Goal: Task Accomplishment & Management: Complete application form

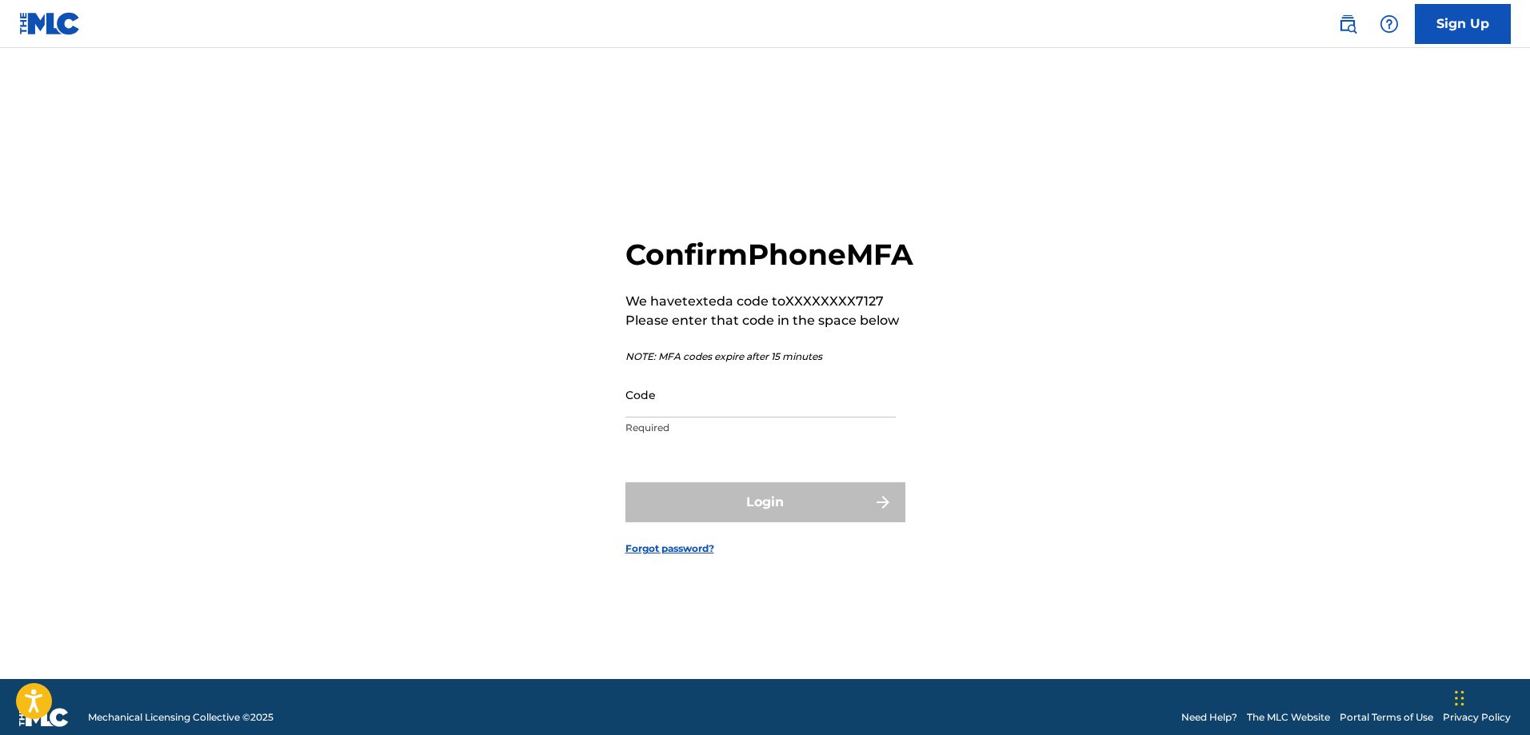
click at [224, 248] on div "Confirm Phone MFA We have texted a code to XXXXXXXX7127 Please enter that code …" at bounding box center [766, 383] width 1120 height 591
click at [640, 418] on input "Code" at bounding box center [761, 395] width 270 height 46
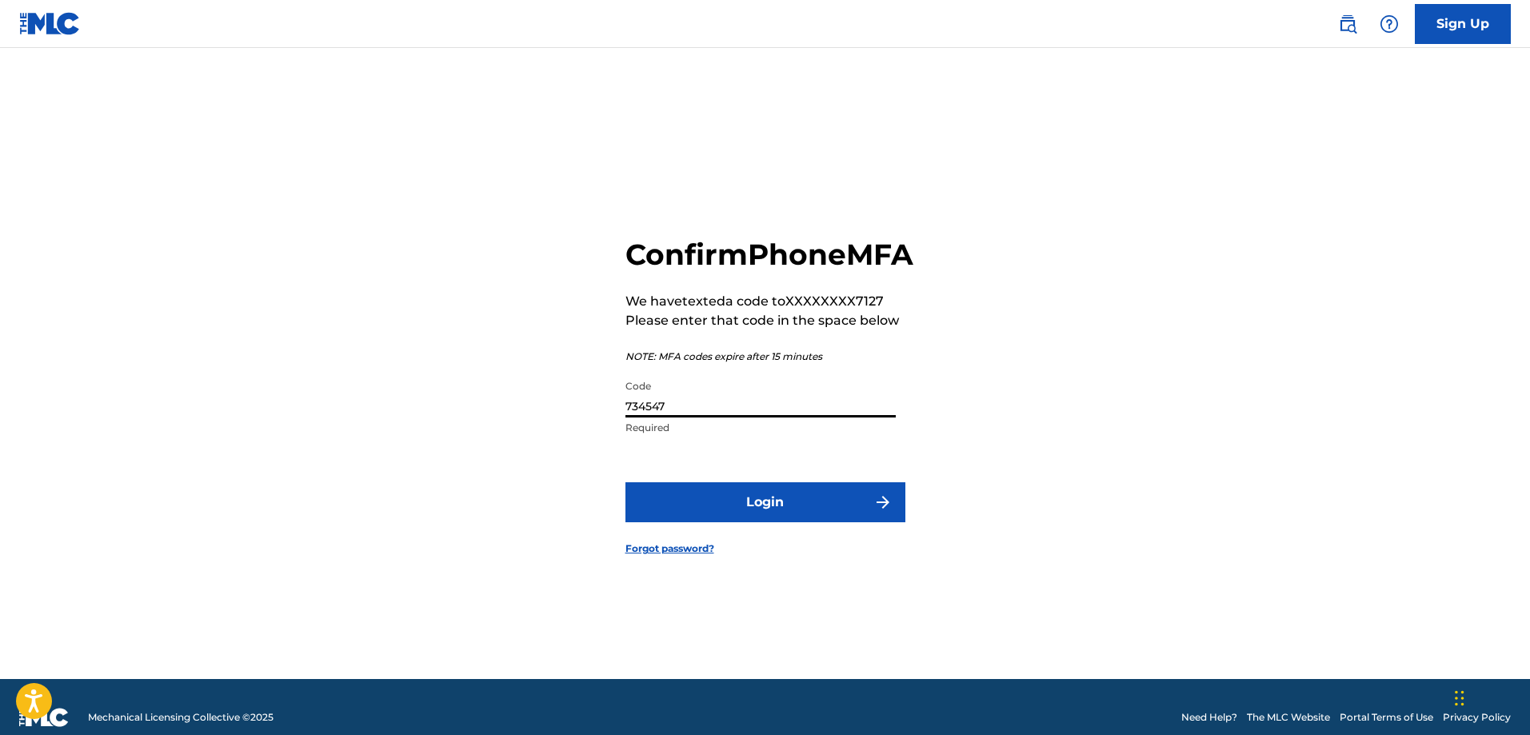
type input "734547"
click at [742, 522] on button "Login" at bounding box center [766, 502] width 280 height 40
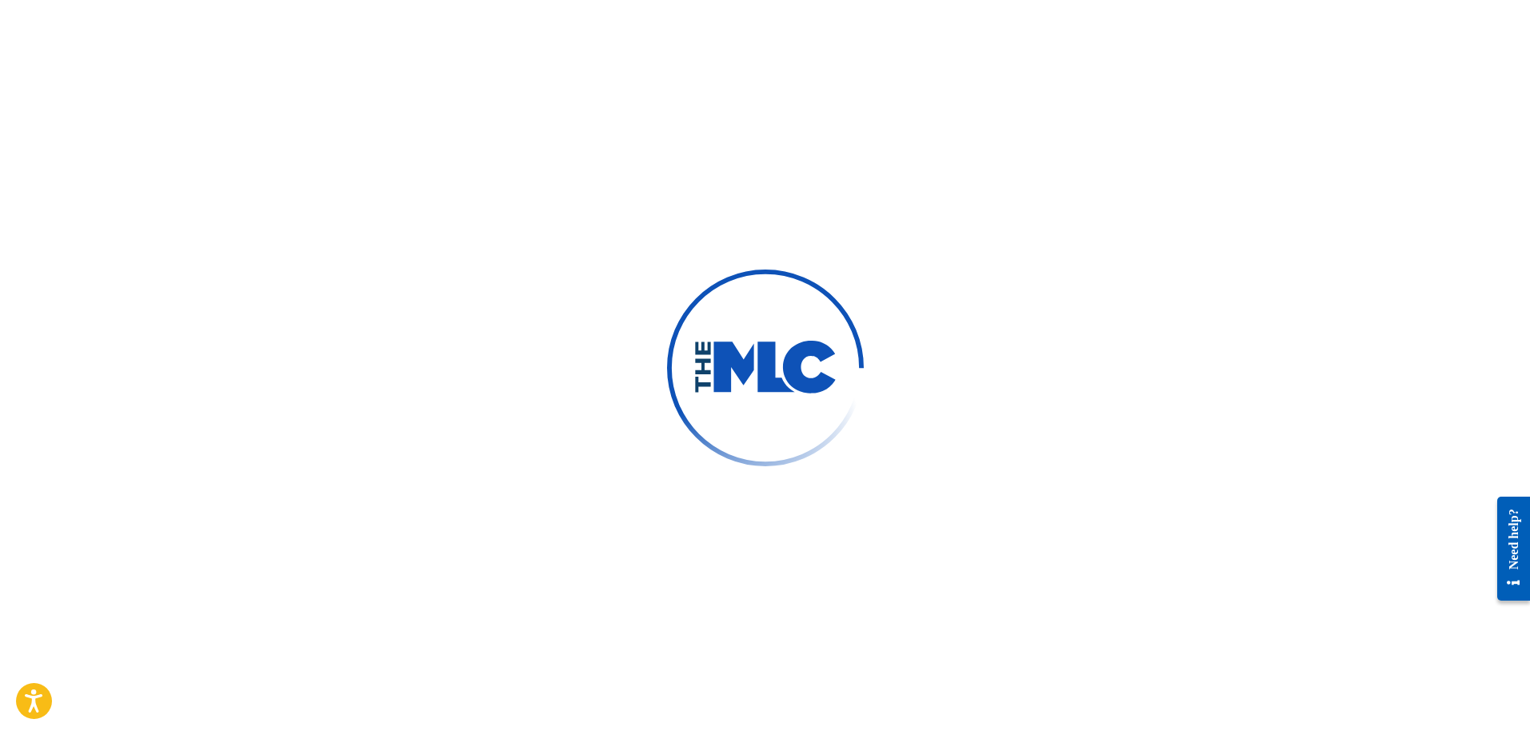
click at [798, 350] on img at bounding box center [766, 368] width 144 height 54
click at [726, 363] on img at bounding box center [766, 368] width 144 height 54
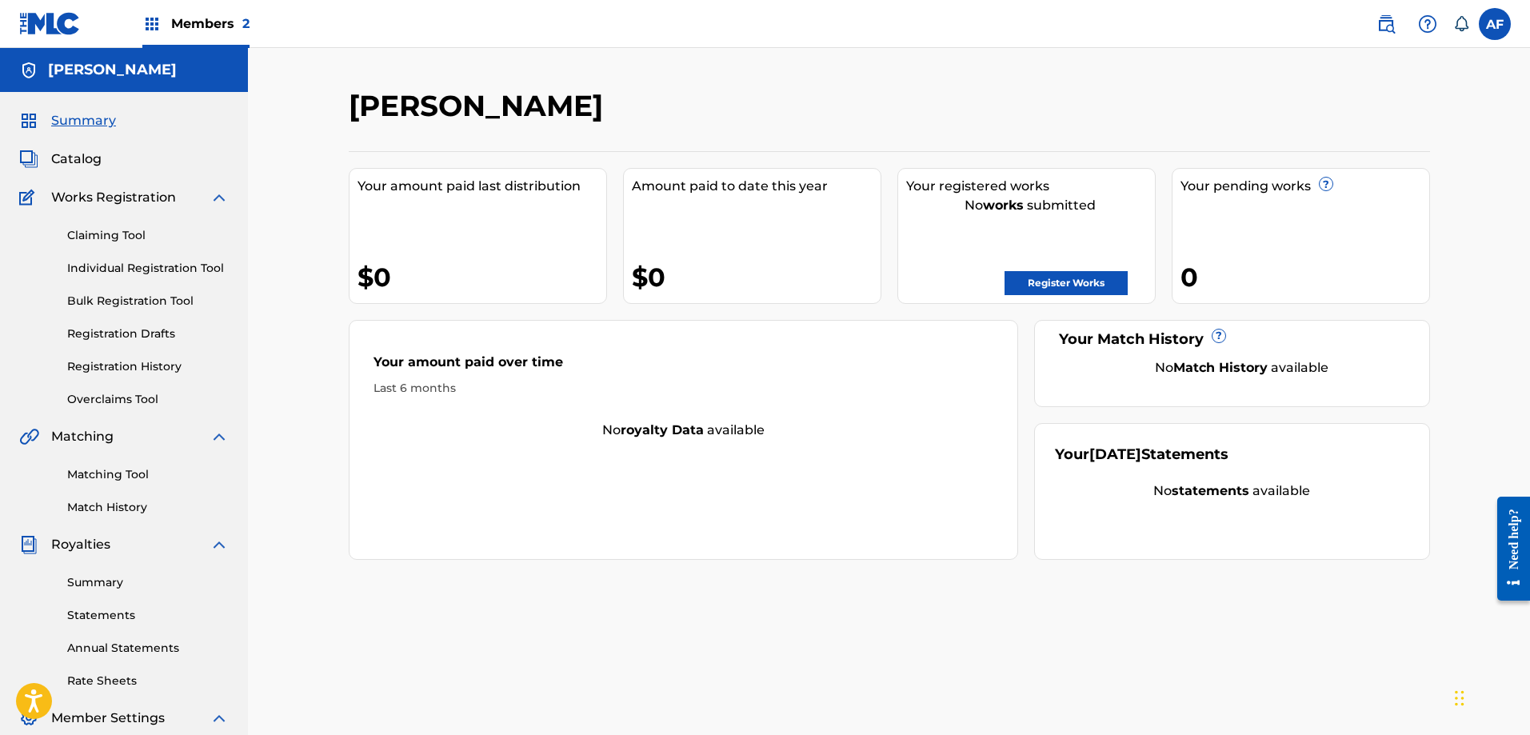
click at [181, 24] on span "Members 2" at bounding box center [210, 23] width 78 height 18
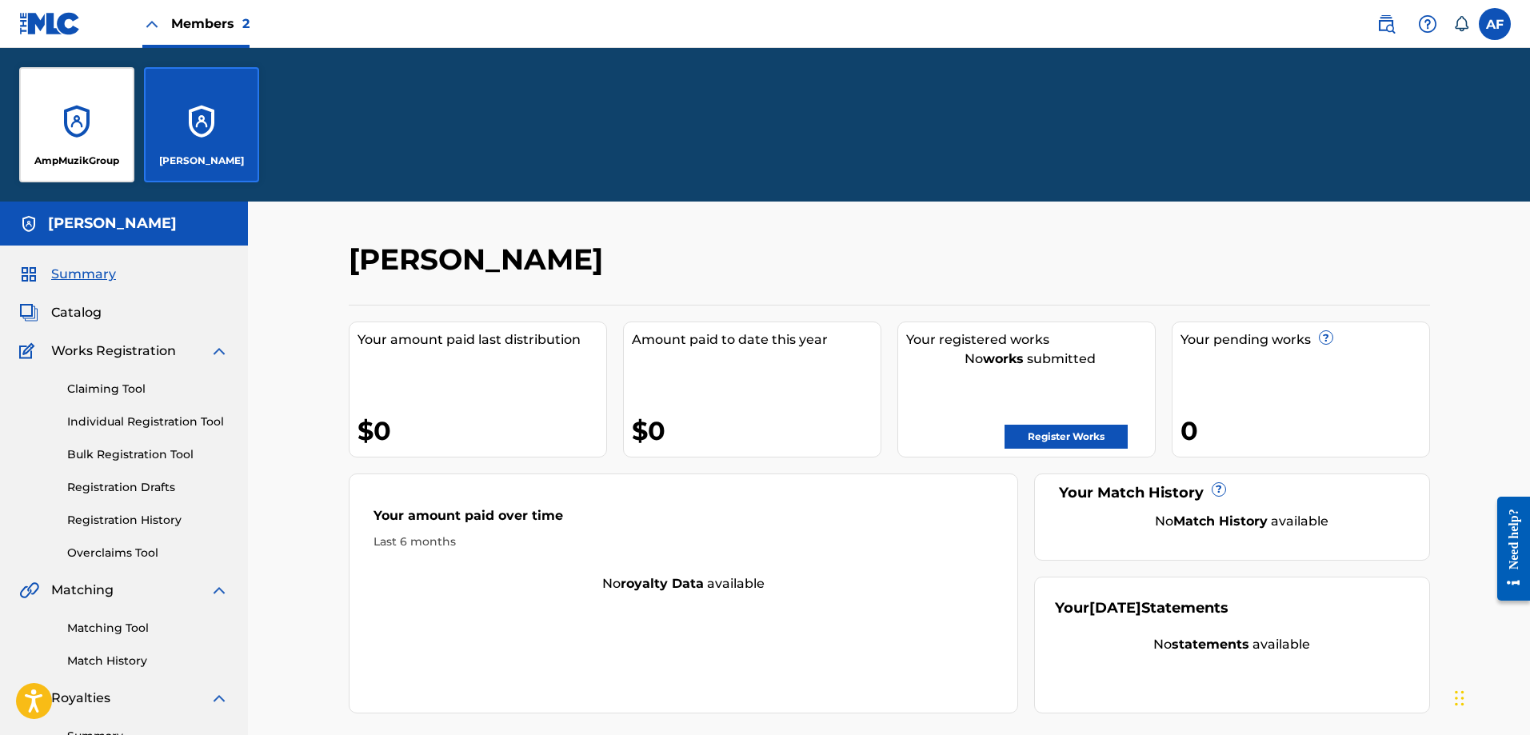
click at [71, 119] on div "AmpMuzikGroup" at bounding box center [76, 124] width 115 height 115
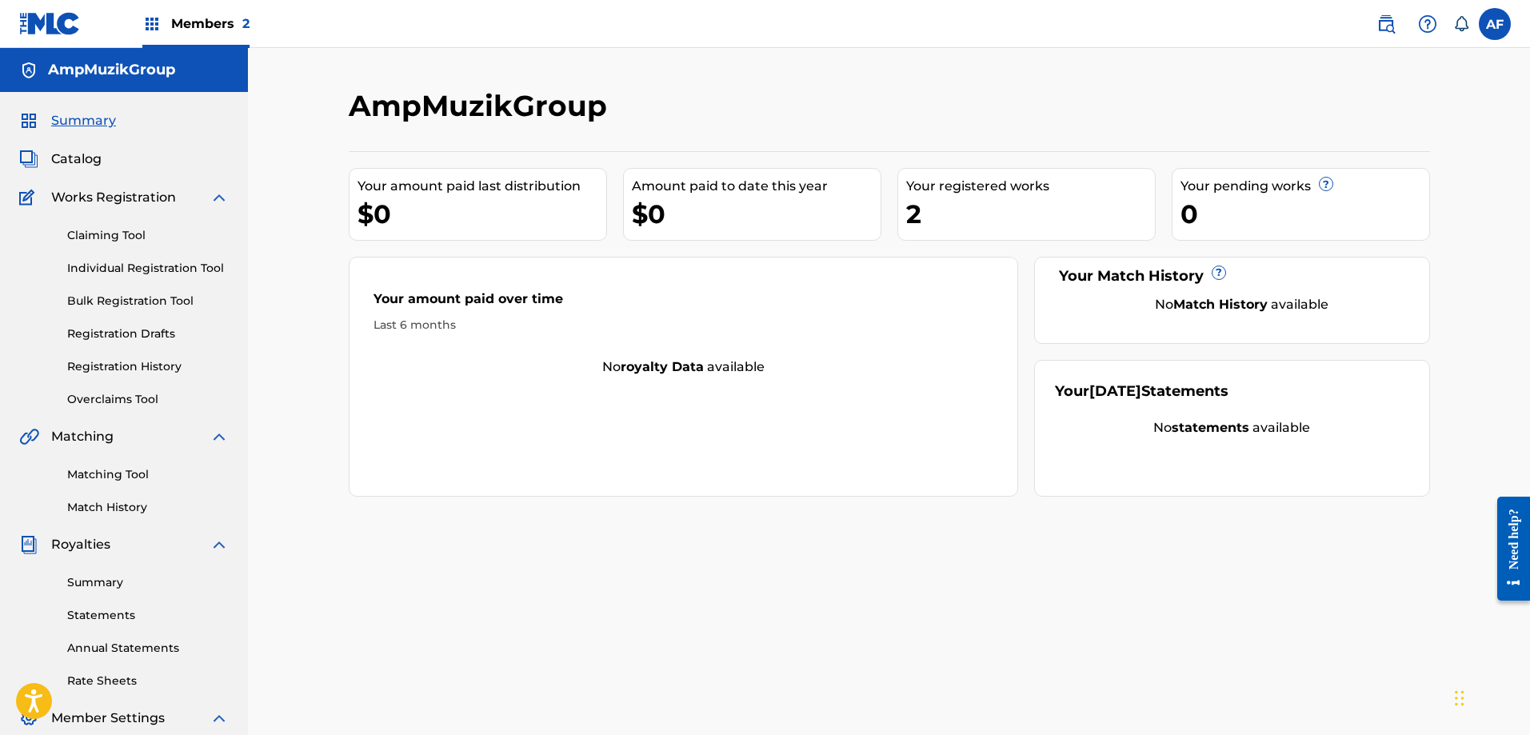
click at [959, 202] on div "2" at bounding box center [1030, 214] width 249 height 36
click at [119, 361] on link "Registration History" at bounding box center [148, 366] width 162 height 17
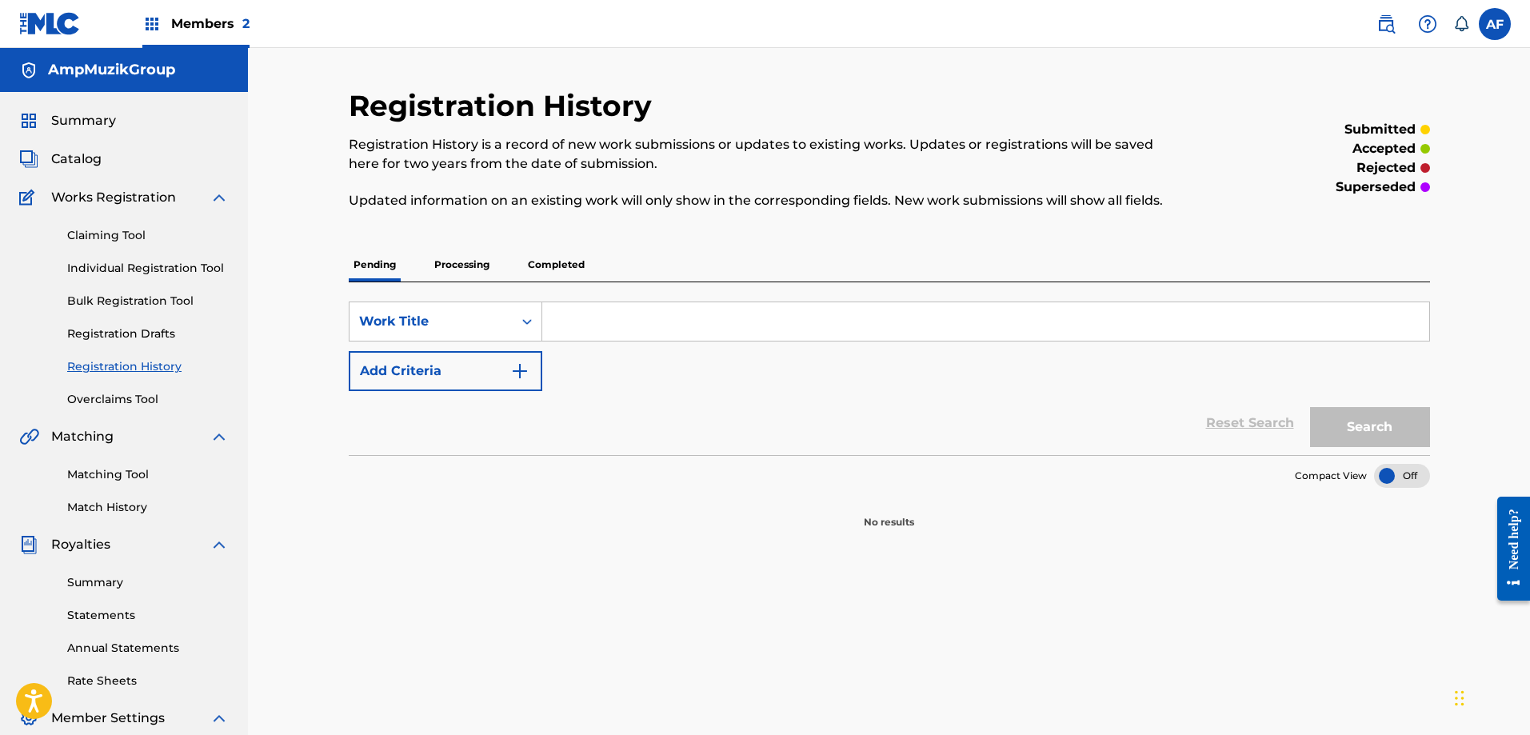
click at [551, 267] on p "Completed" at bounding box center [556, 265] width 66 height 34
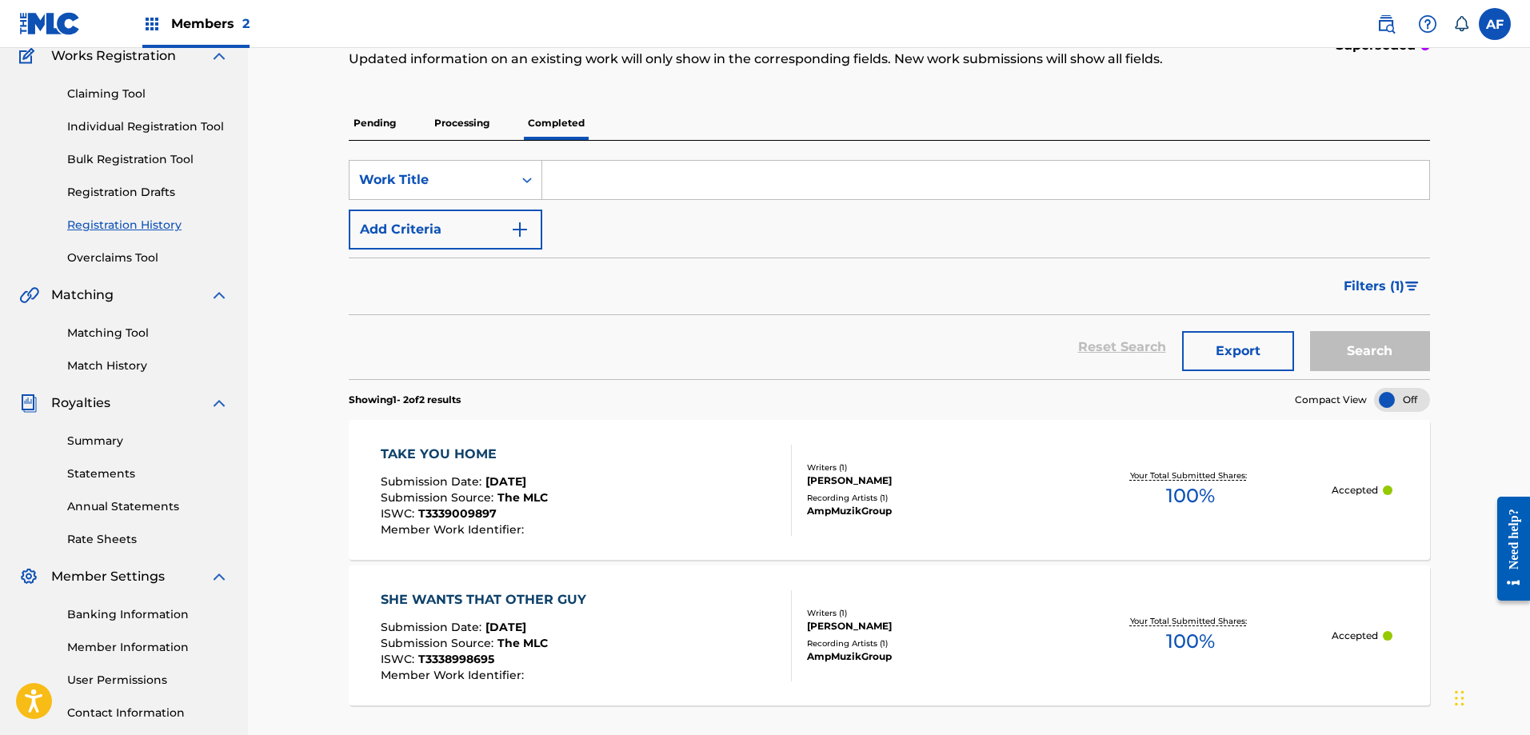
scroll to position [160, 0]
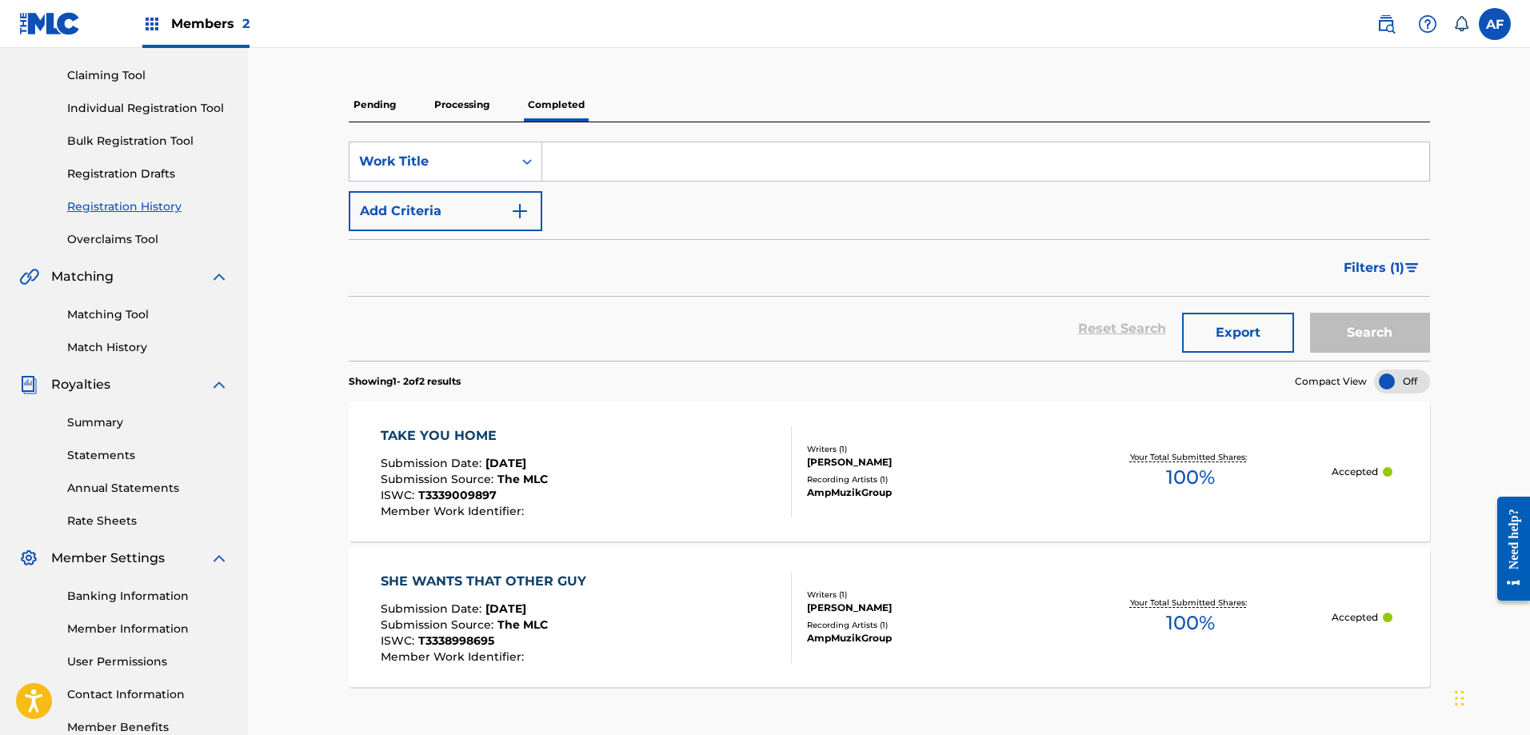
click at [521, 468] on span "Aug 19, 2025" at bounding box center [506, 463] width 41 height 14
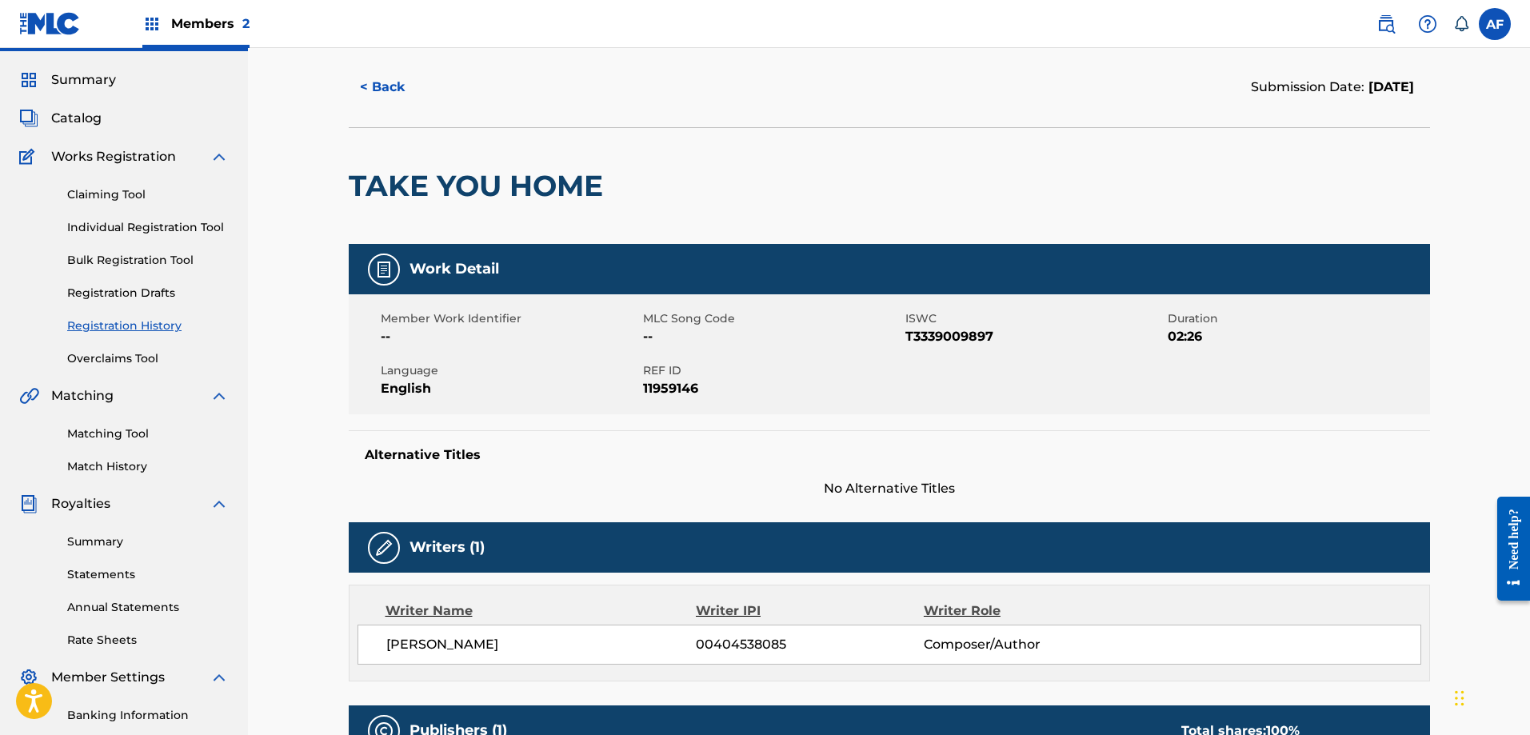
scroll to position [160, 0]
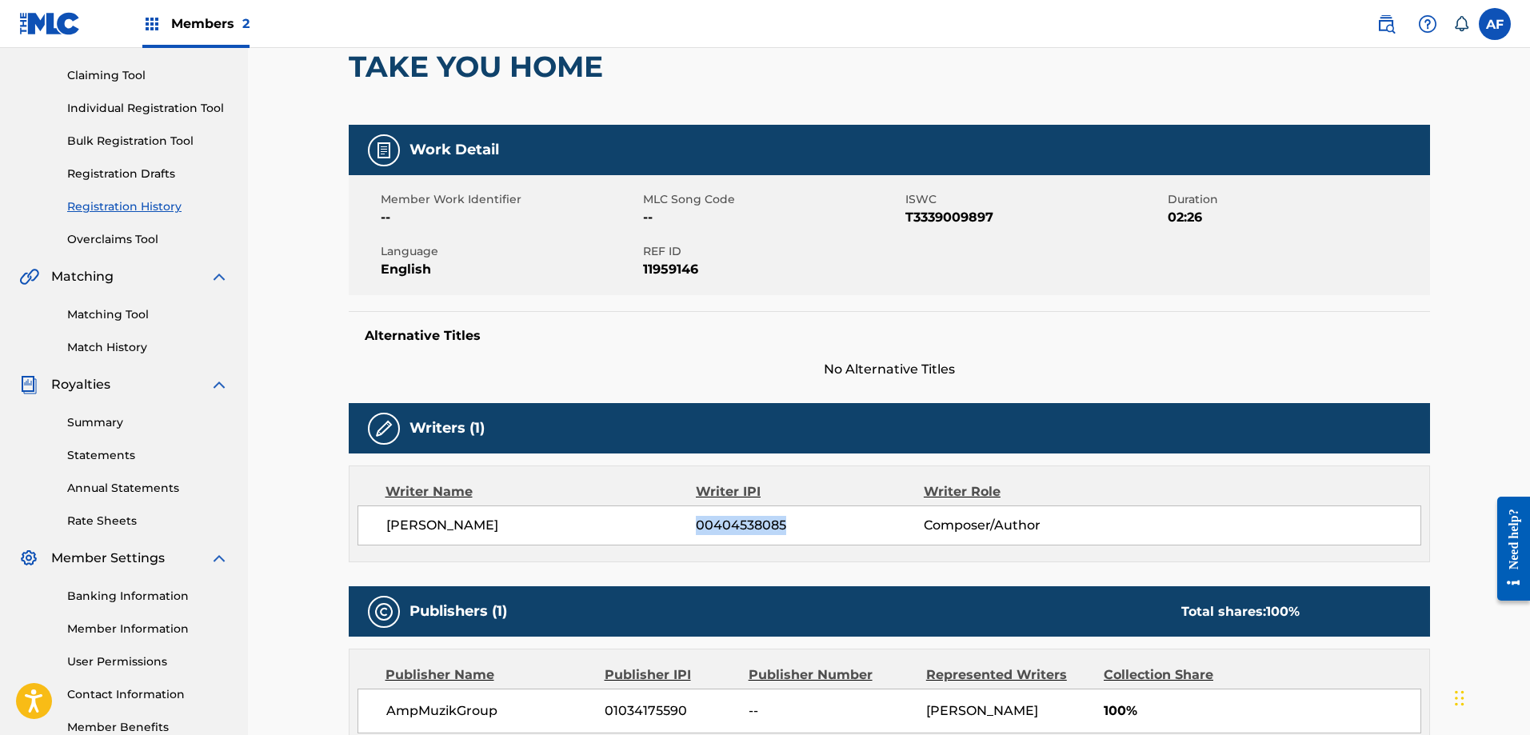
drag, startPoint x: 698, startPoint y: 526, endPoint x: 799, endPoint y: 541, distance: 102.6
click at [799, 541] on div "ANTHONY FLEMING 00404538085 Composer/Author" at bounding box center [890, 526] width 1064 height 40
copy span "00404538085"
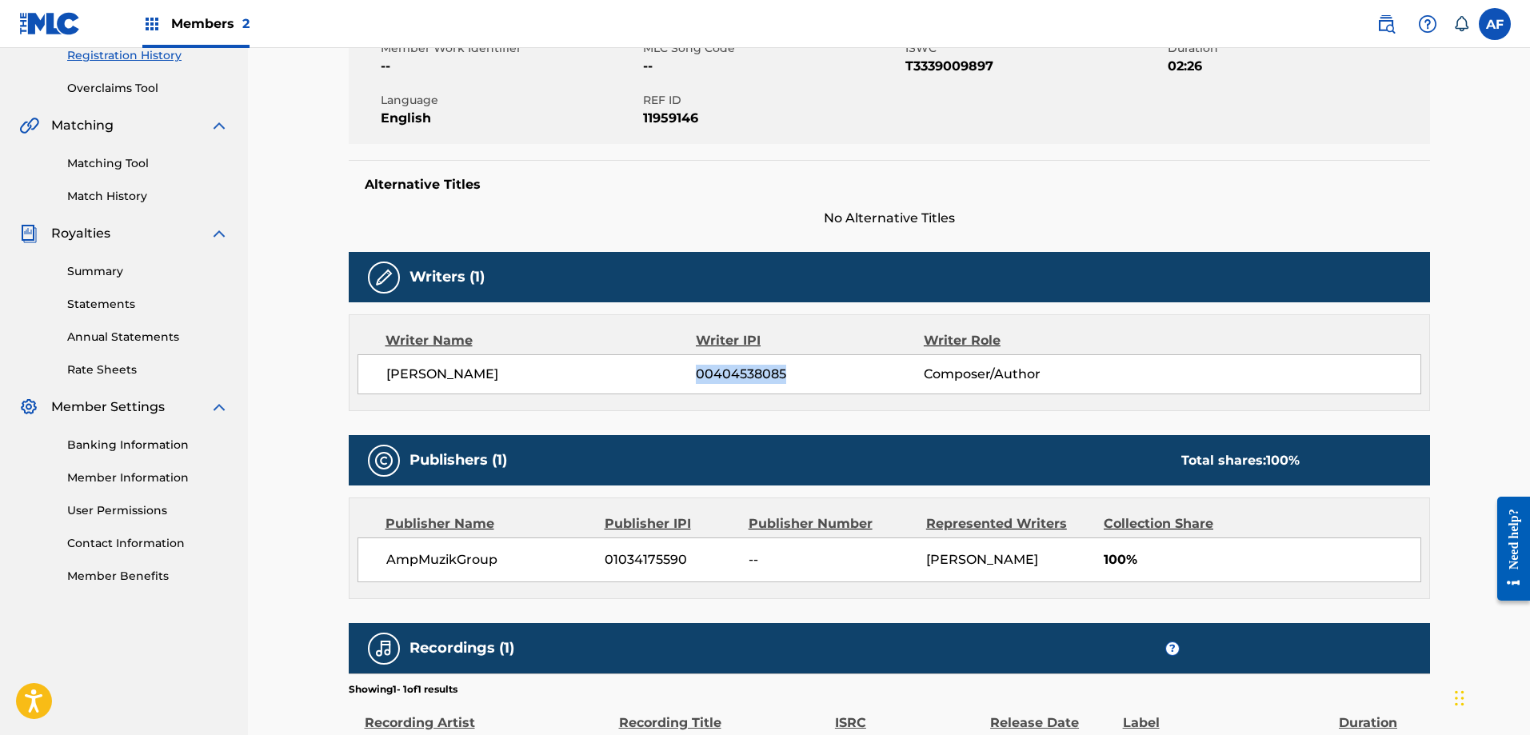
scroll to position [320, 0]
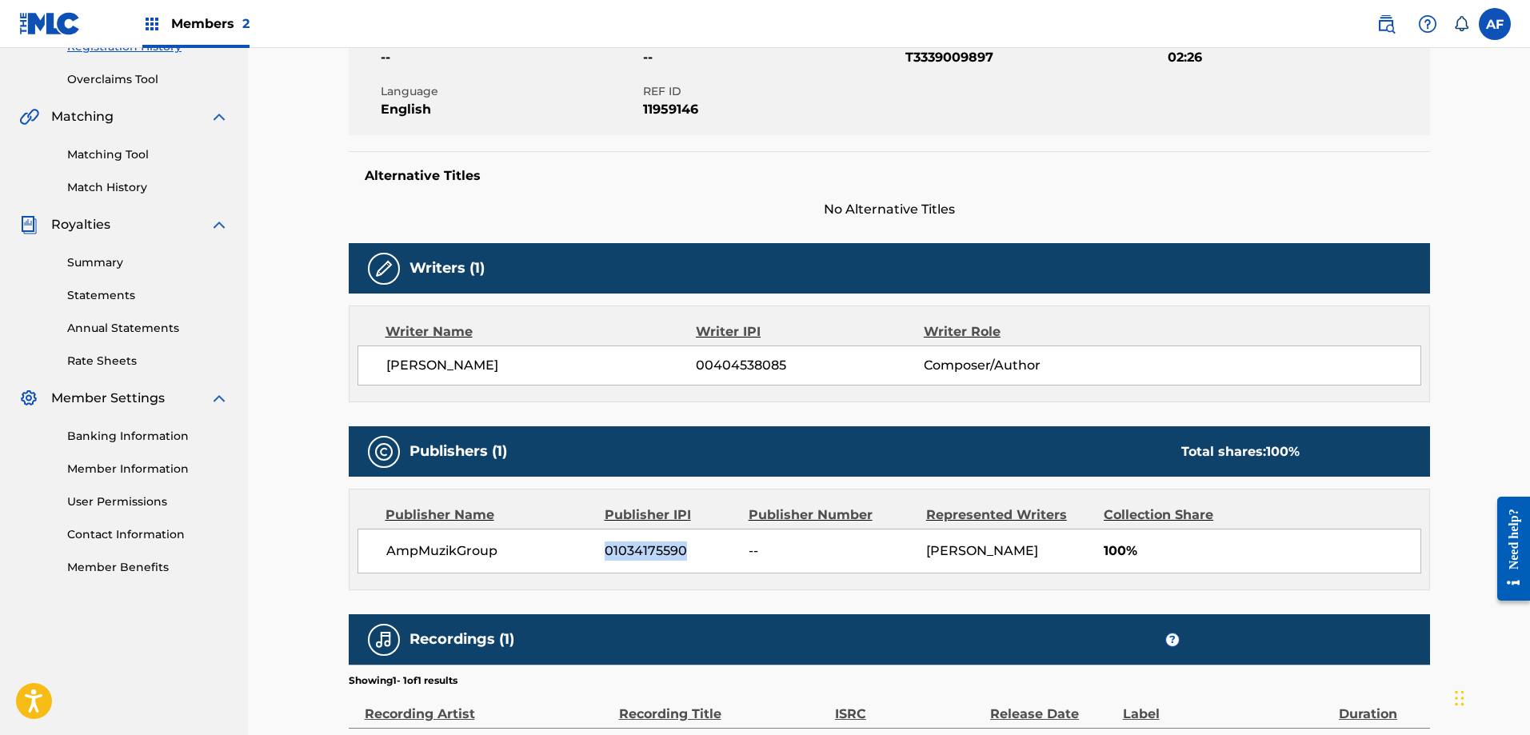
drag, startPoint x: 607, startPoint y: 552, endPoint x: 686, endPoint y: 546, distance: 79.4
click at [686, 546] on span "01034175590" at bounding box center [671, 551] width 132 height 19
copy span "01034175590"
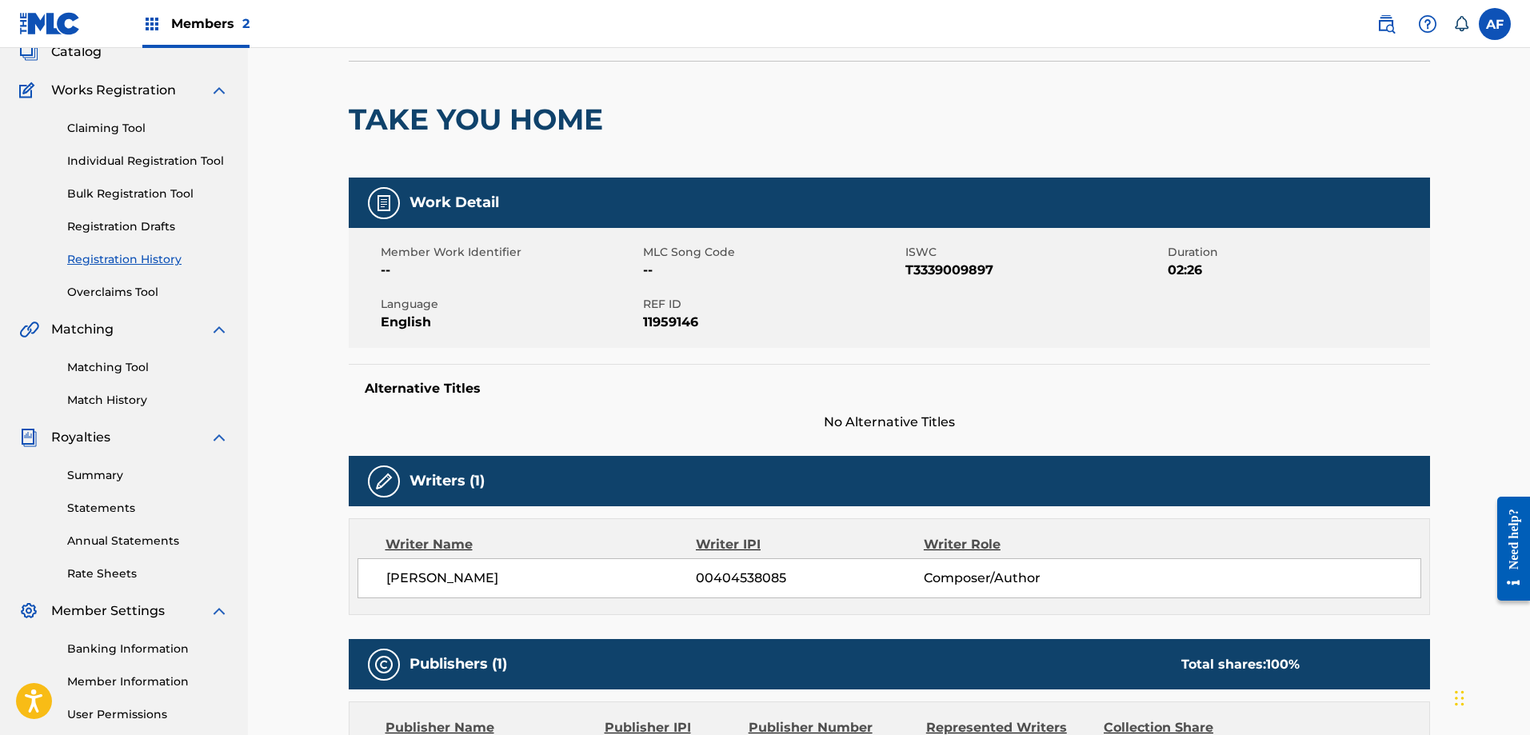
scroll to position [94, 0]
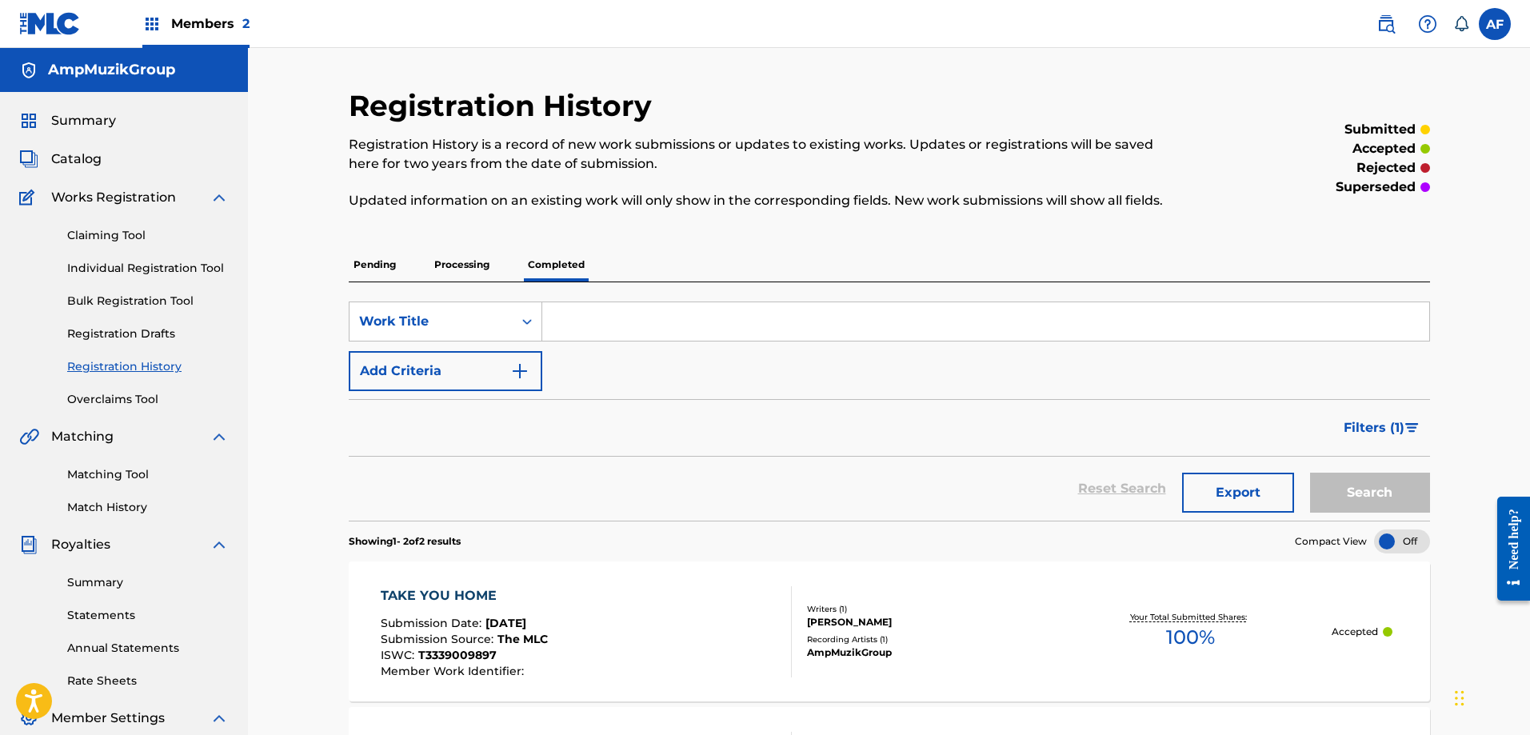
click at [88, 166] on span "Catalog" at bounding box center [76, 159] width 50 height 19
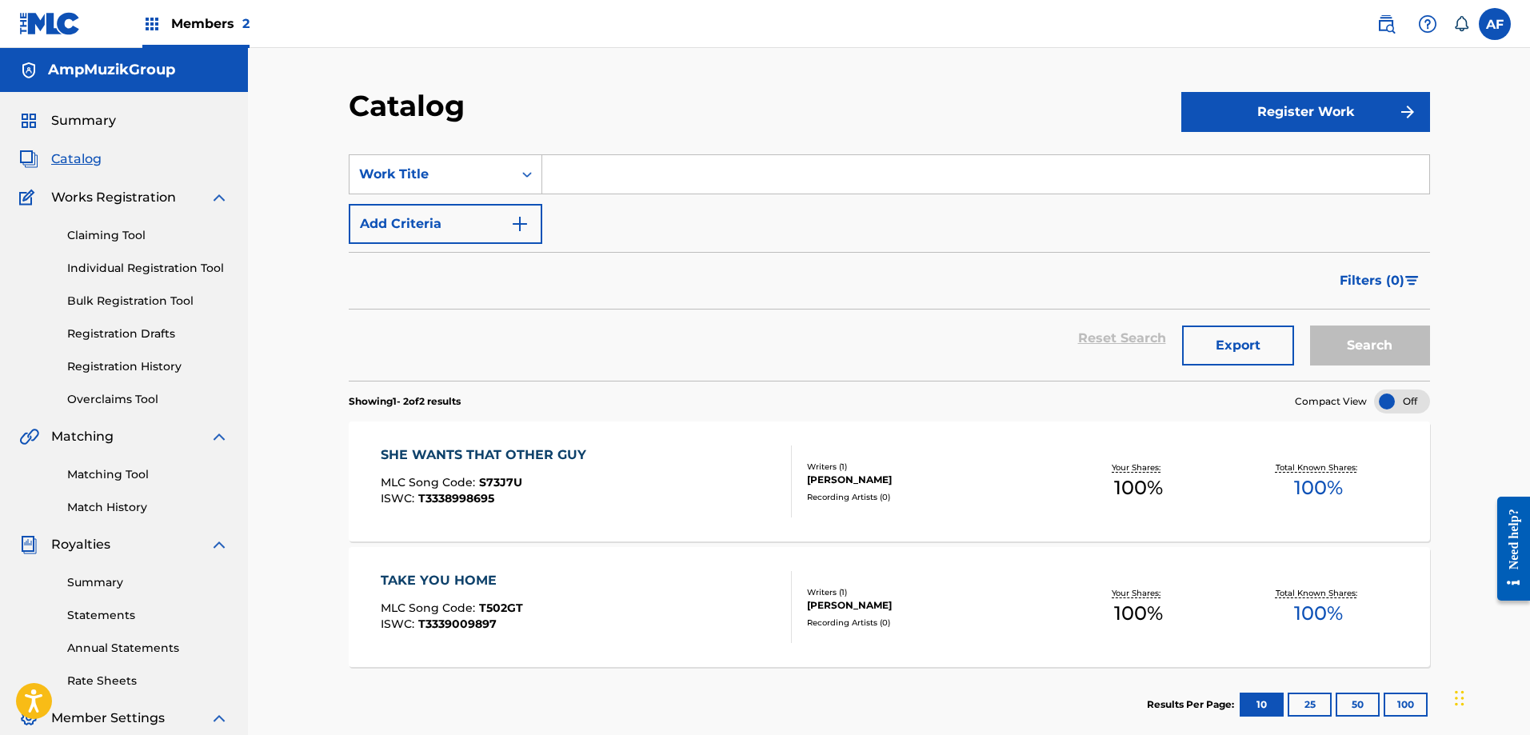
click at [1327, 121] on button "Register Work" at bounding box center [1306, 112] width 249 height 40
click at [1259, 166] on link "Individual" at bounding box center [1306, 164] width 249 height 38
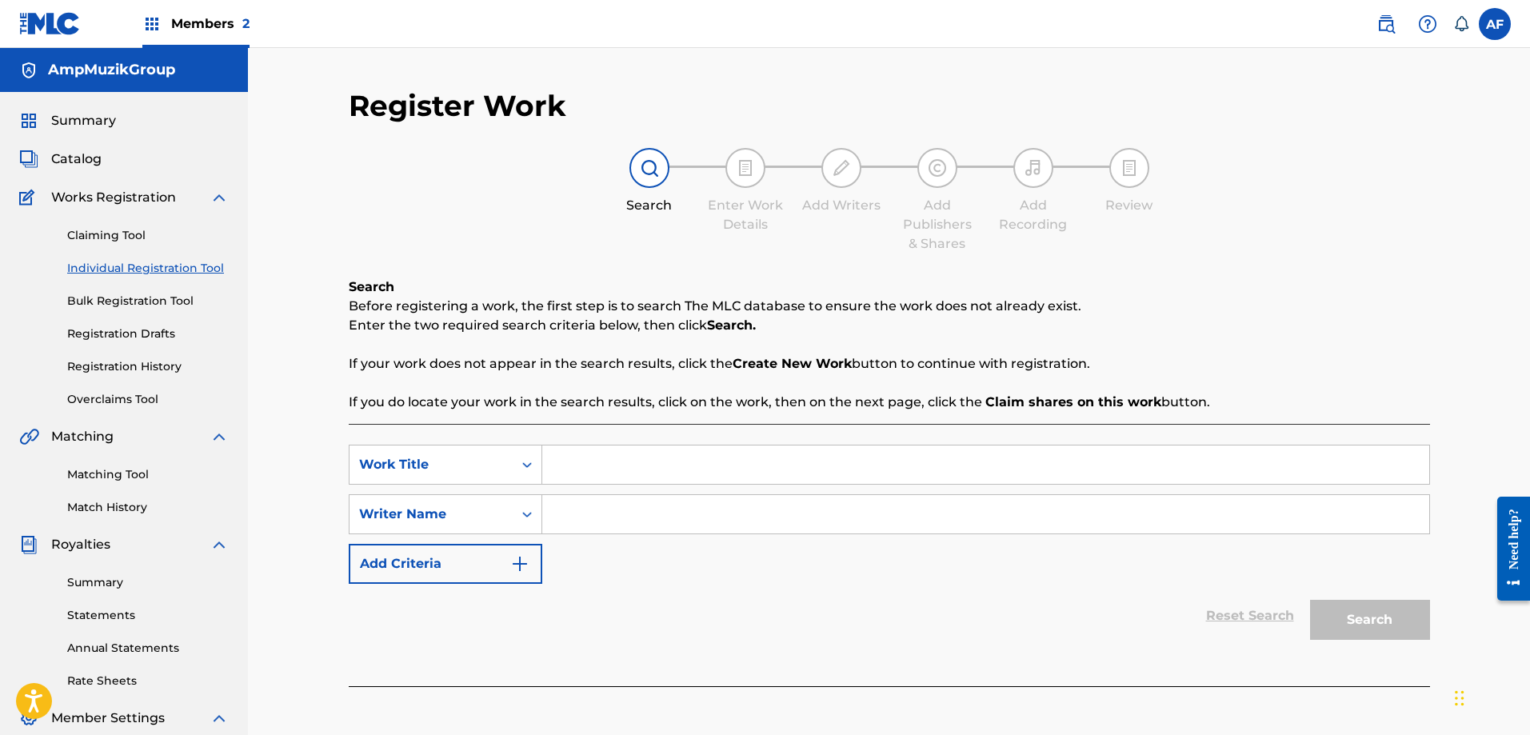
click at [570, 467] on input "Search Form" at bounding box center [985, 465] width 887 height 38
click at [90, 167] on span "Catalog" at bounding box center [76, 159] width 50 height 19
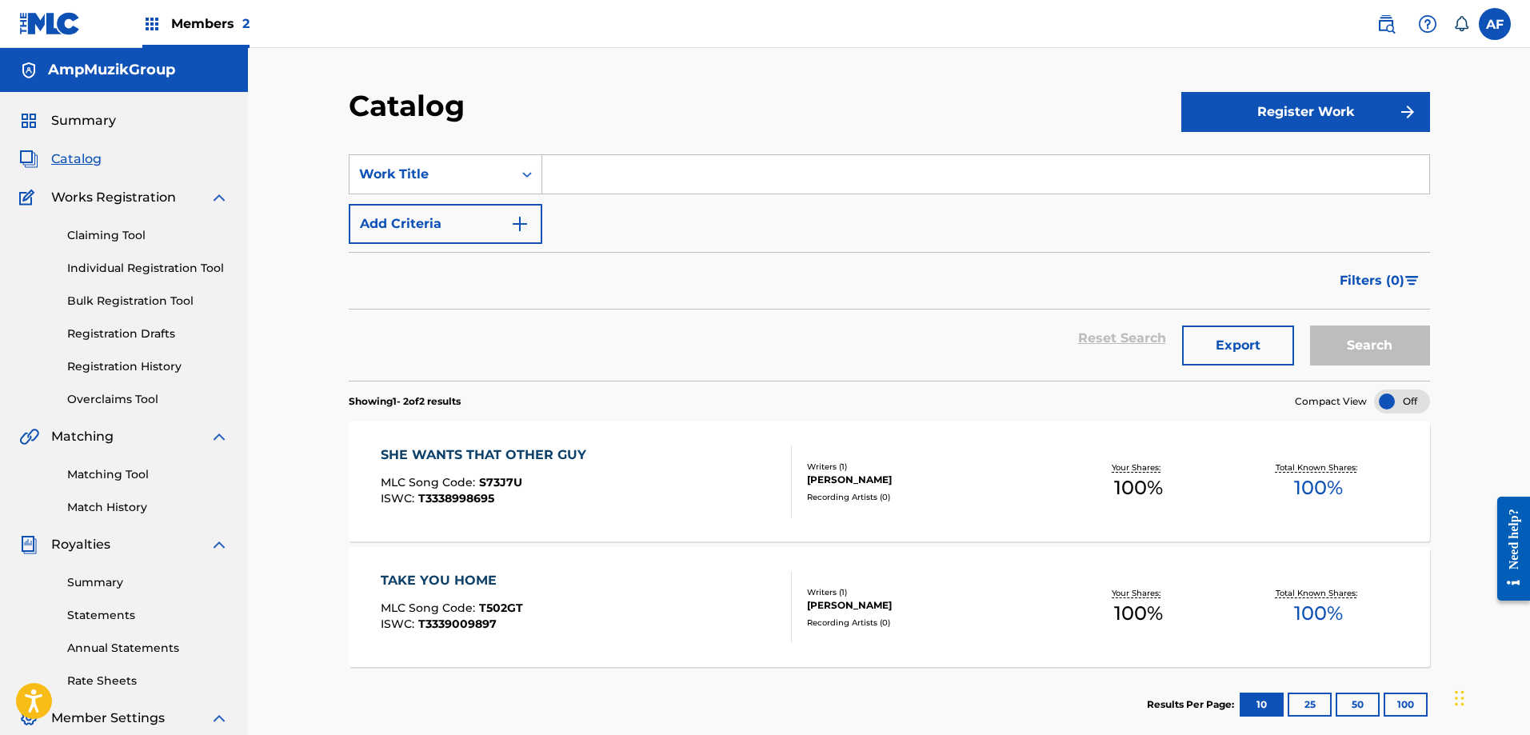
click at [532, 447] on div "SHE WANTS THAT OTHER GUY" at bounding box center [488, 455] width 214 height 19
click at [536, 454] on div "SHE WANTS THAT OTHER GUY" at bounding box center [488, 455] width 214 height 19
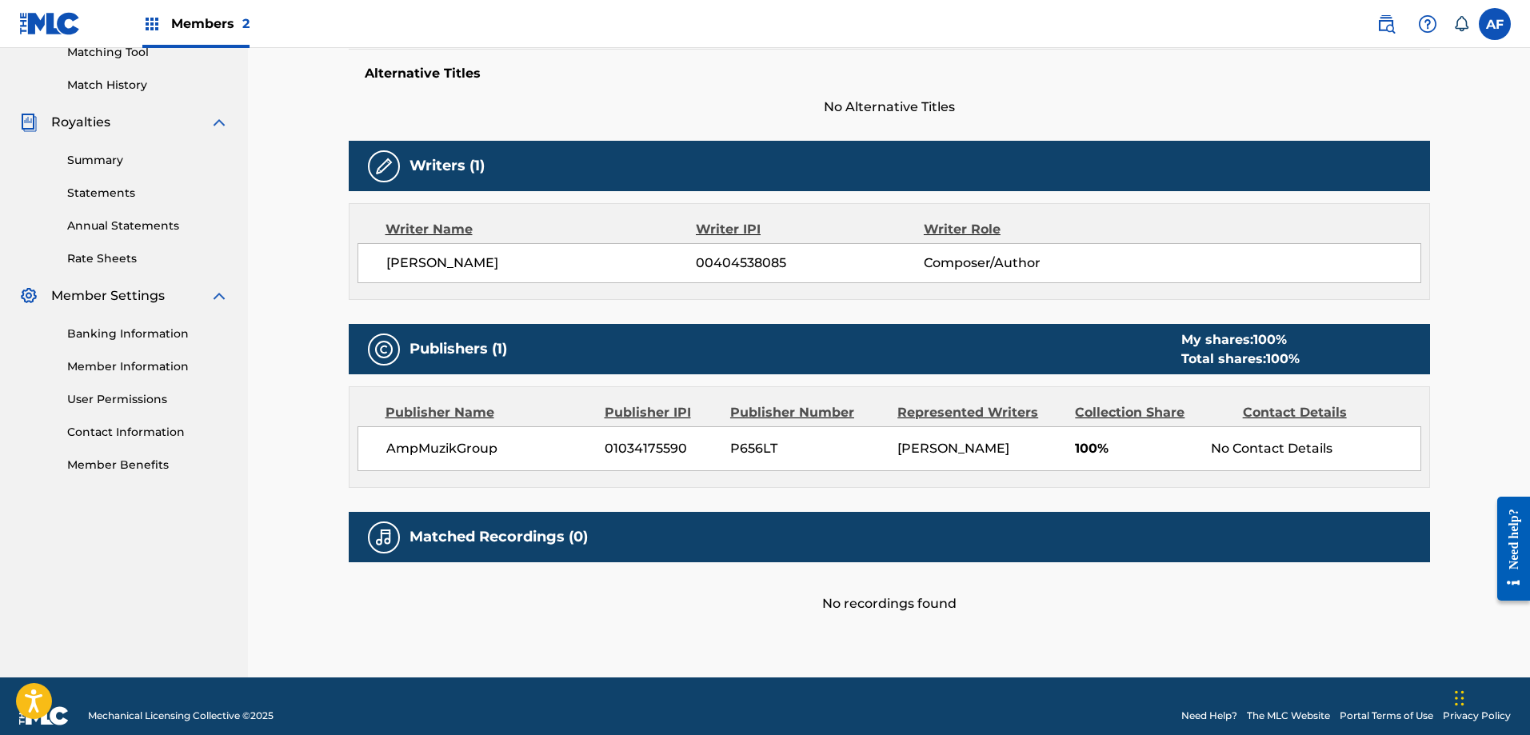
scroll to position [442, 0]
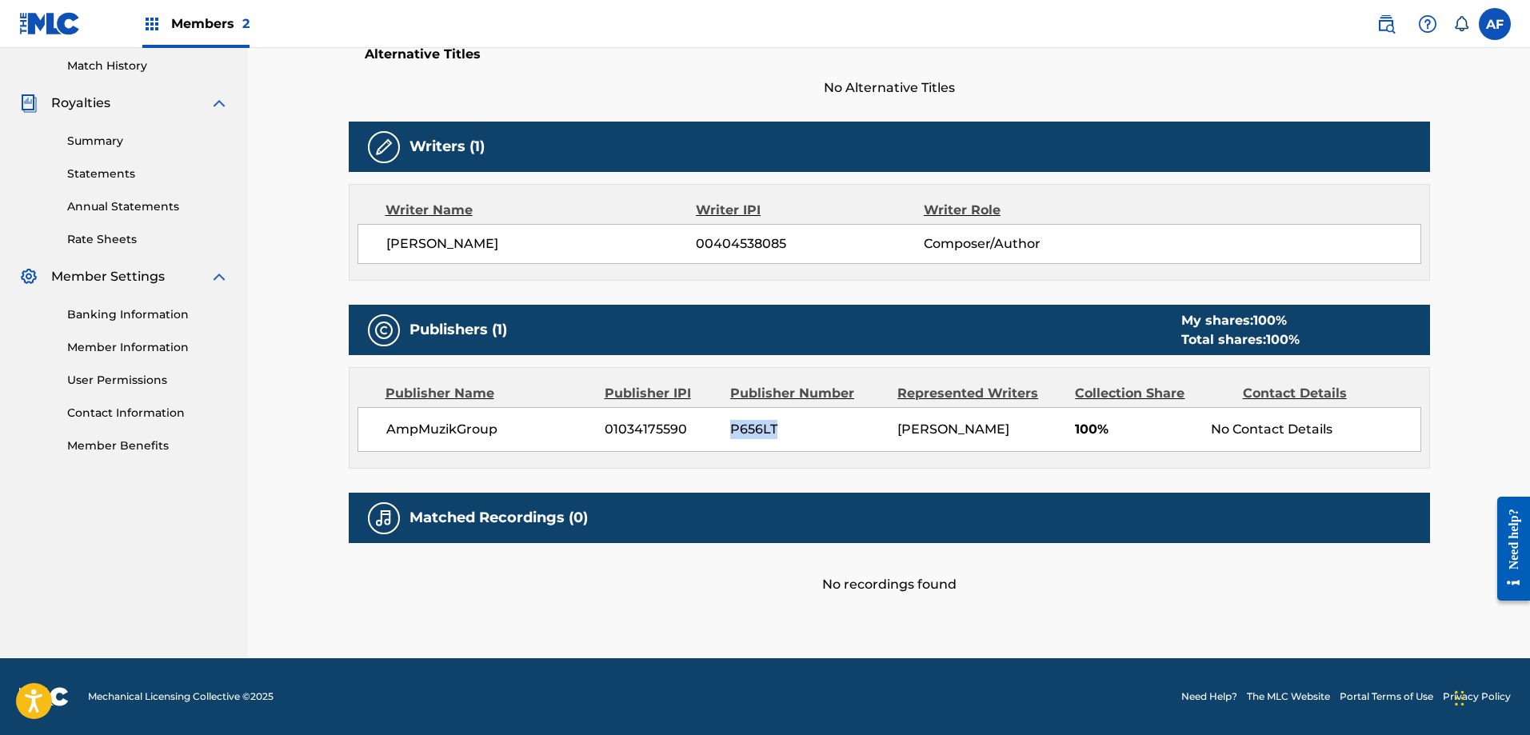
drag, startPoint x: 733, startPoint y: 427, endPoint x: 778, endPoint y: 427, distance: 44.8
click at [778, 427] on span "P656LT" at bounding box center [807, 429] width 155 height 19
copy span "P656LT"
click at [86, 418] on link "Contact Information" at bounding box center [148, 413] width 162 height 17
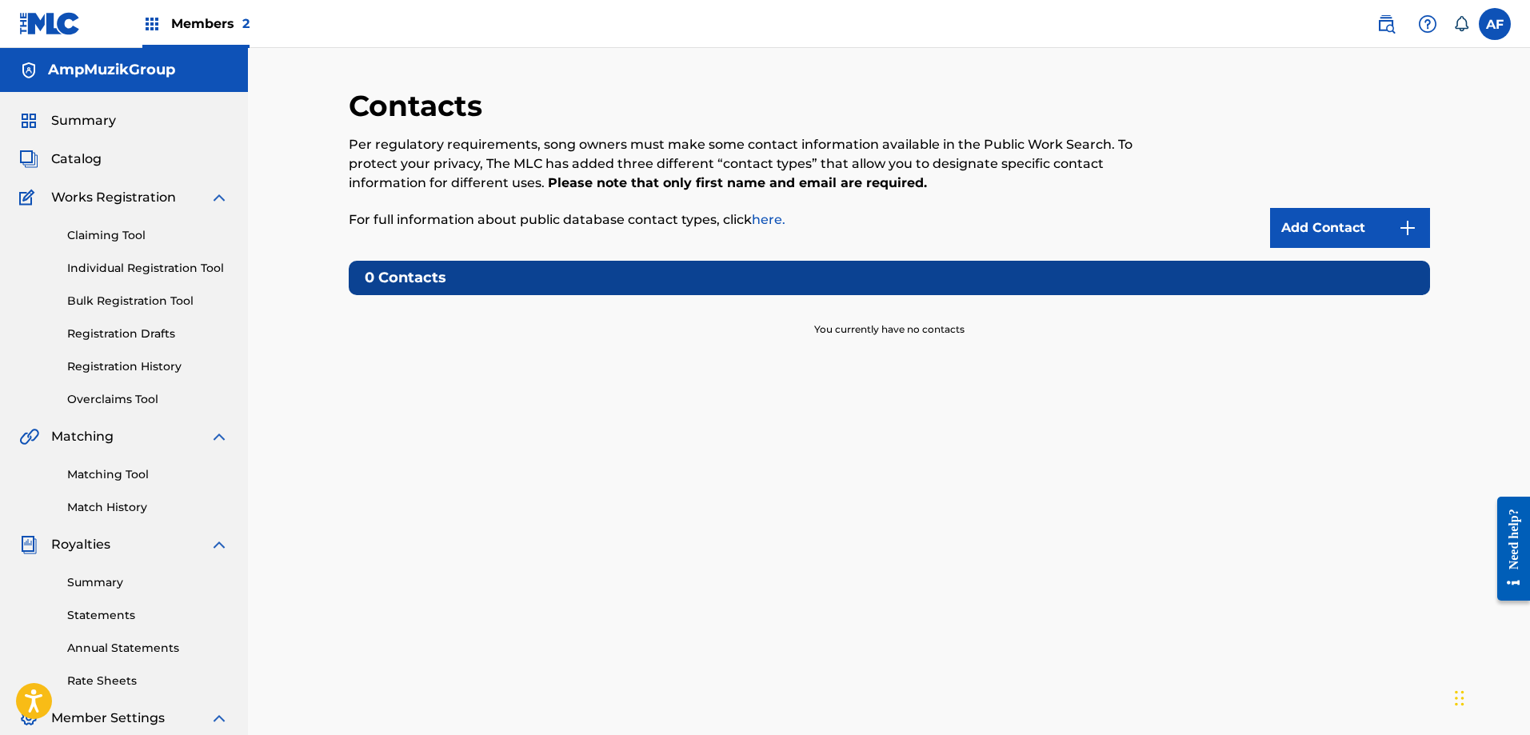
click at [1354, 236] on link "Add Contact" at bounding box center [1350, 228] width 160 height 40
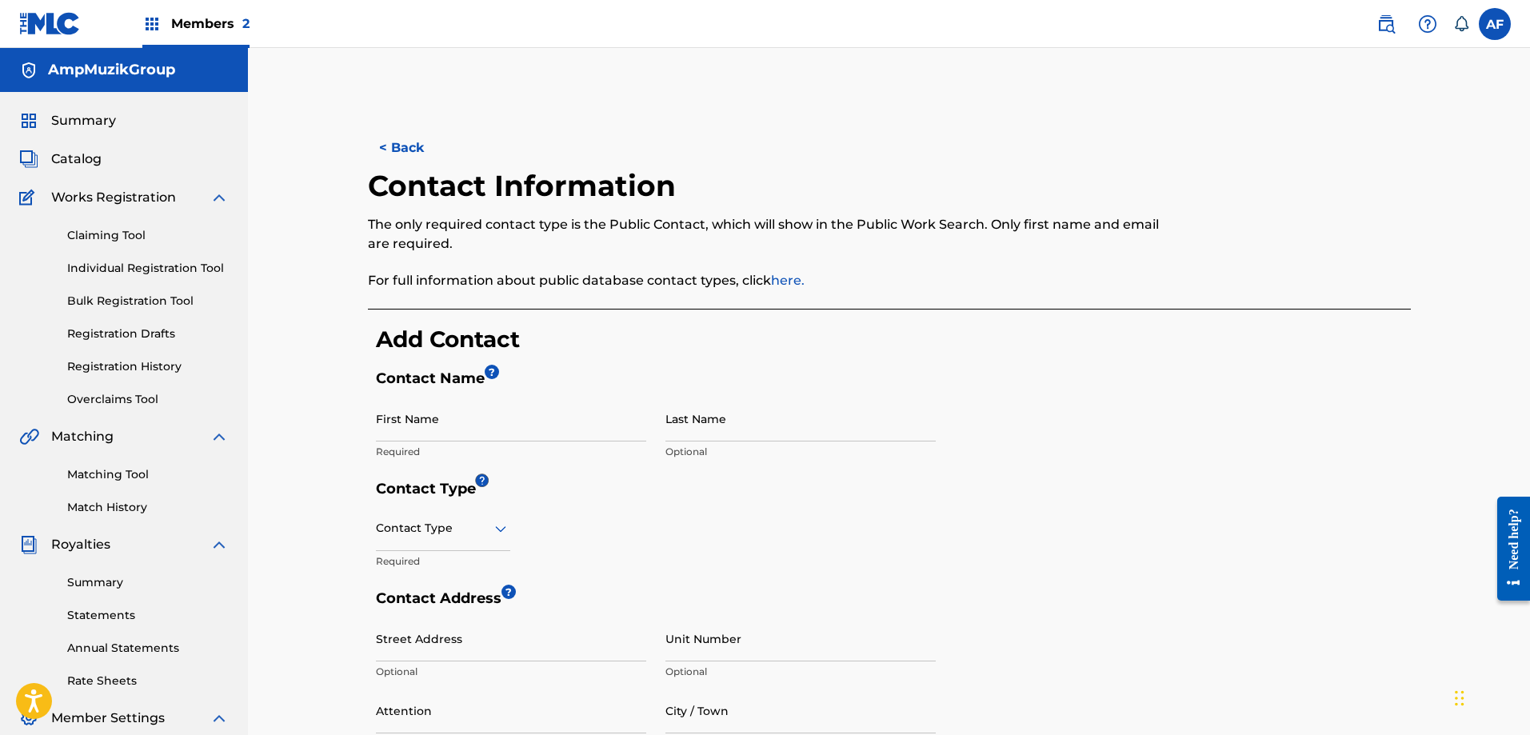
scroll to position [80, 0]
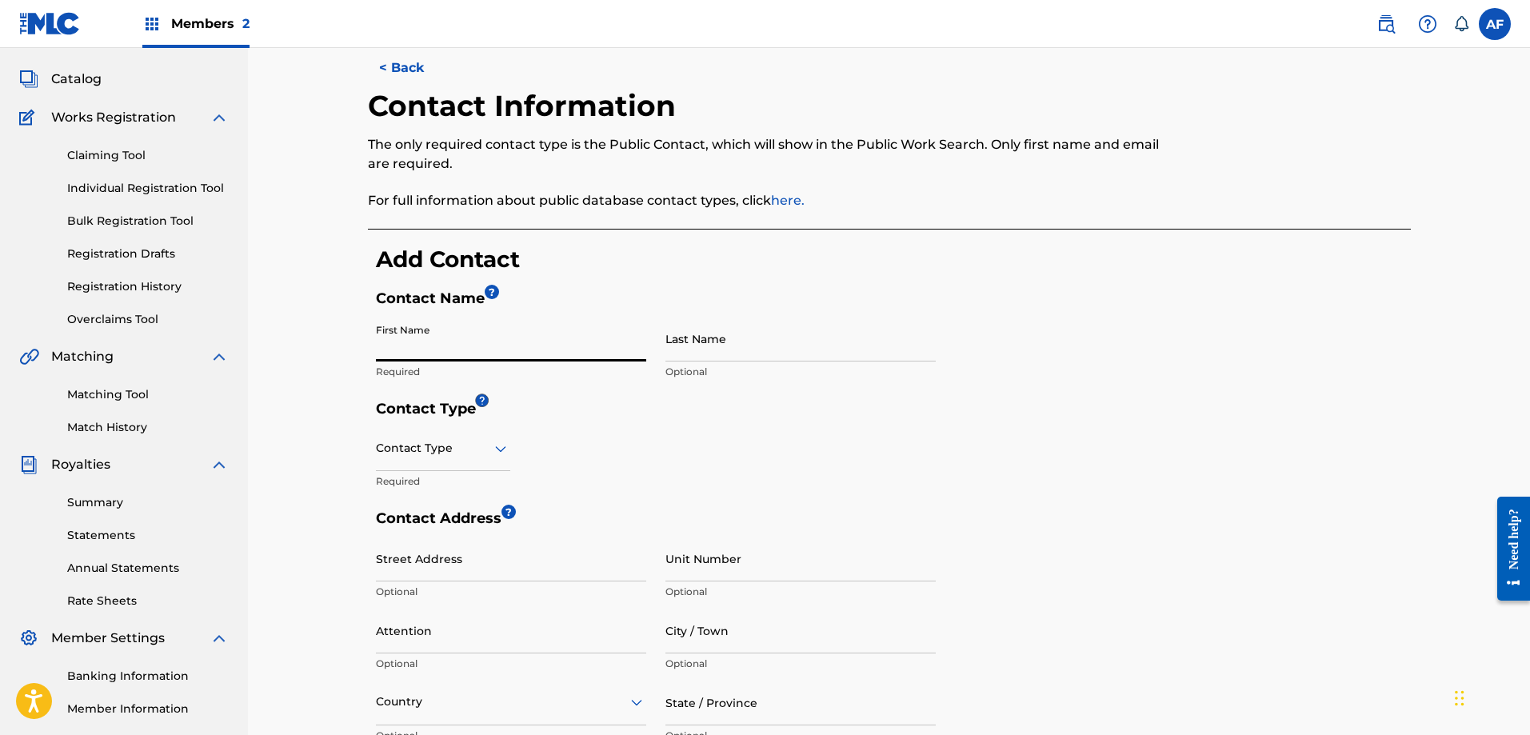
click at [468, 356] on input "First Name" at bounding box center [511, 339] width 270 height 46
type input "[PERSON_NAME]"
type input "15415 empanada dr"
click at [473, 456] on div at bounding box center [443, 448] width 134 height 20
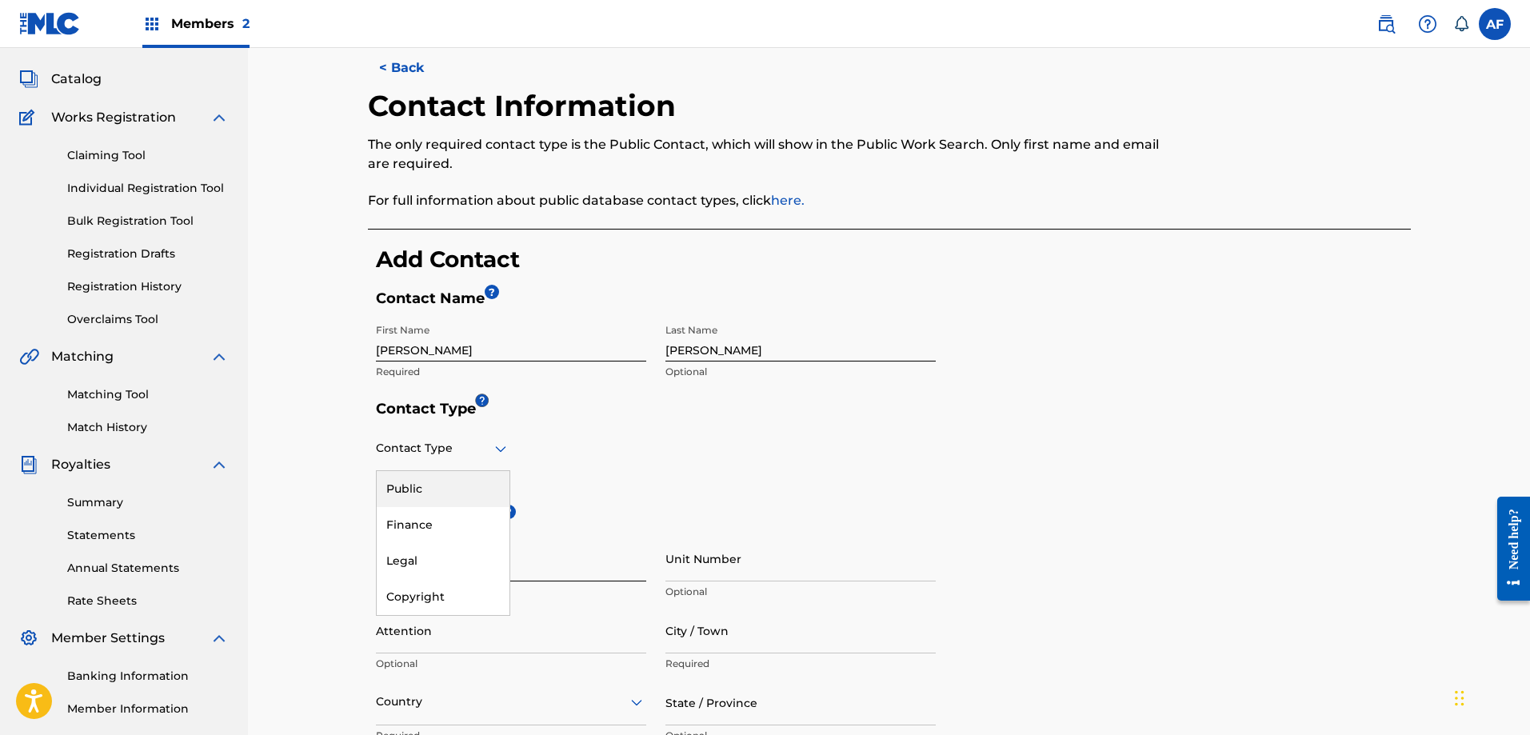
click at [422, 496] on div "Public" at bounding box center [443, 489] width 133 height 36
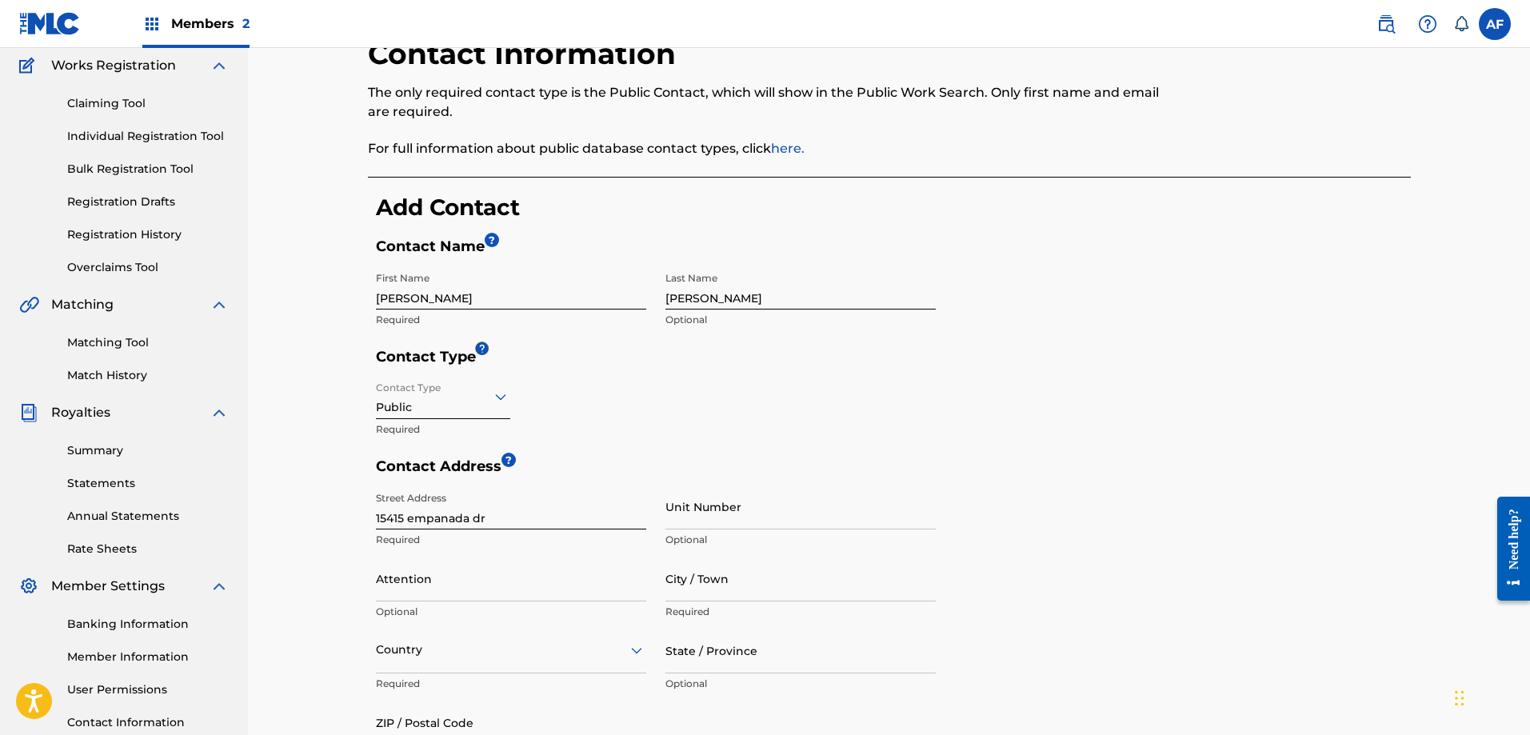
scroll to position [240, 0]
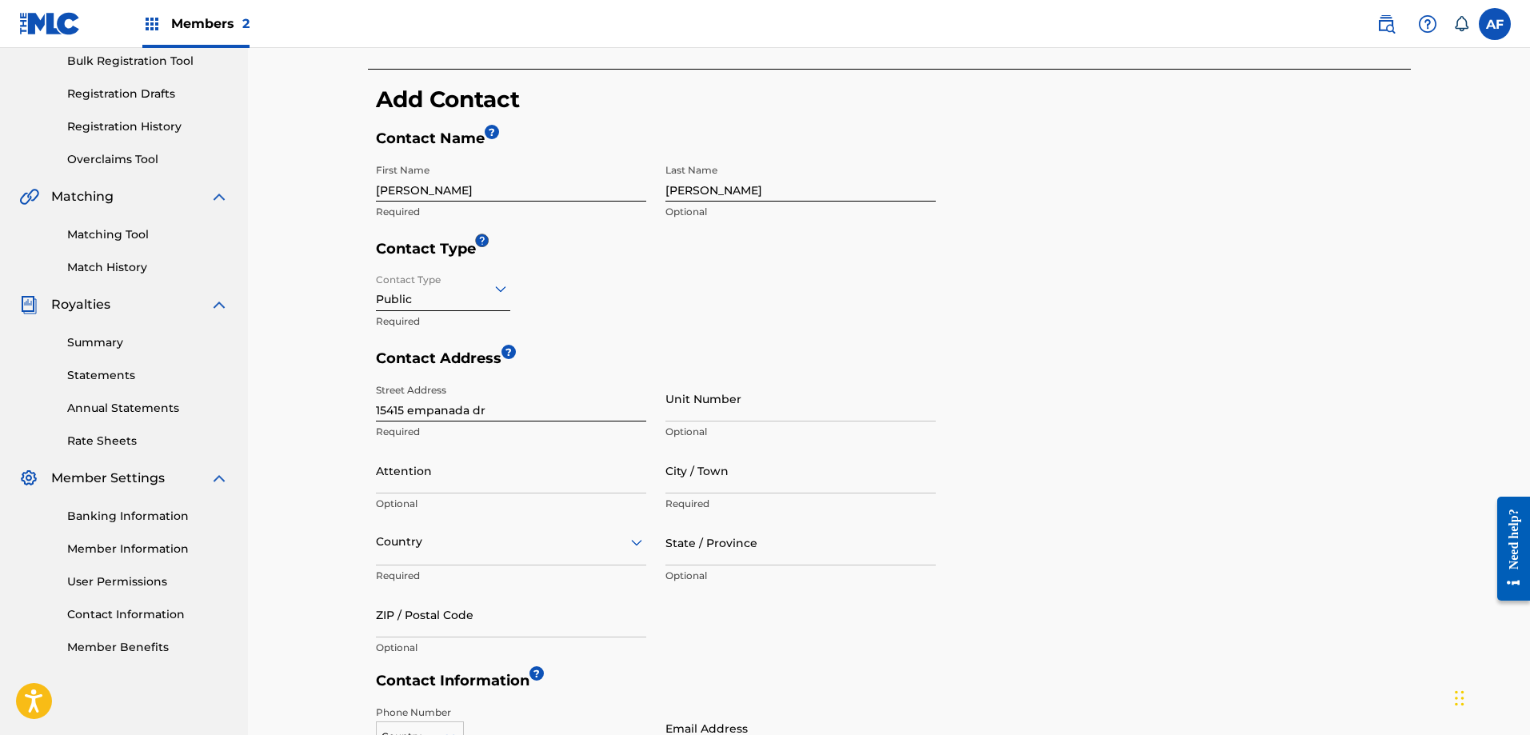
click at [672, 481] on input "City / Town" at bounding box center [801, 471] width 270 height 46
type input "[GEOGRAPHIC_DATA]"
type input "AmpMuzikGroup"
type input "[GEOGRAPHIC_DATA]"
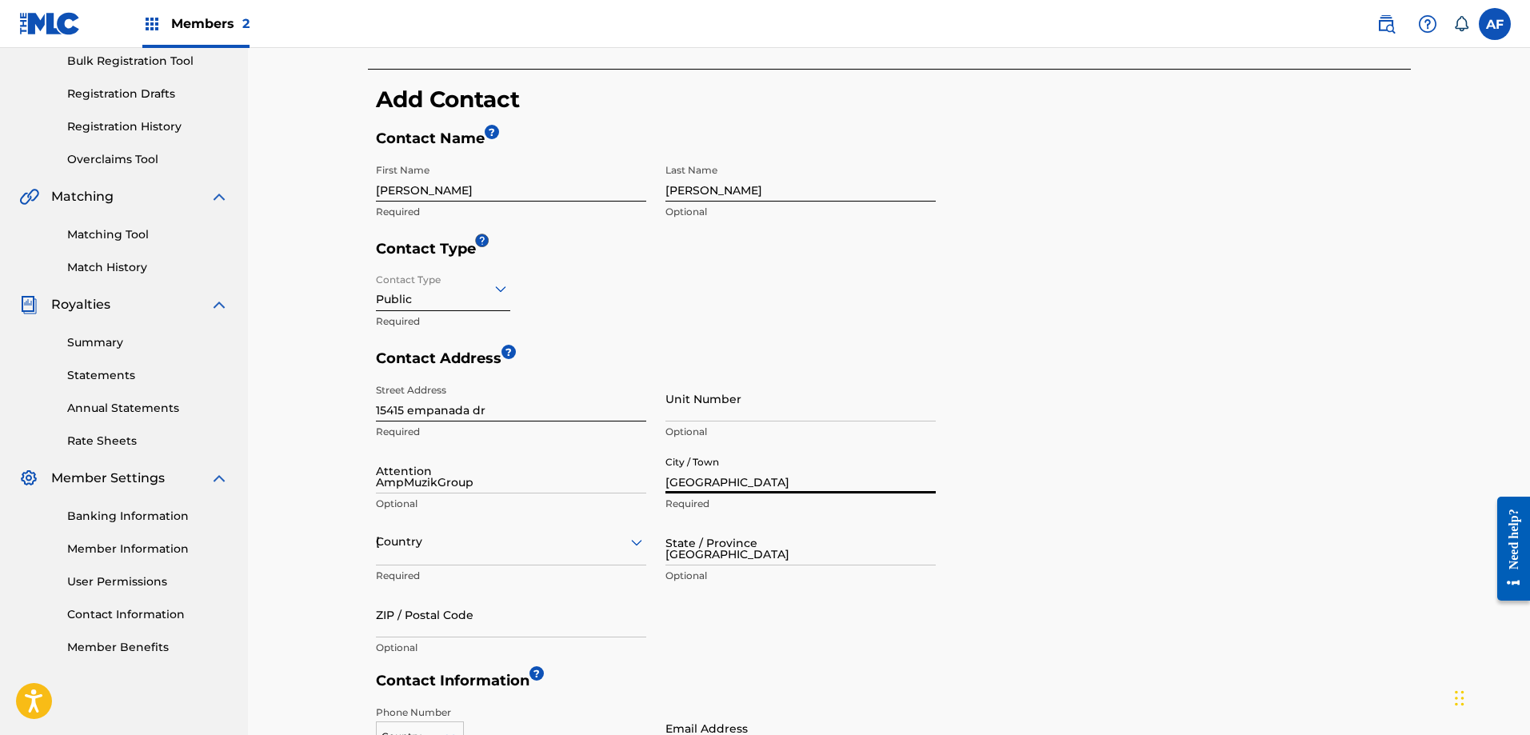
type input "77083"
click at [302, 506] on div "< Back Contact Information The only required contact type is the Public Contact…" at bounding box center [889, 389] width 1282 height 1162
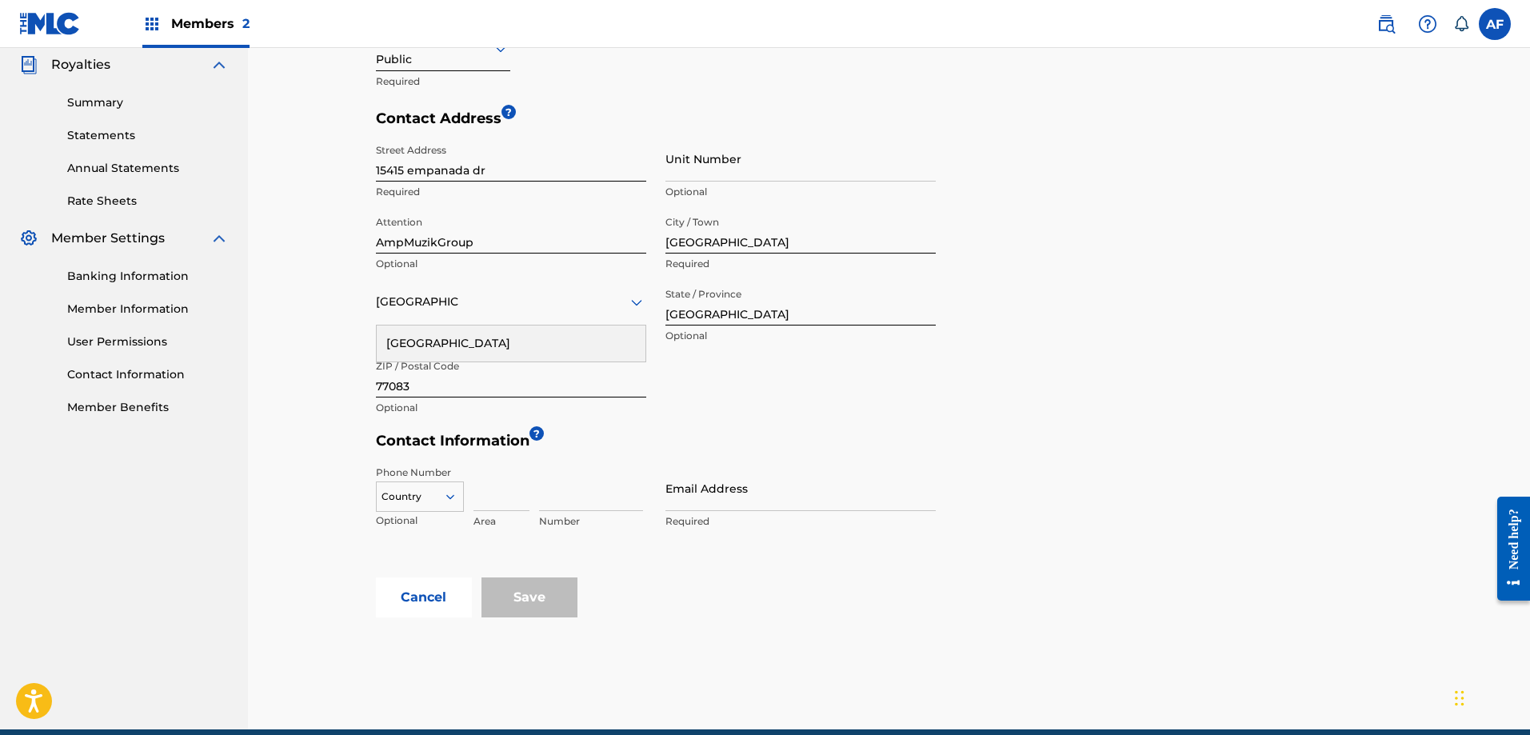
scroll to position [491, 0]
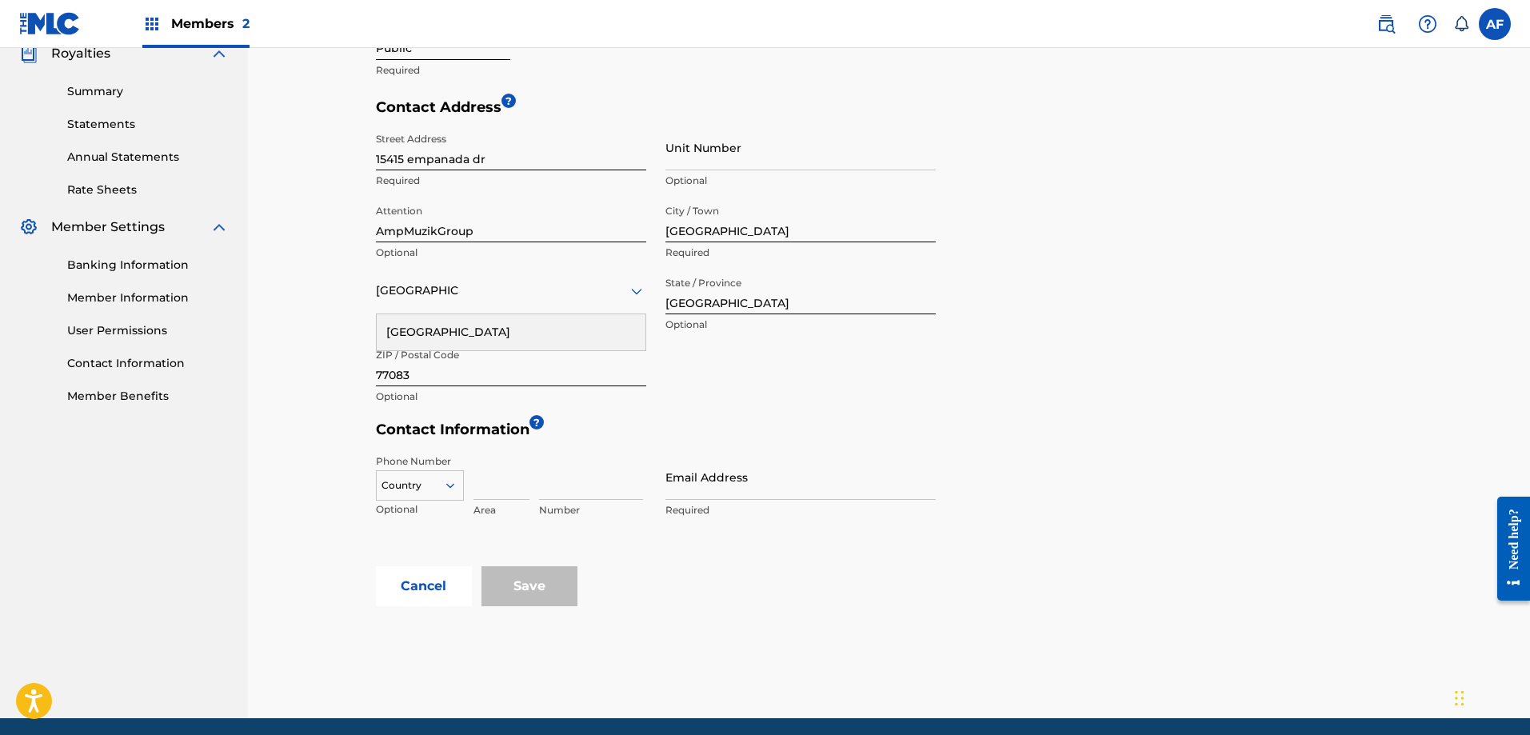
click at [413, 494] on div at bounding box center [420, 486] width 86 height 18
click at [422, 514] on div "US, [GEOGRAPHIC_DATA] +1" at bounding box center [420, 525] width 86 height 62
click at [506, 478] on input at bounding box center [502, 477] width 56 height 46
type input "713"
type input "1"
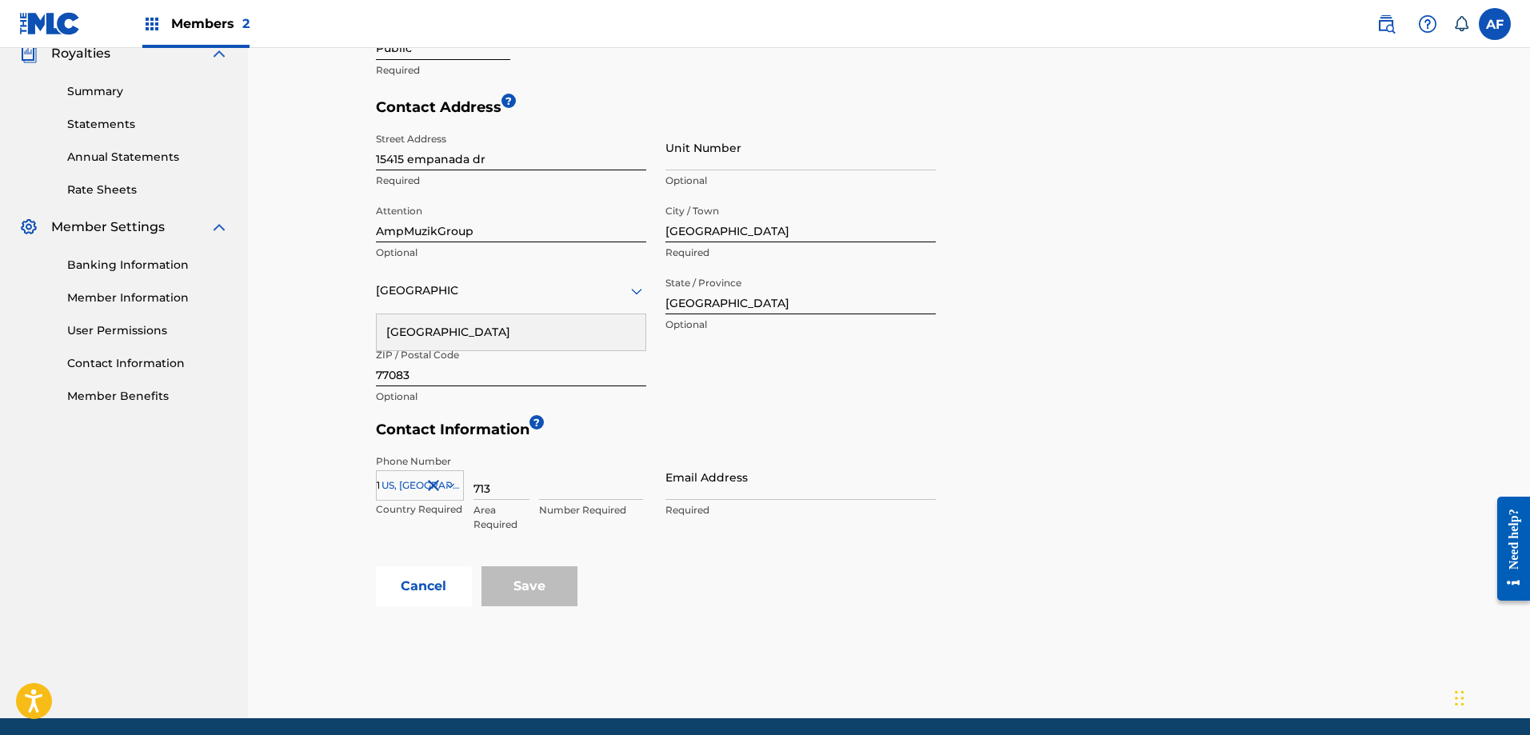
type input "5917127"
type input "[EMAIL_ADDRESS][DOMAIN_NAME]"
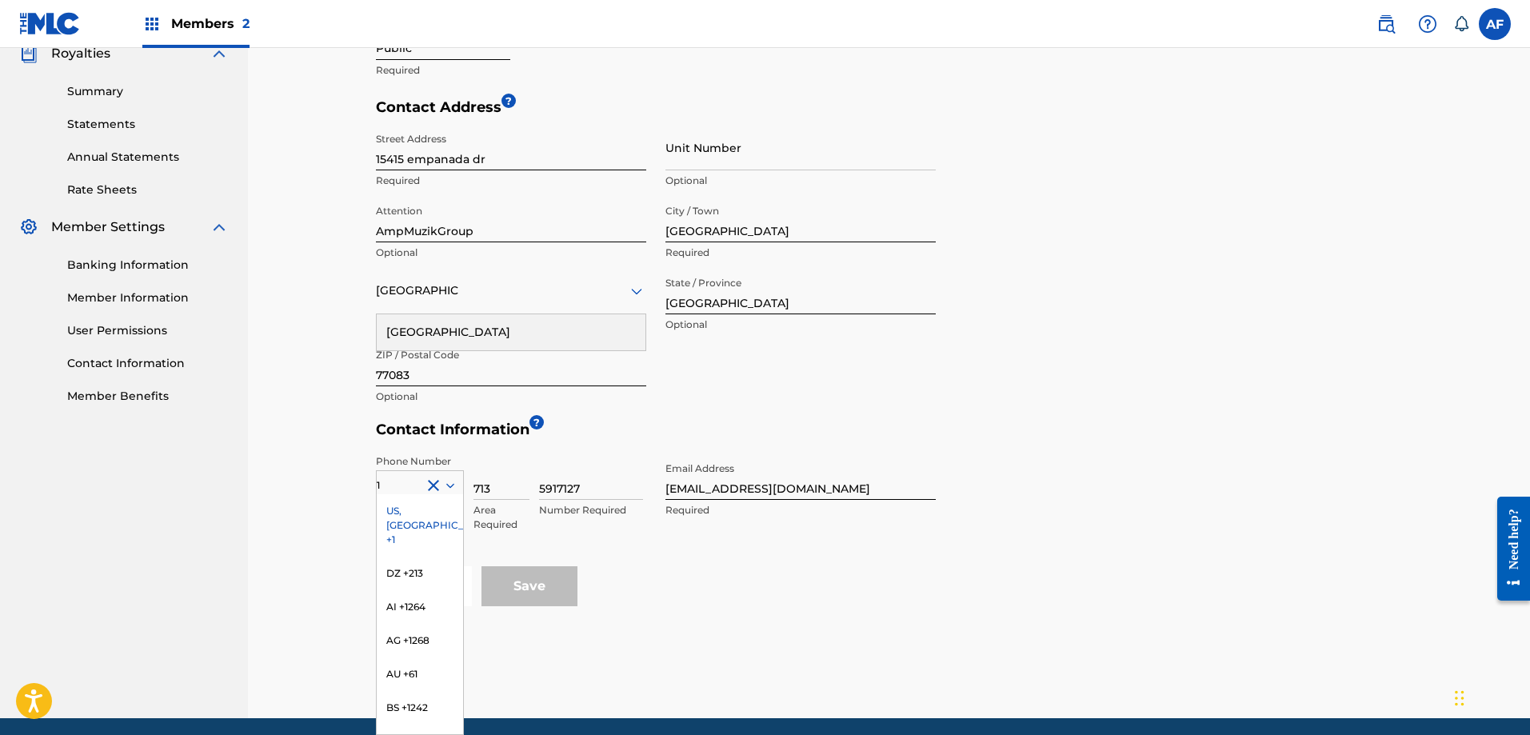
click at [326, 548] on div "< Back Contact Information The only required contact type is the Public Contact…" at bounding box center [889, 138] width 1282 height 1162
click at [404, 509] on div "US, [GEOGRAPHIC_DATA] +1" at bounding box center [420, 525] width 86 height 62
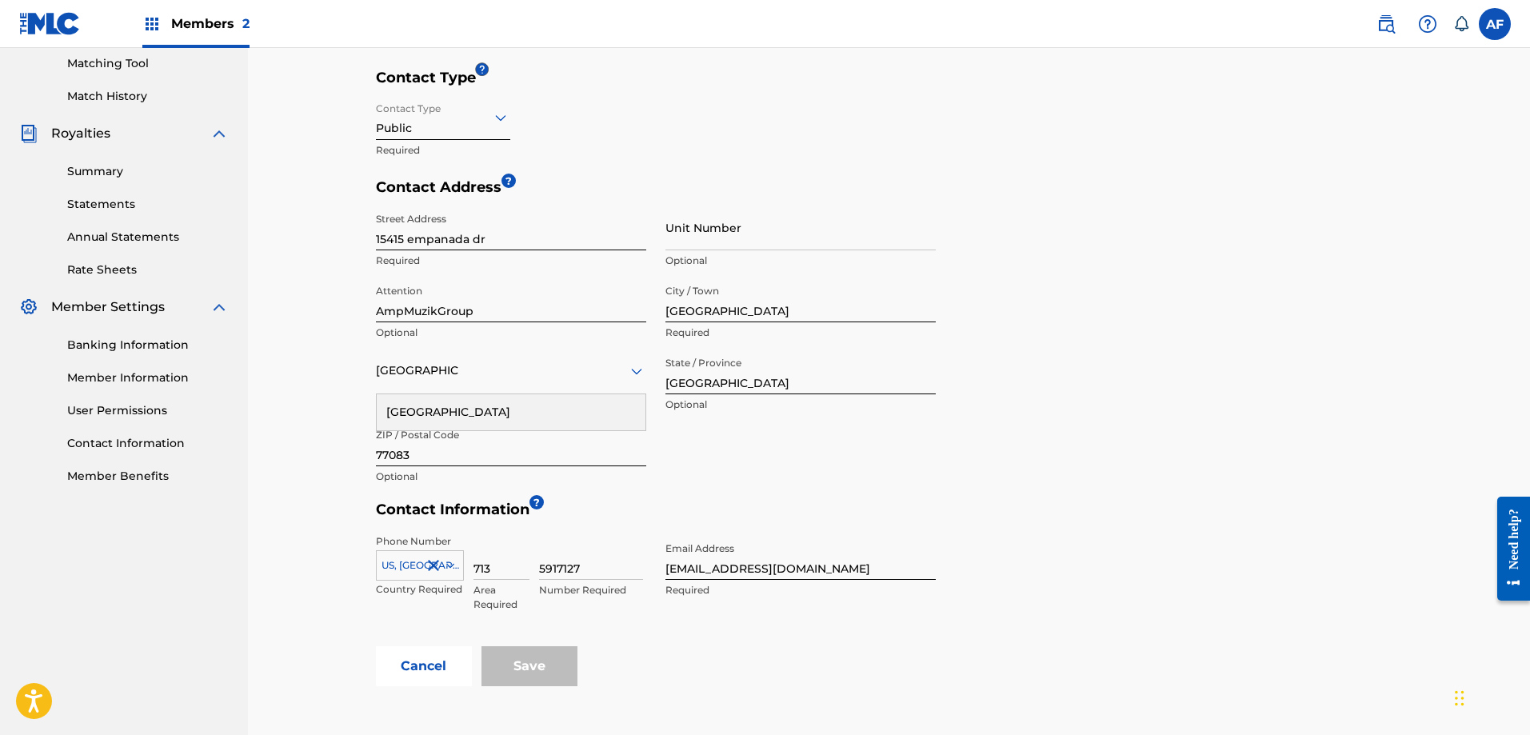
click at [483, 412] on div "[GEOGRAPHIC_DATA]" at bounding box center [511, 412] width 269 height 36
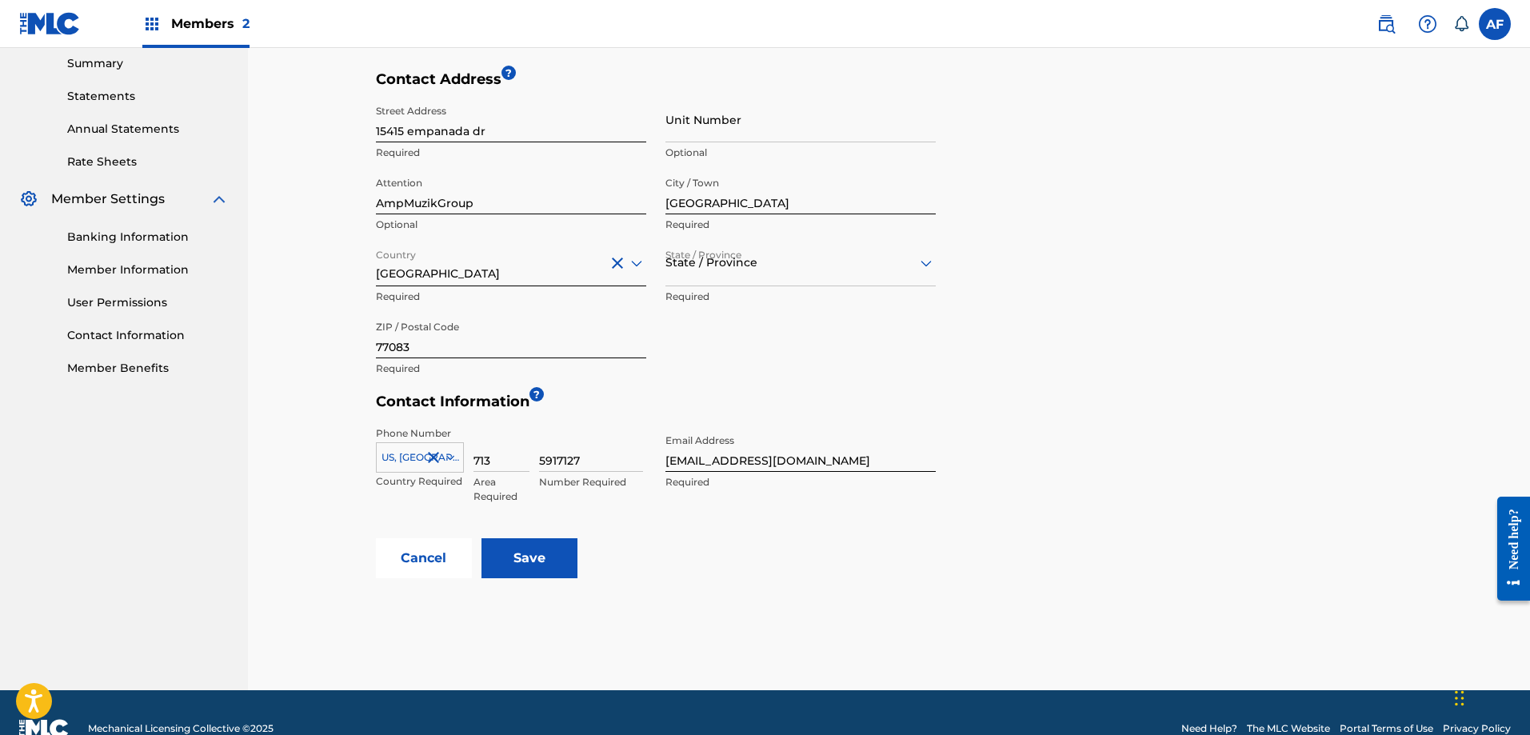
scroll to position [551, 0]
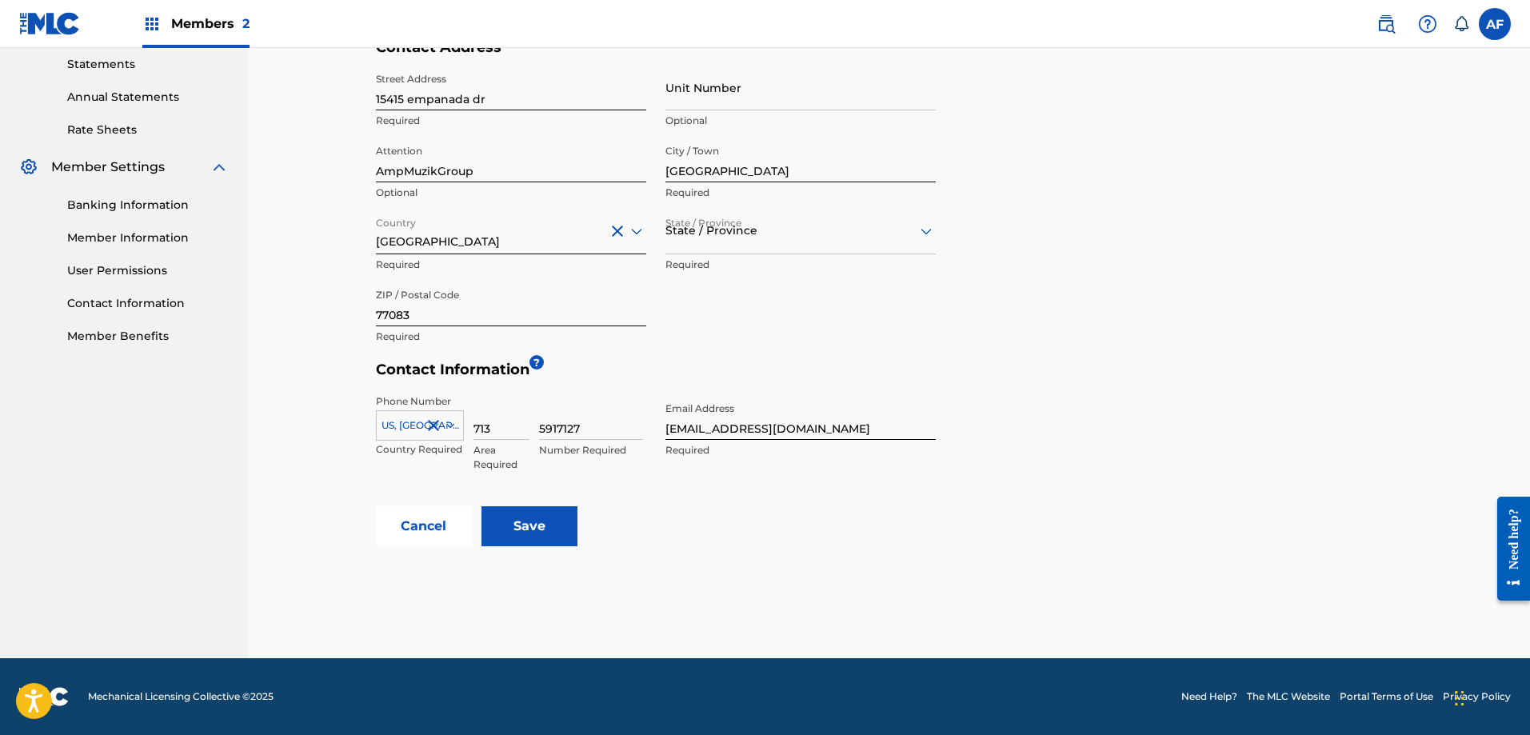
click at [514, 534] on input "Save" at bounding box center [530, 526] width 96 height 40
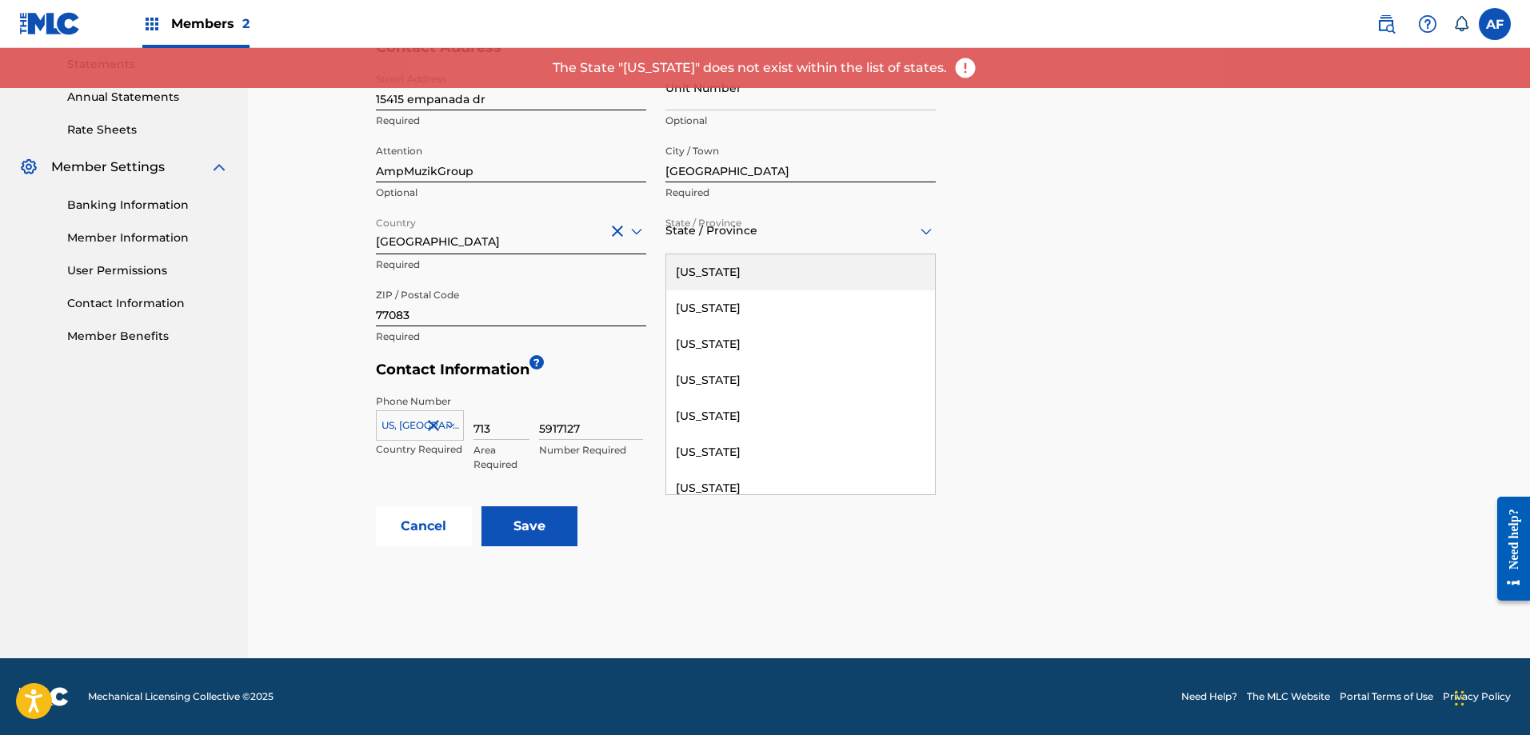
click at [745, 239] on div at bounding box center [801, 231] width 270 height 20
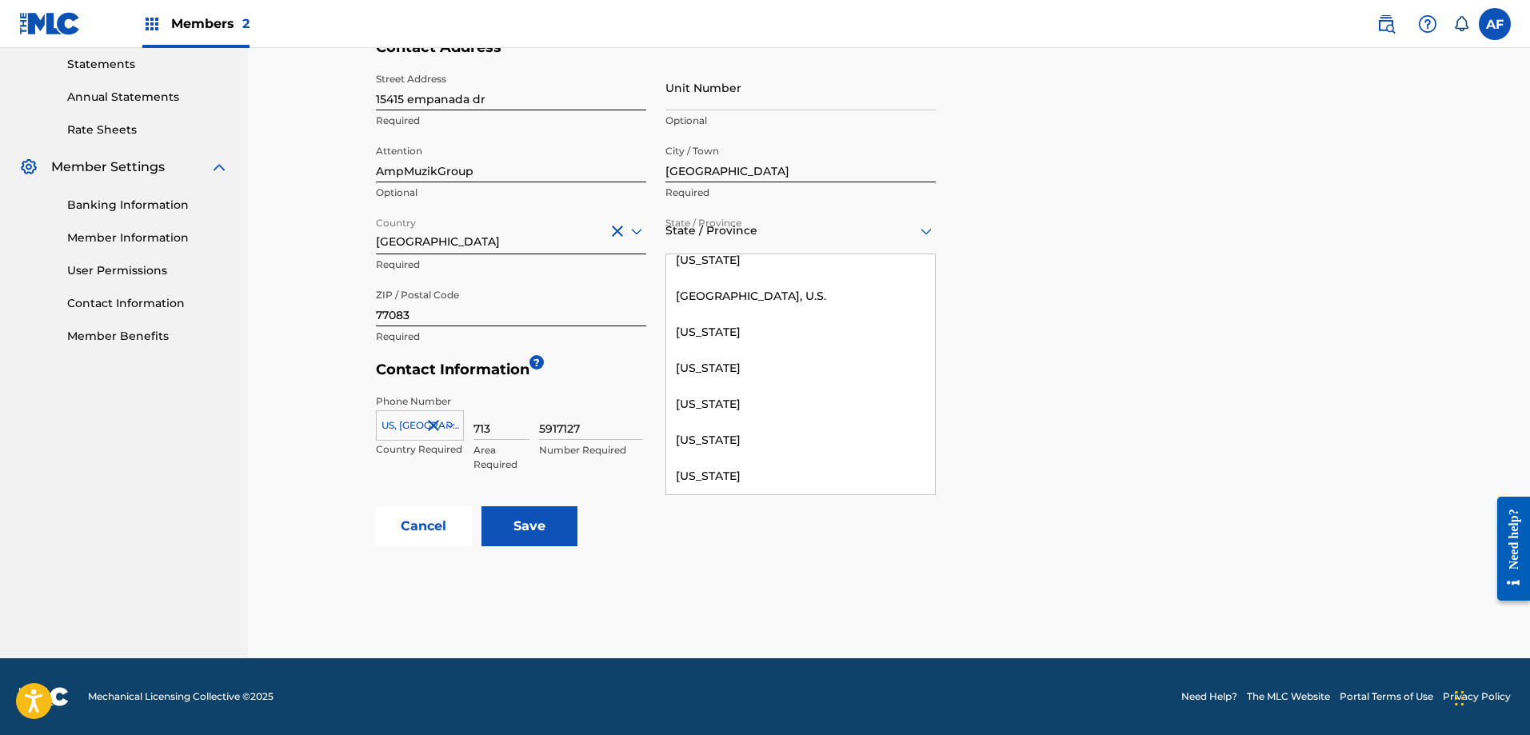
scroll to position [1649, 0]
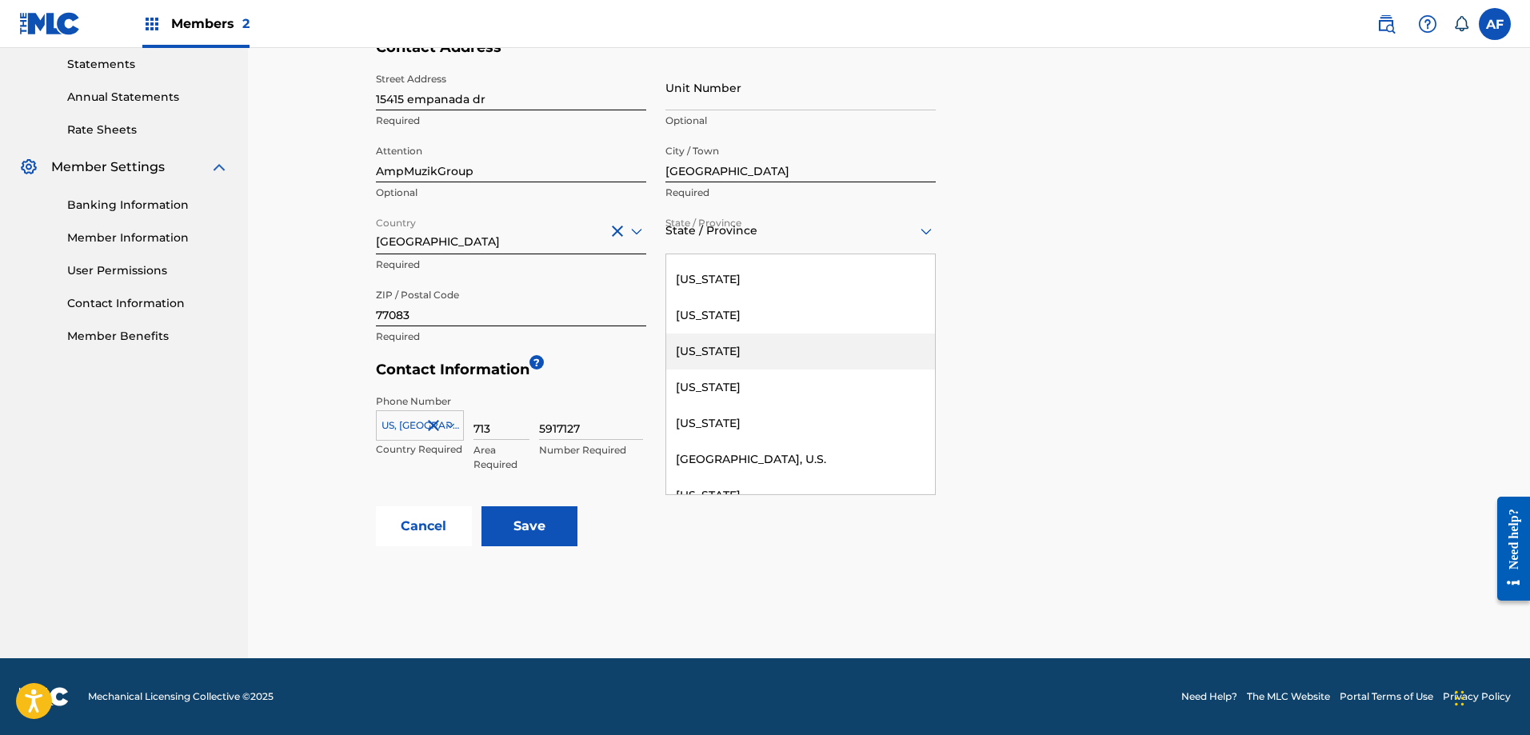
click at [700, 351] on div "[US_STATE]" at bounding box center [800, 352] width 269 height 36
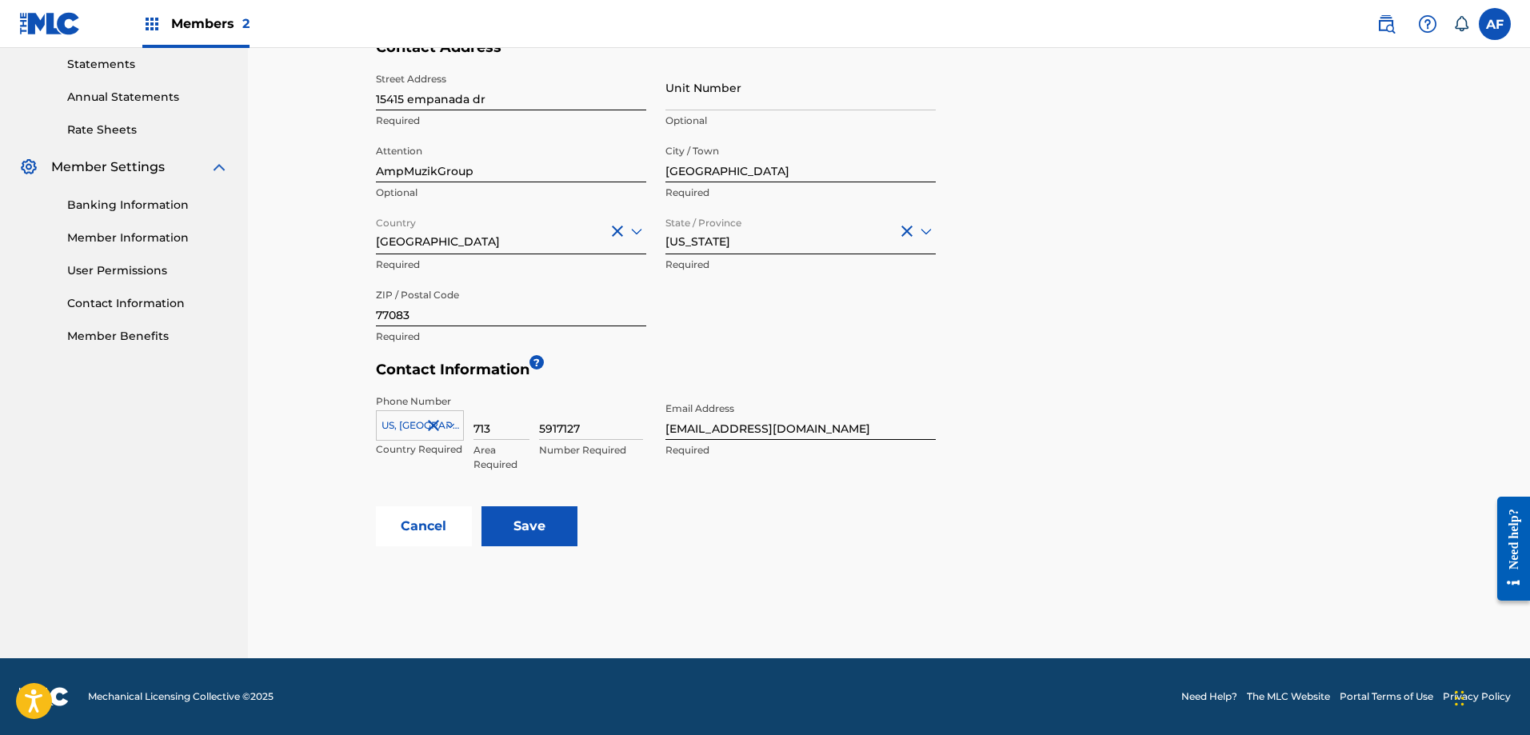
click at [542, 535] on input "Save" at bounding box center [530, 526] width 96 height 40
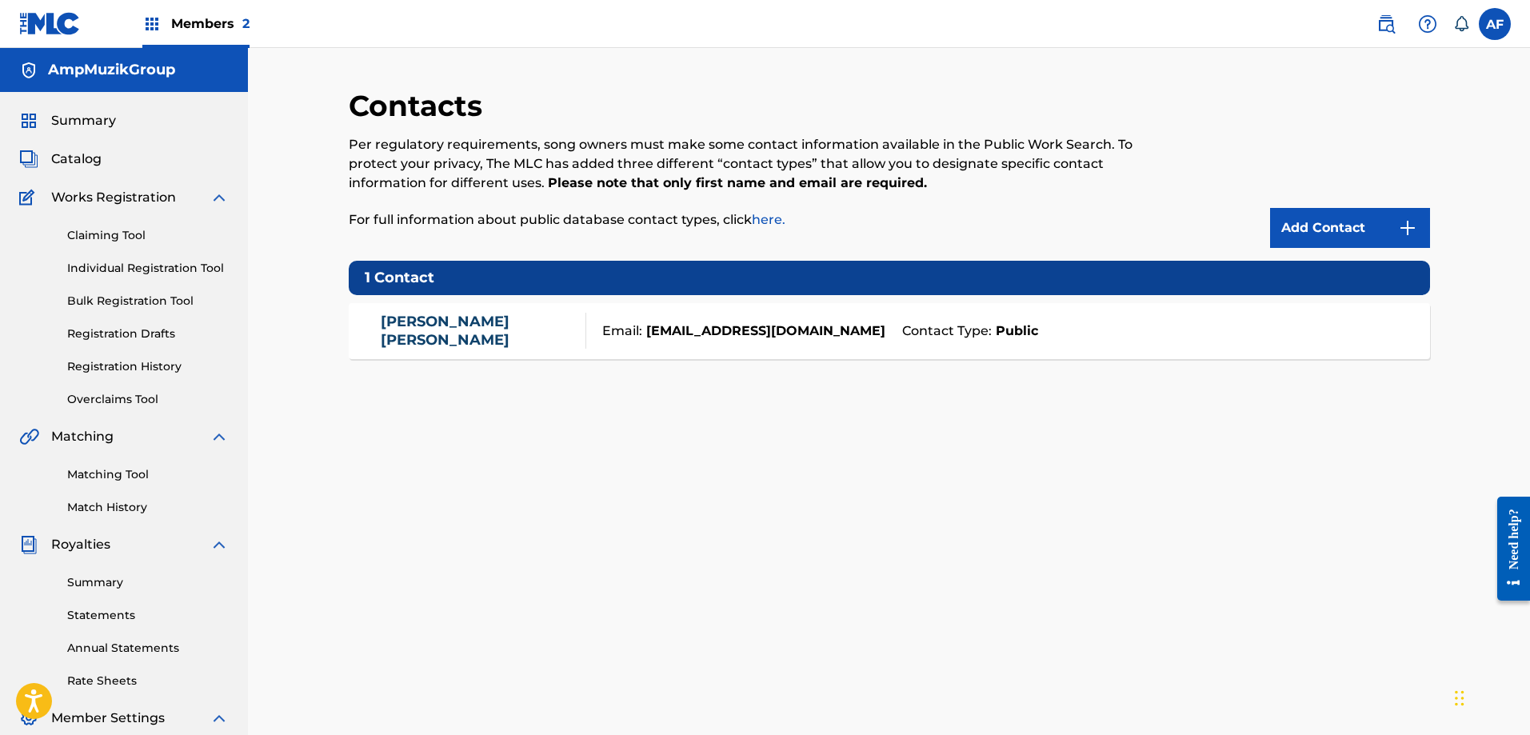
click at [757, 330] on strong "[EMAIL_ADDRESS][DOMAIN_NAME]" at bounding box center [763, 331] width 243 height 19
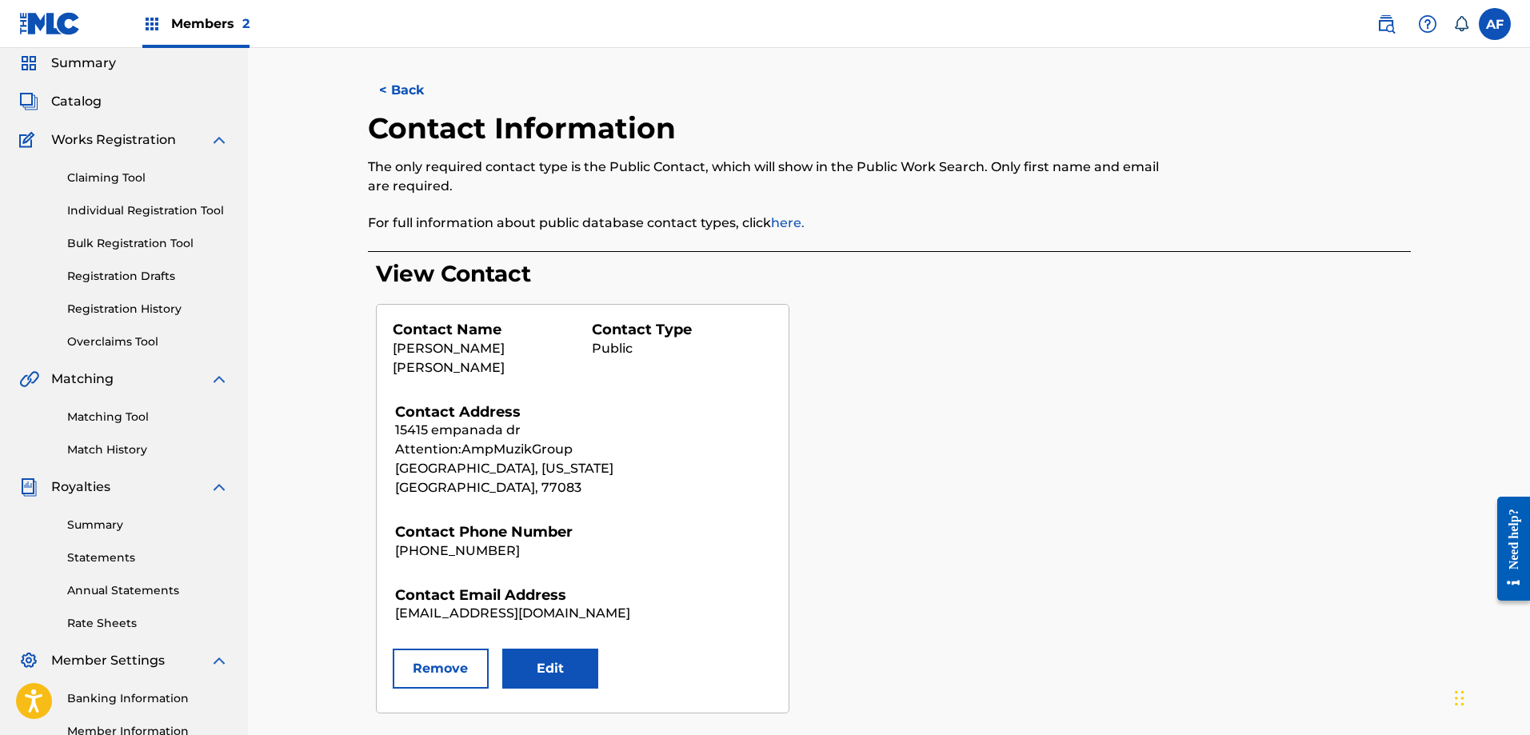
scroll to position [160, 0]
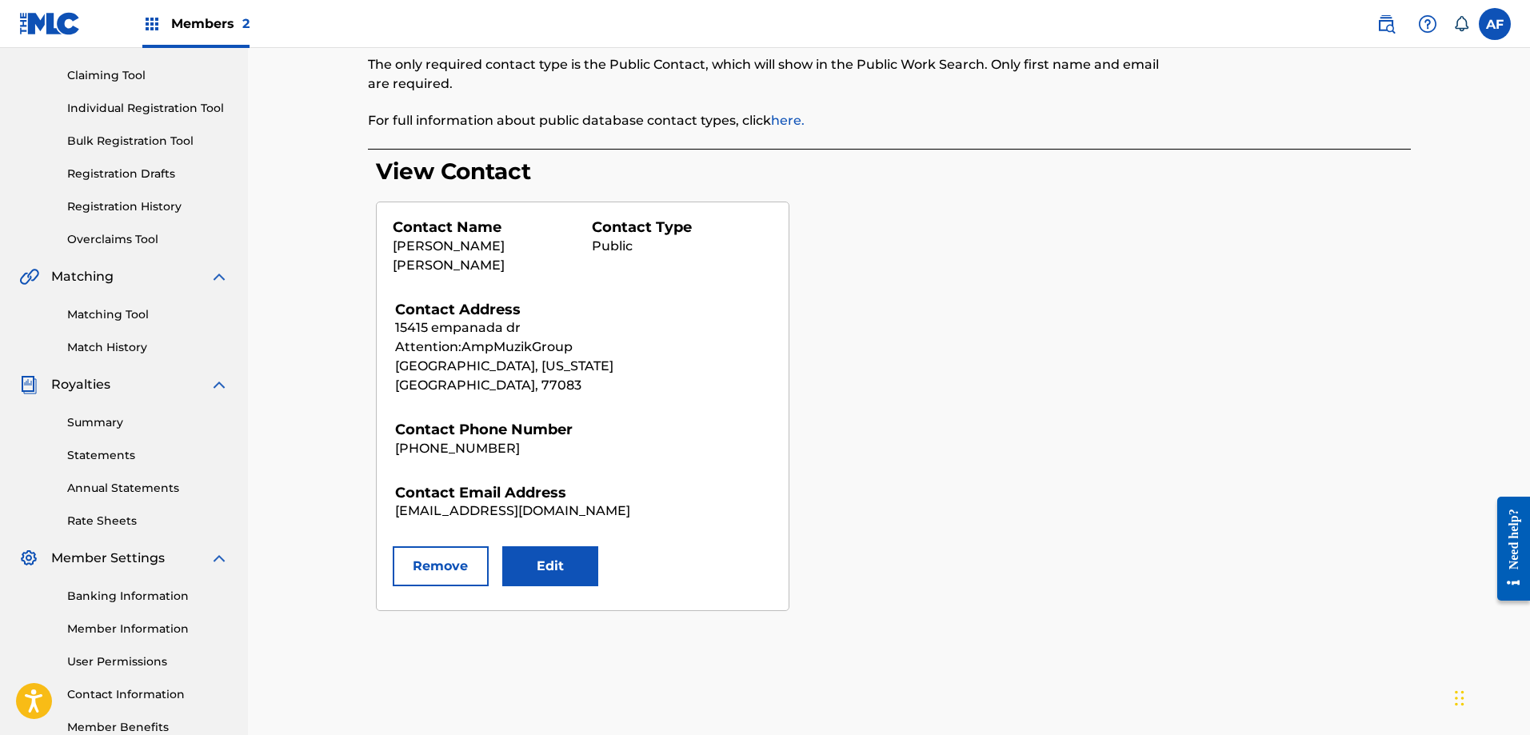
click at [587, 547] on button "Edit" at bounding box center [550, 566] width 96 height 40
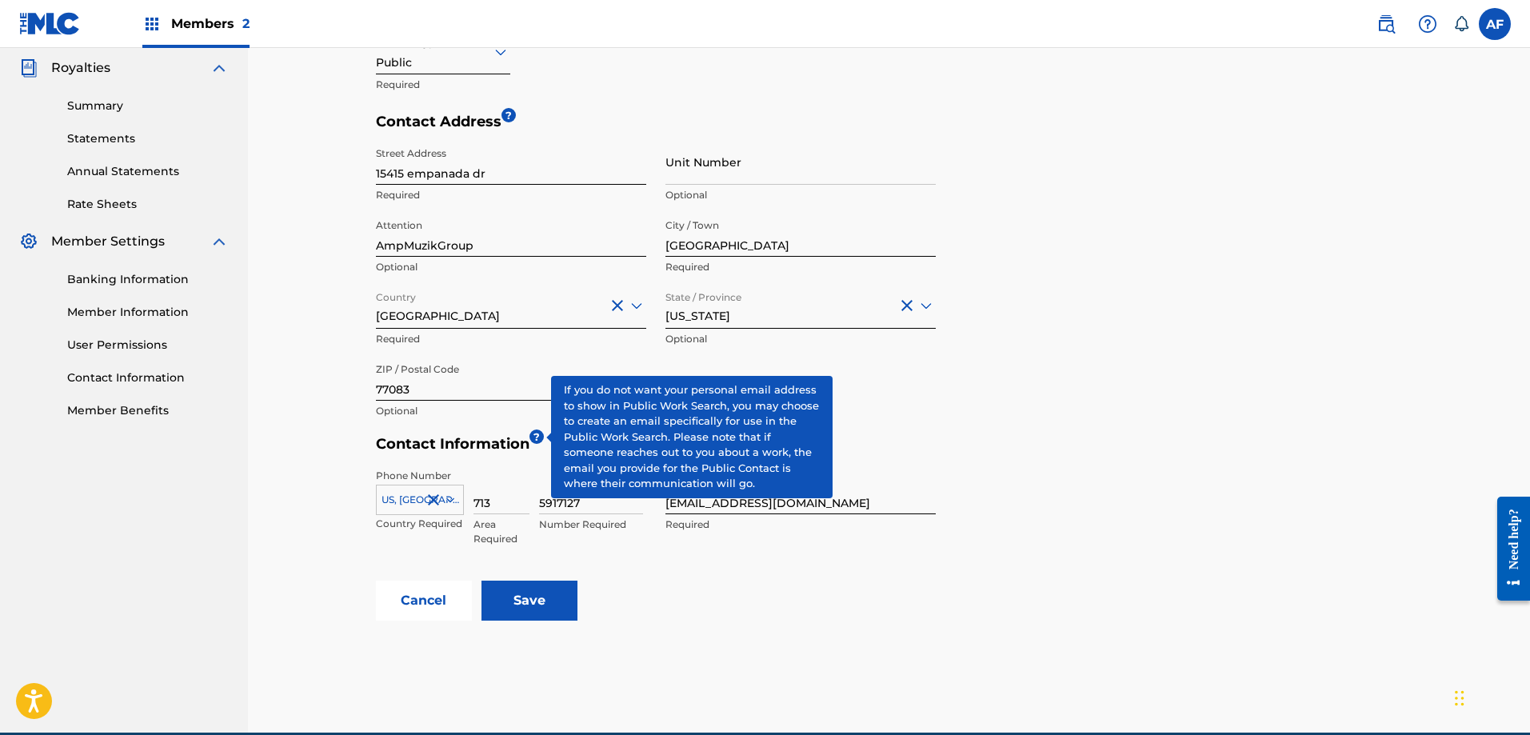
scroll to position [480, 0]
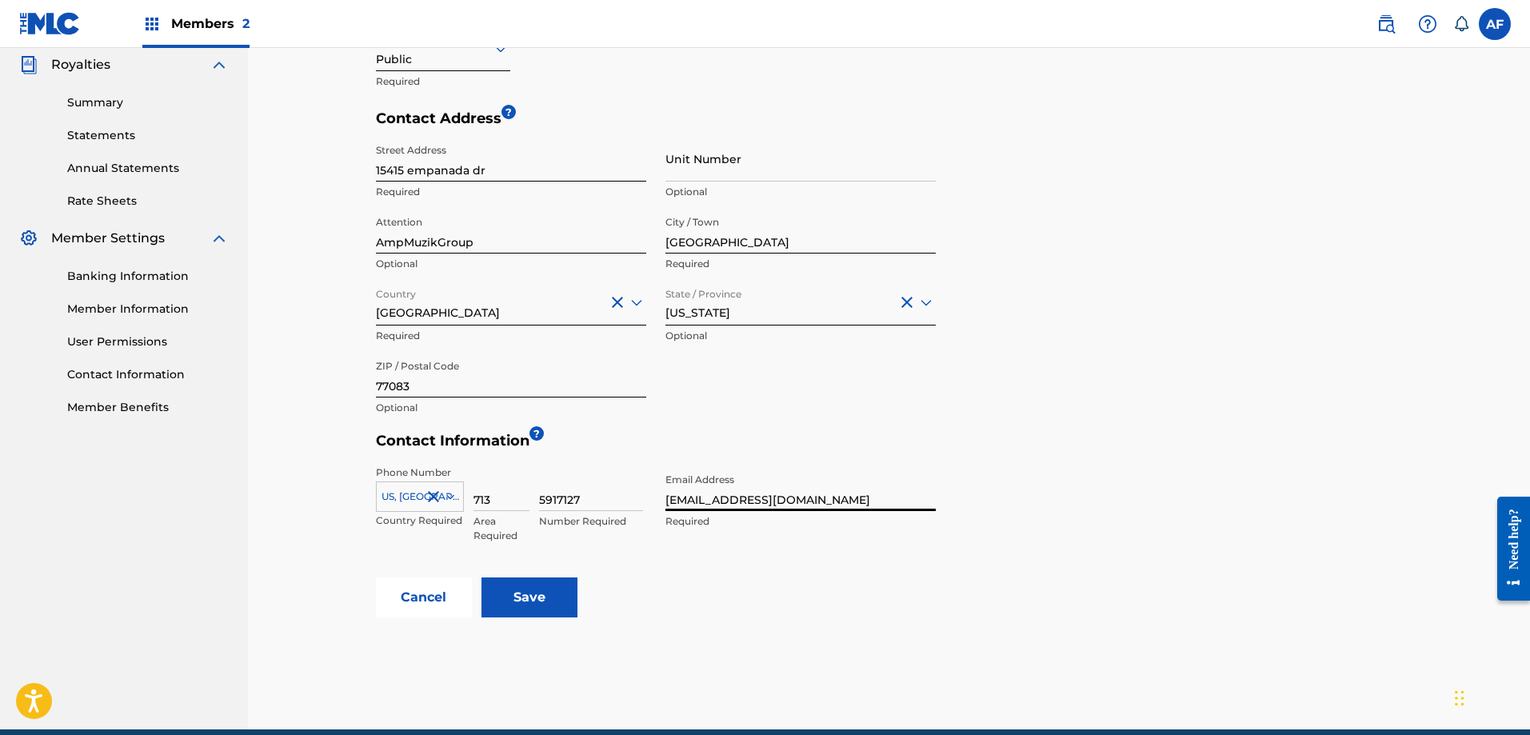
drag, startPoint x: 816, startPoint y: 499, endPoint x: 658, endPoint y: 500, distance: 157.6
click at [658, 500] on div "Phone Number [GEOGRAPHIC_DATA], [GEOGRAPHIC_DATA] +1 Country Required 713 Area …" at bounding box center [656, 518] width 560 height 120
type input "[EMAIL_ADDRESS][DOMAIN_NAME]"
click at [544, 597] on input "Save" at bounding box center [530, 598] width 96 height 40
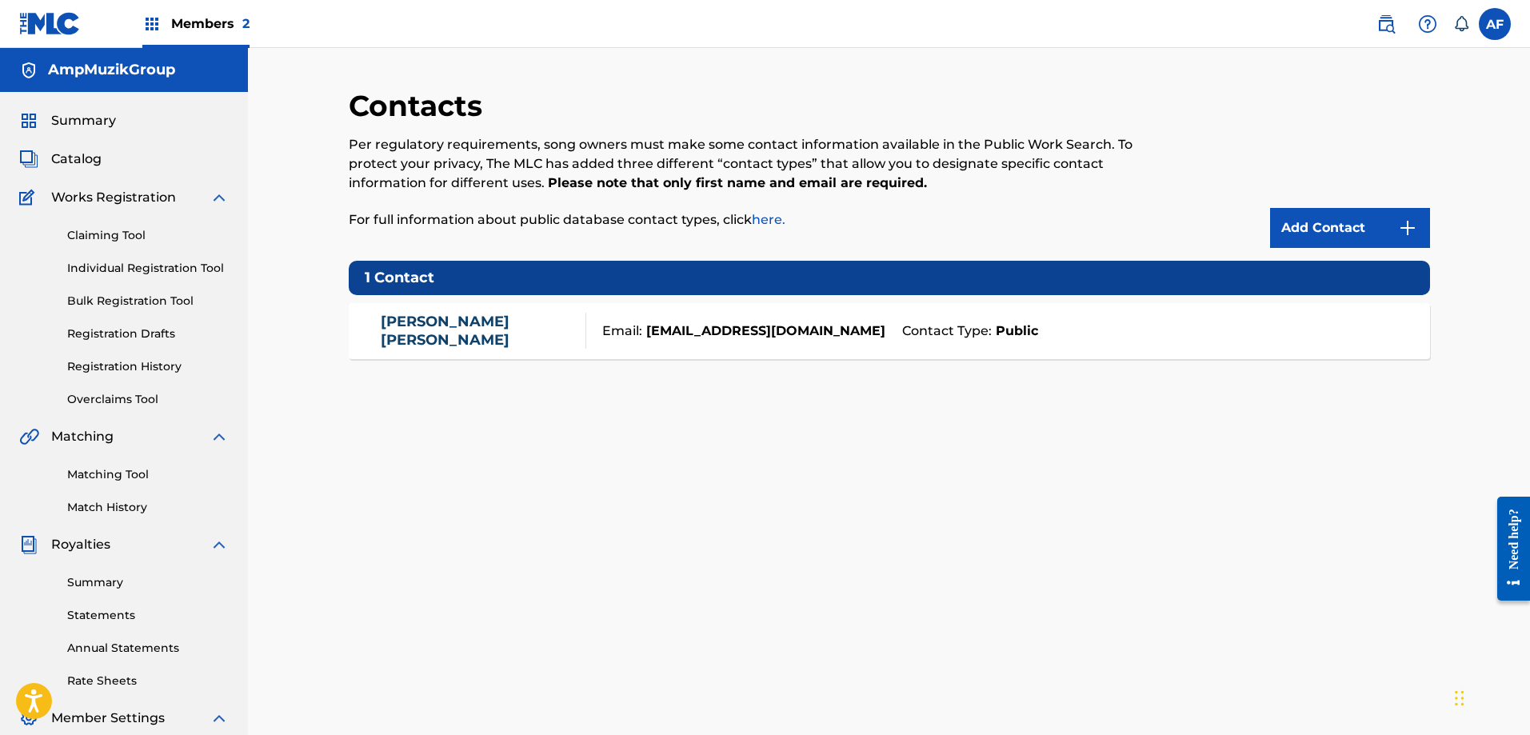
click at [97, 118] on span "Summary" at bounding box center [83, 120] width 65 height 19
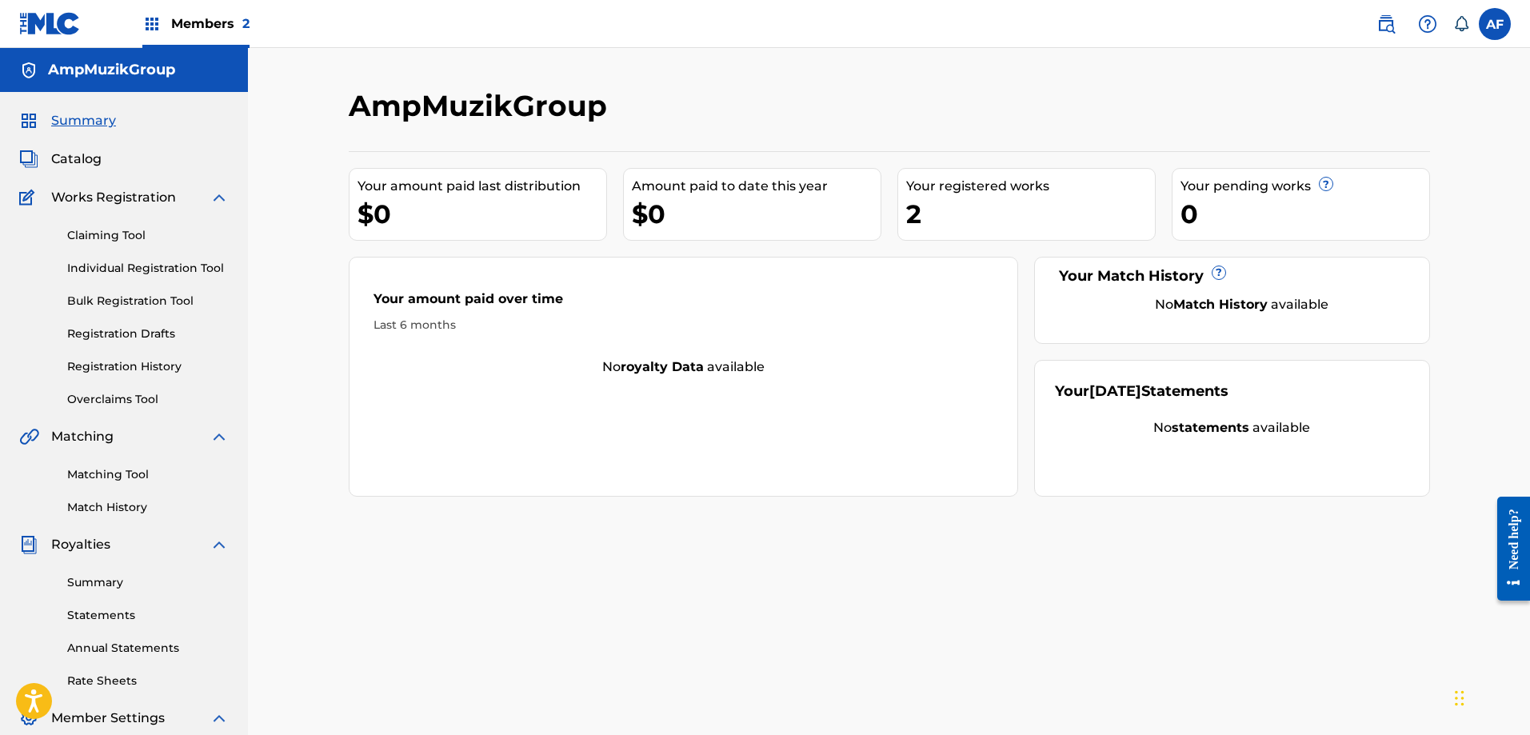
click at [161, 268] on link "Individual Registration Tool" at bounding box center [148, 268] width 162 height 17
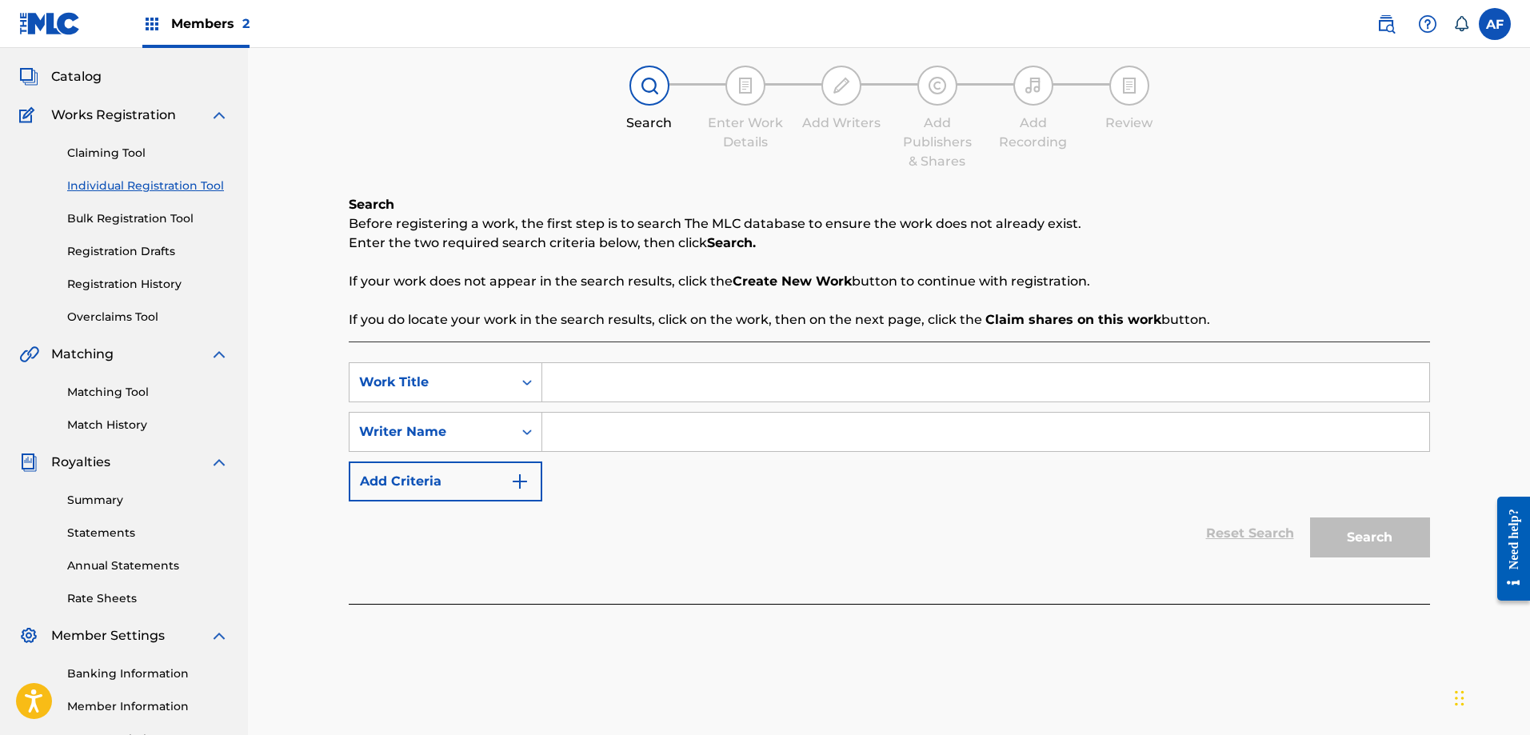
scroll to position [160, 0]
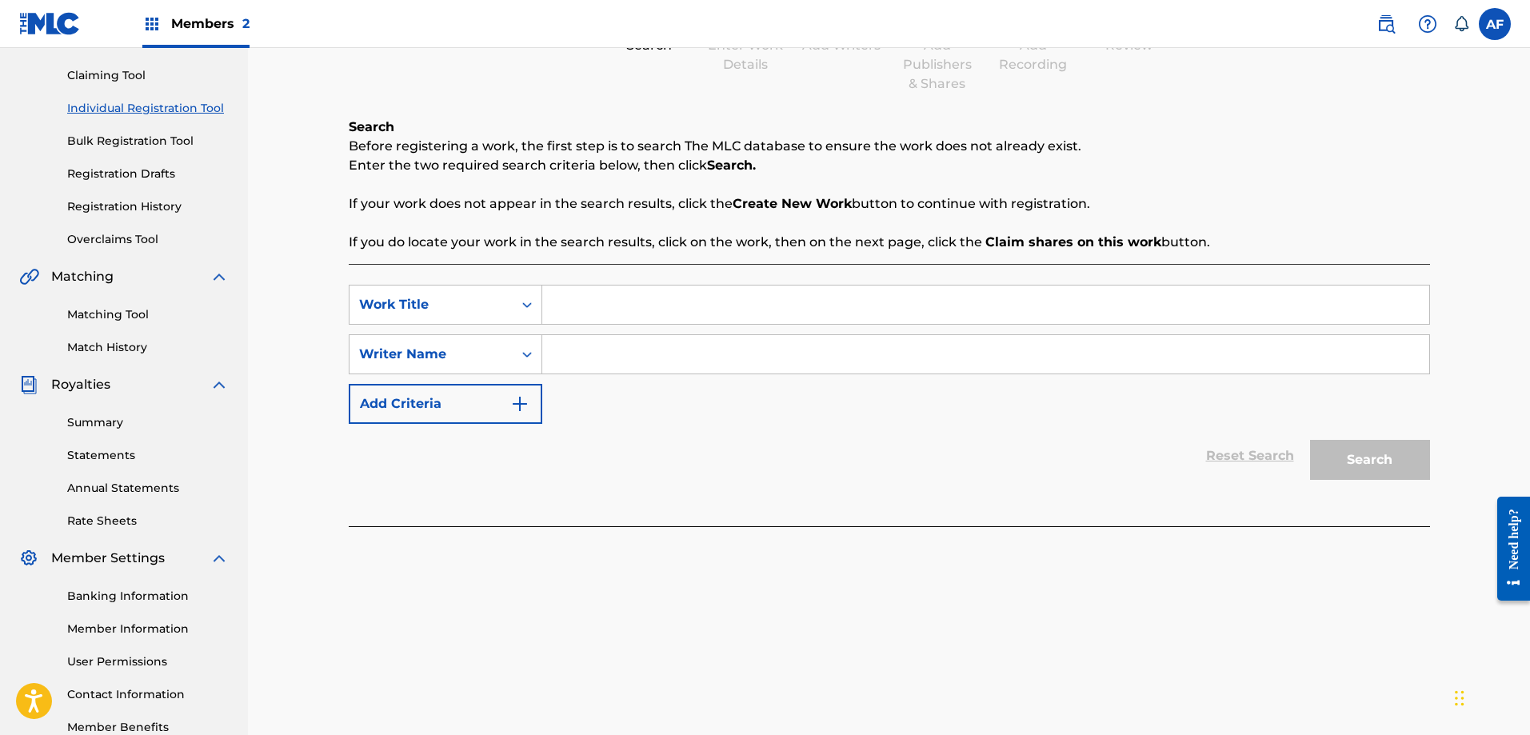
click at [624, 311] on input "Search Form" at bounding box center [985, 305] width 887 height 38
type input "Shoot Your Shot"
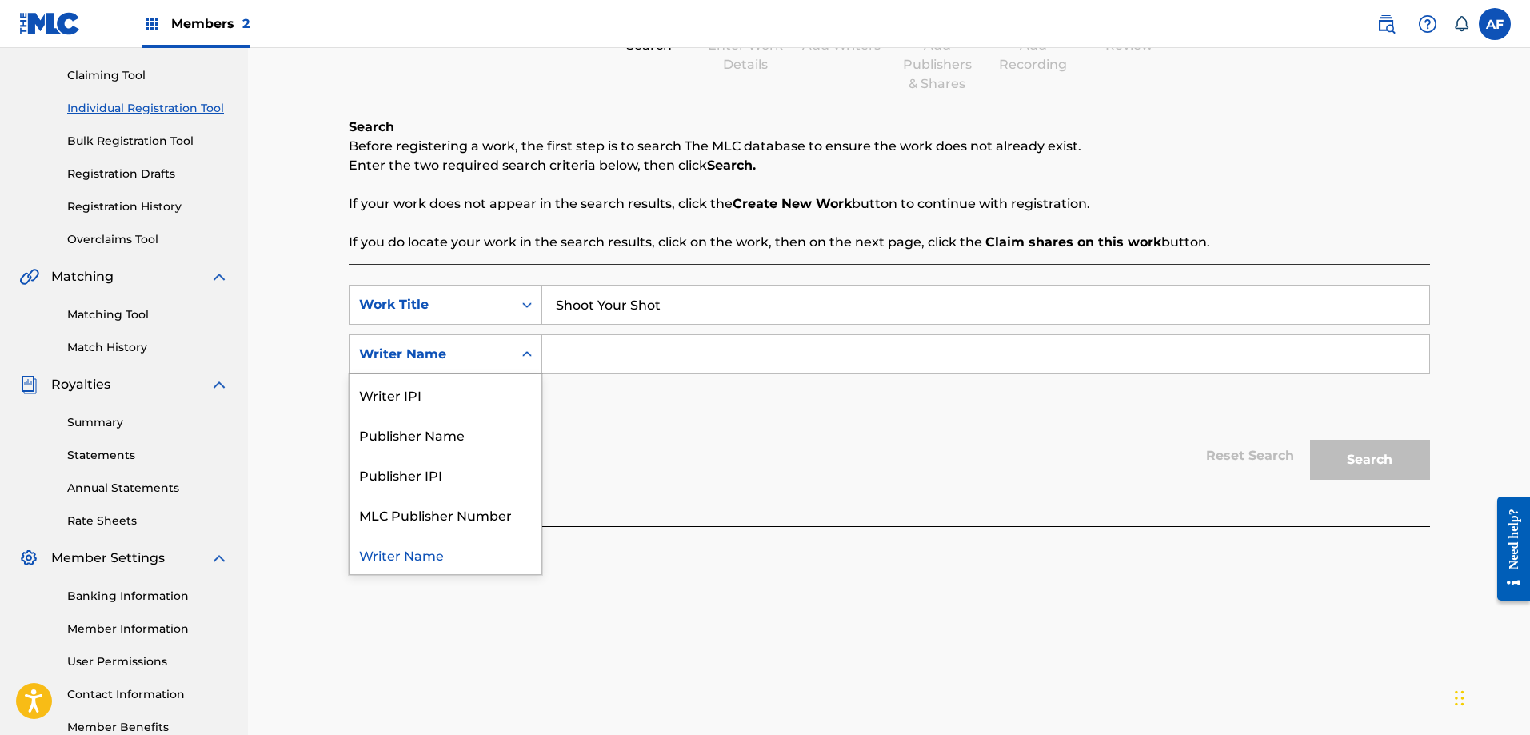
click at [524, 364] on div "Search Form" at bounding box center [527, 354] width 29 height 29
click at [576, 364] on input "Search Form" at bounding box center [985, 354] width 887 height 38
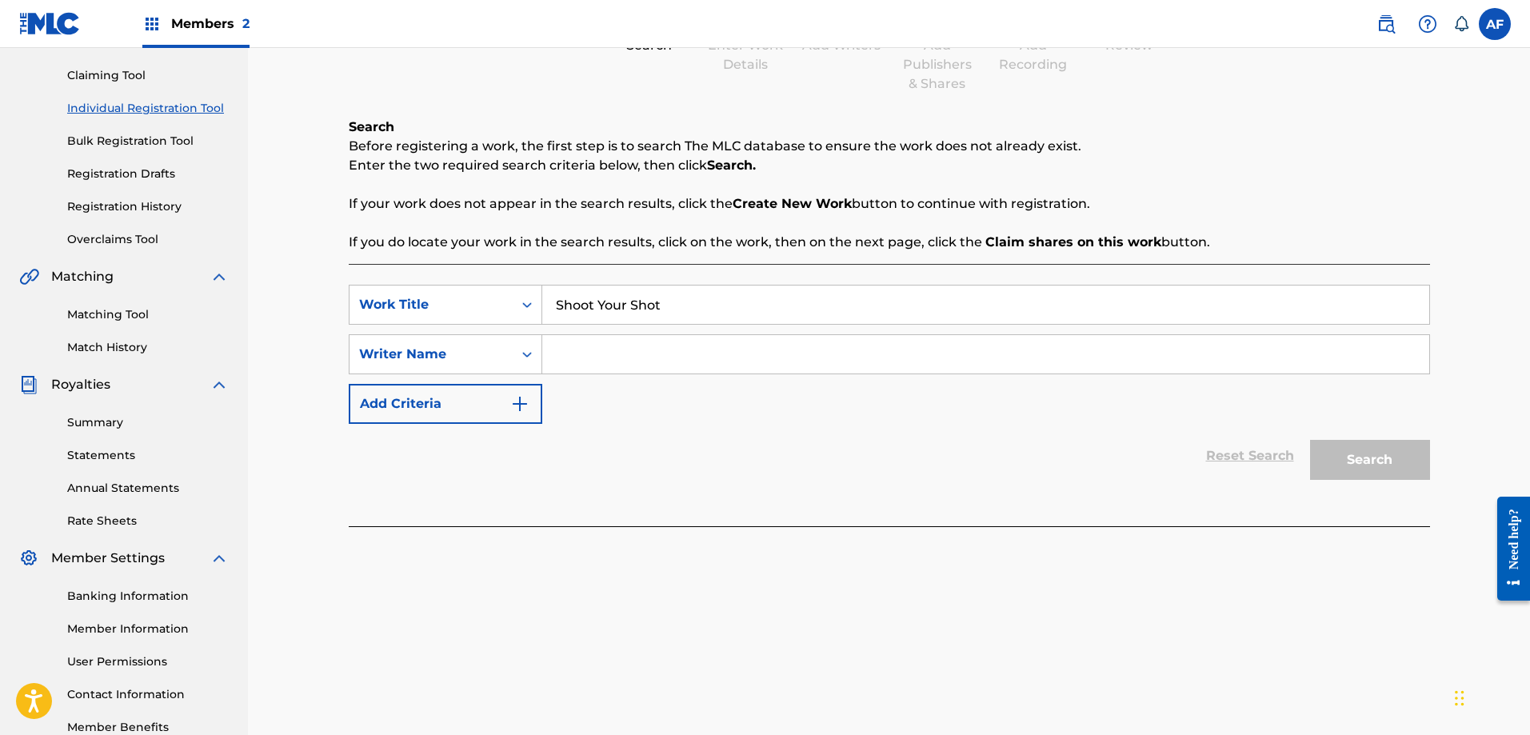
click at [576, 362] on input "Search Form" at bounding box center [985, 354] width 887 height 38
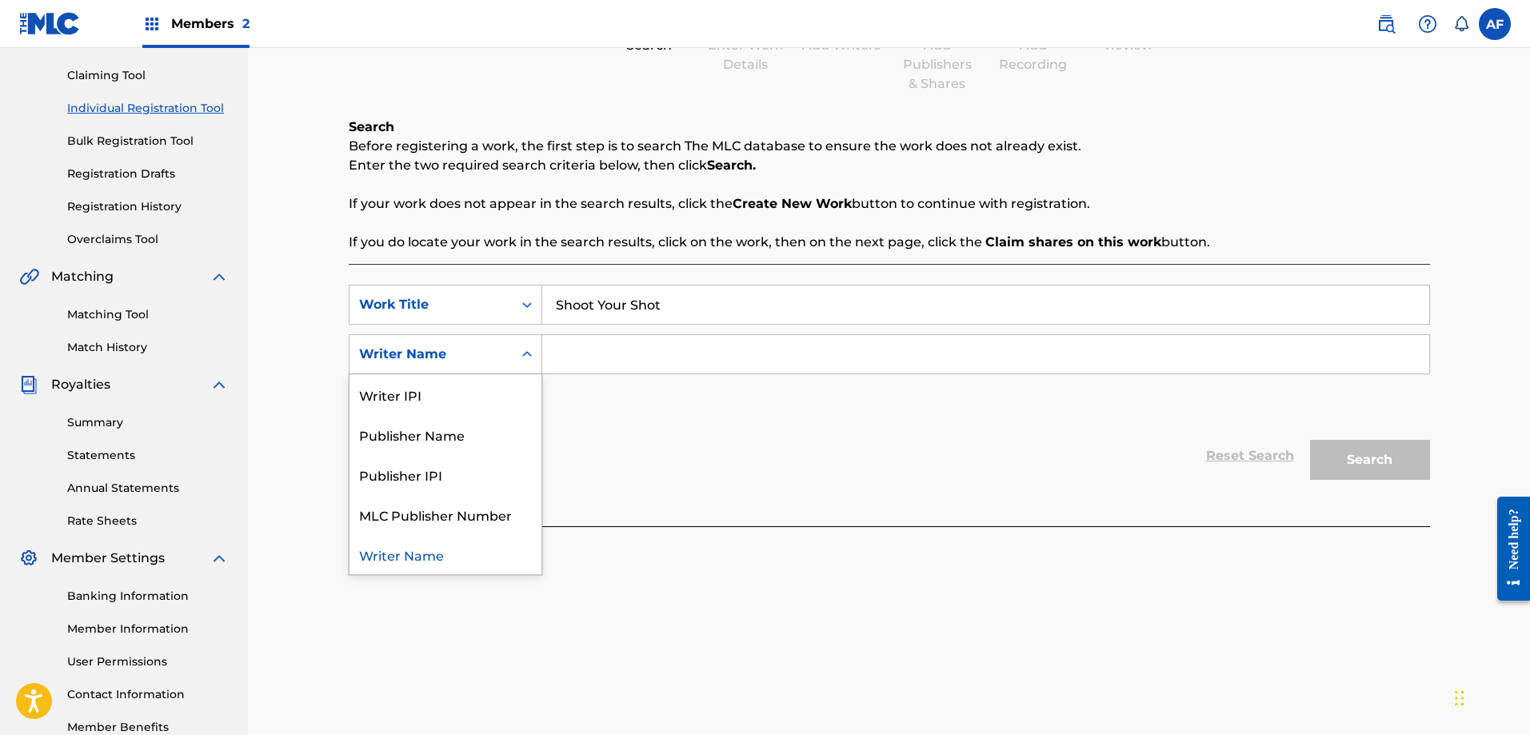
click at [518, 361] on div "Search Form" at bounding box center [527, 354] width 29 height 29
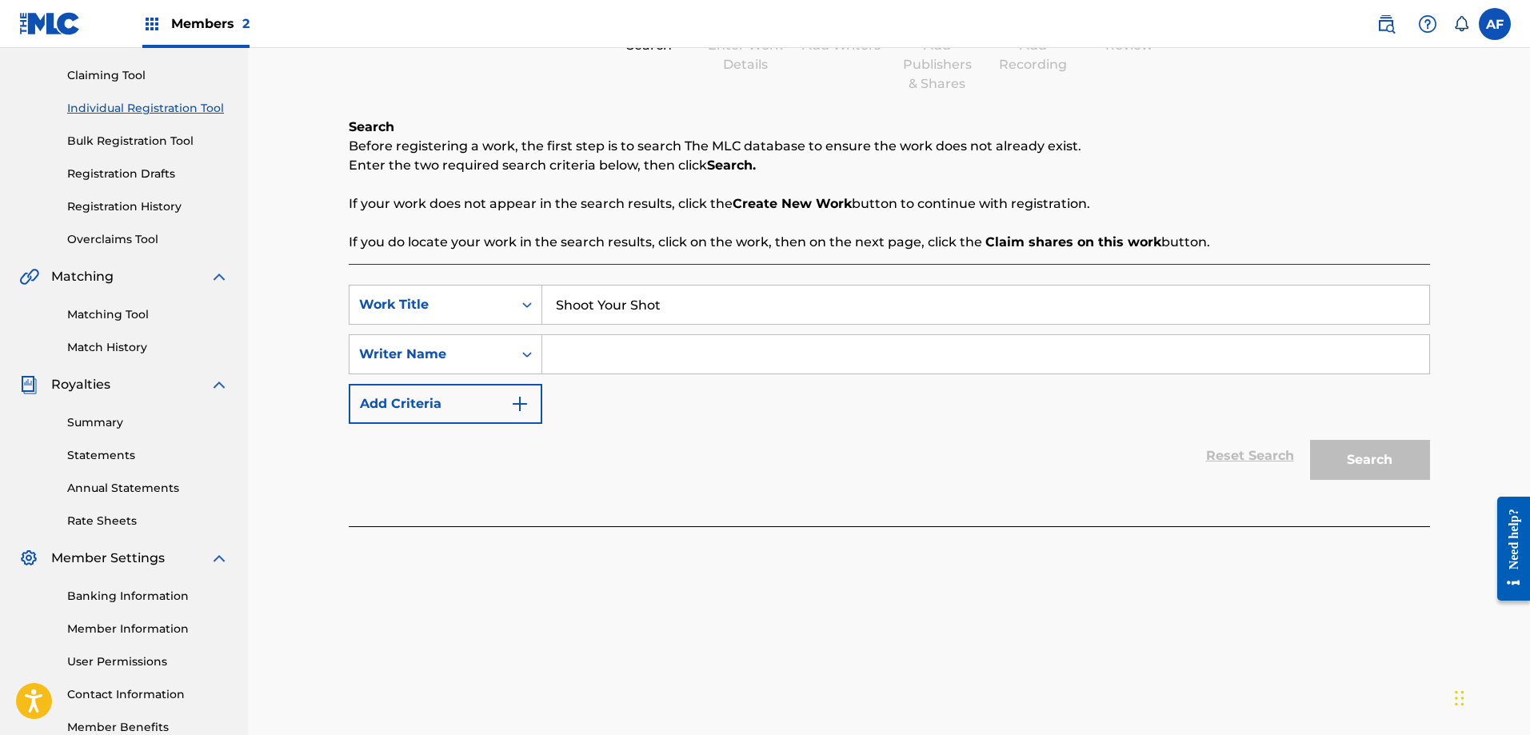
click at [582, 358] on input "Search Form" at bounding box center [985, 354] width 887 height 38
type input "[PERSON_NAME]"
click at [530, 395] on button "Add Criteria" at bounding box center [446, 404] width 194 height 40
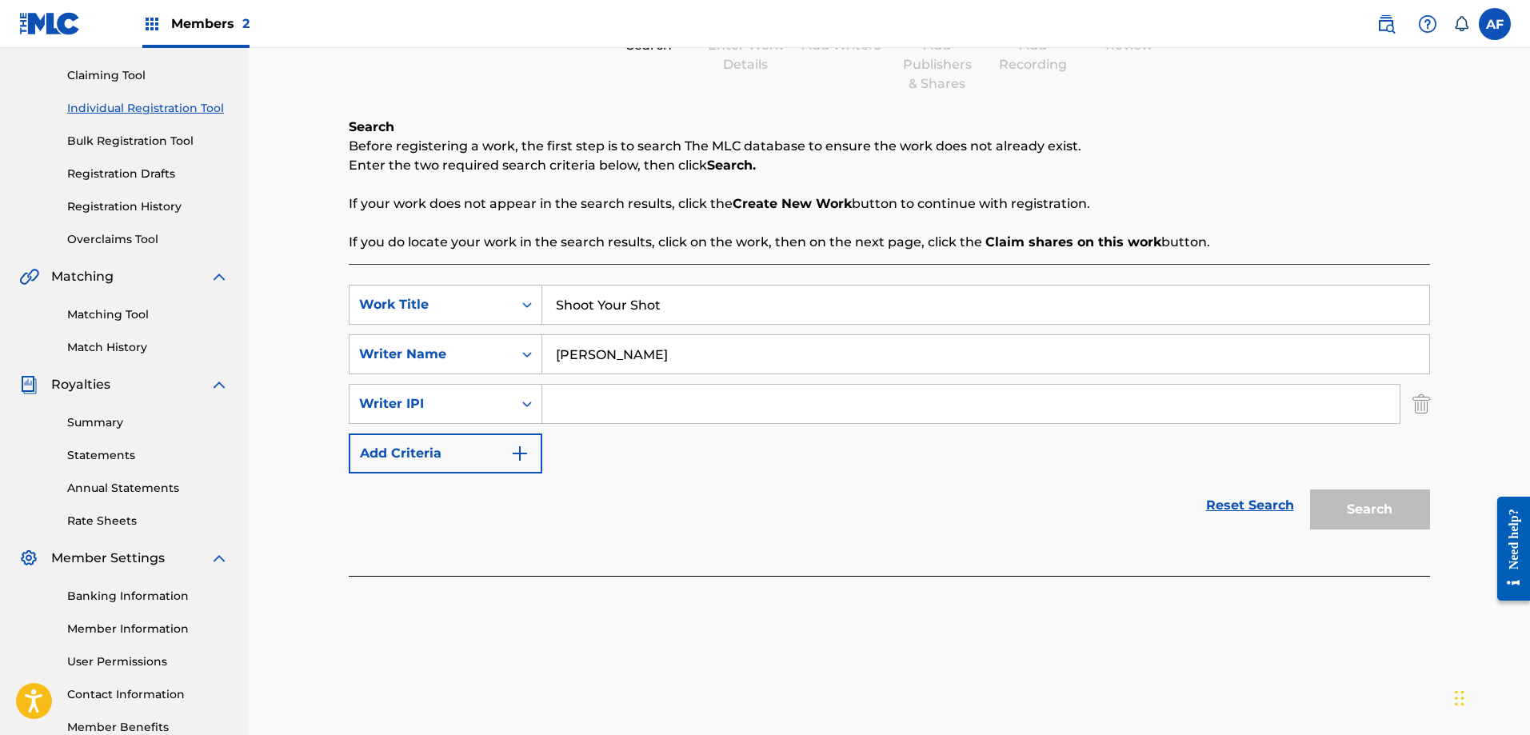
click at [573, 388] on input "Search Form" at bounding box center [971, 404] width 858 height 38
type input "00404538085"
click at [525, 451] on img "Search Form" at bounding box center [519, 453] width 19 height 19
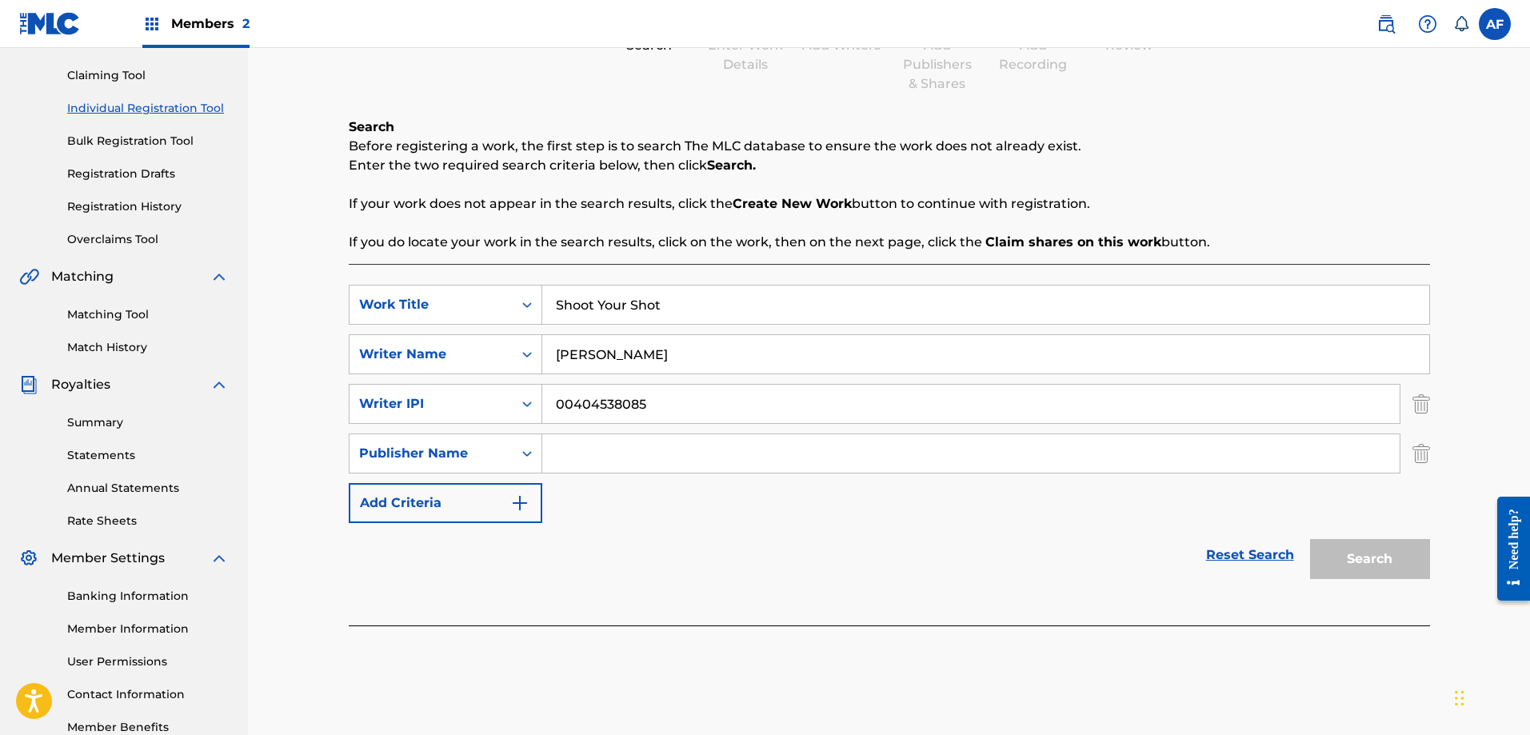
click at [567, 453] on input "Search Form" at bounding box center [971, 453] width 858 height 38
type input "AmpMuzikGroup"
click at [510, 498] on img "Search Form" at bounding box center [519, 503] width 19 height 19
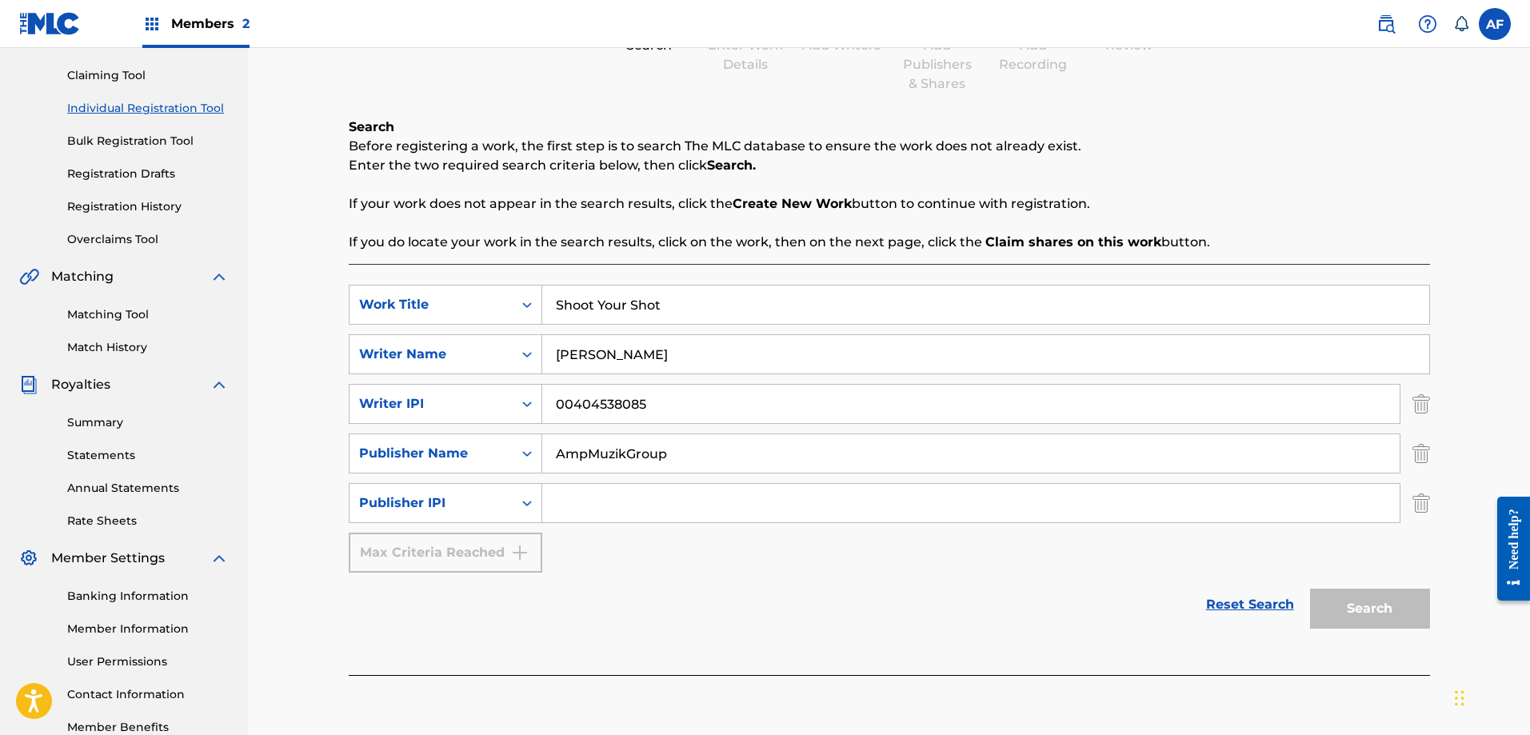
click at [629, 502] on input "Search Form" at bounding box center [971, 503] width 858 height 38
type input "01034175590"
click at [1356, 618] on button "Search" at bounding box center [1370, 609] width 120 height 40
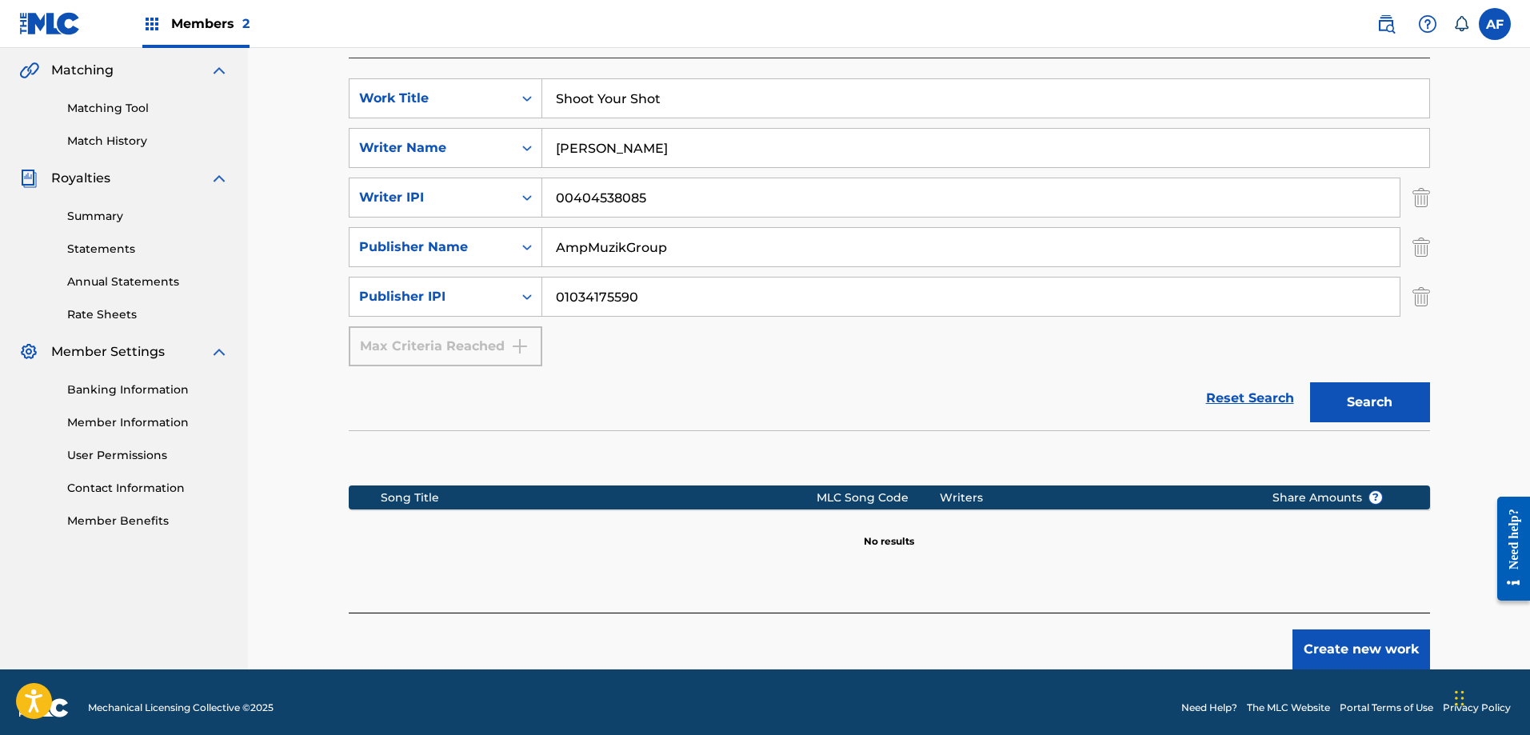
scroll to position [378, 0]
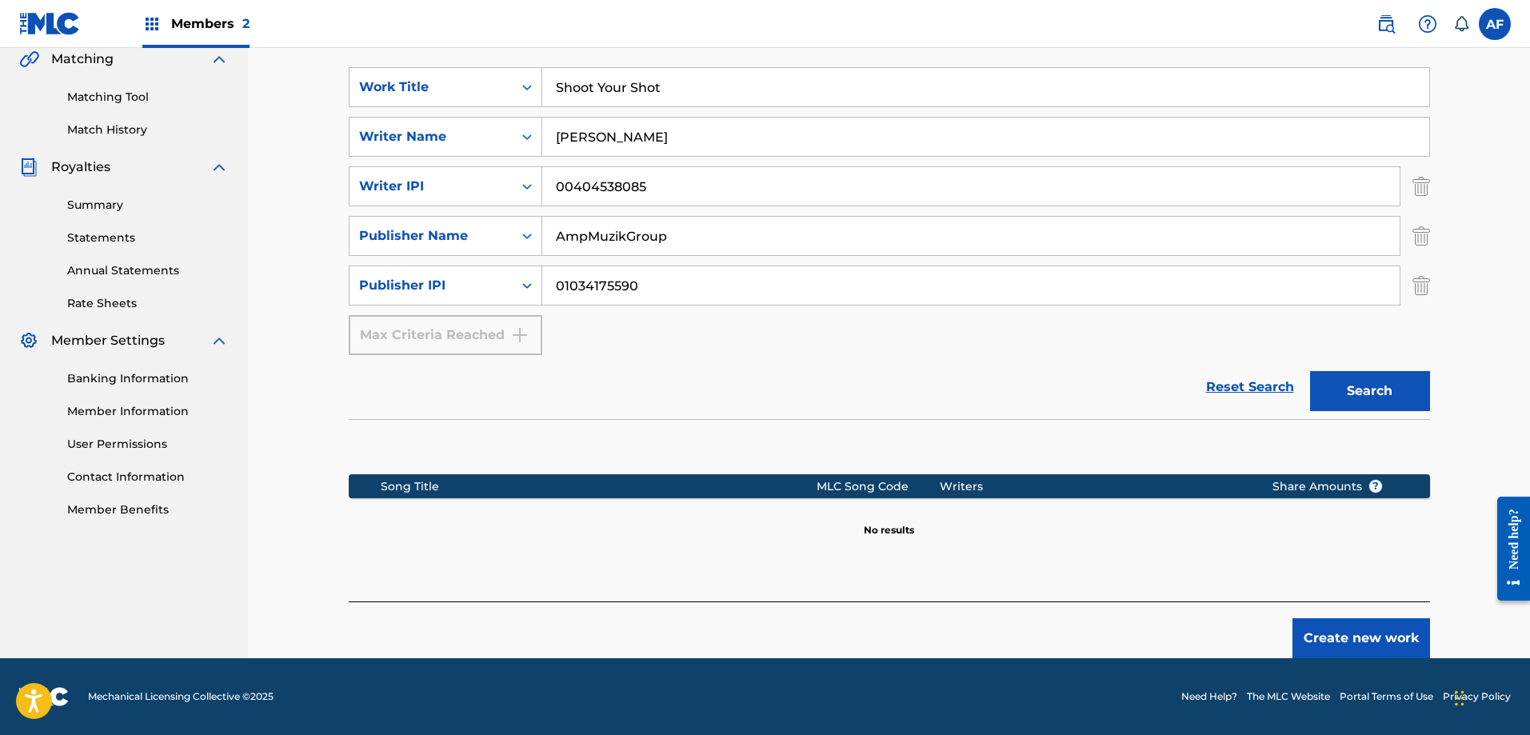
click at [1326, 640] on button "Create new work" at bounding box center [1362, 638] width 138 height 40
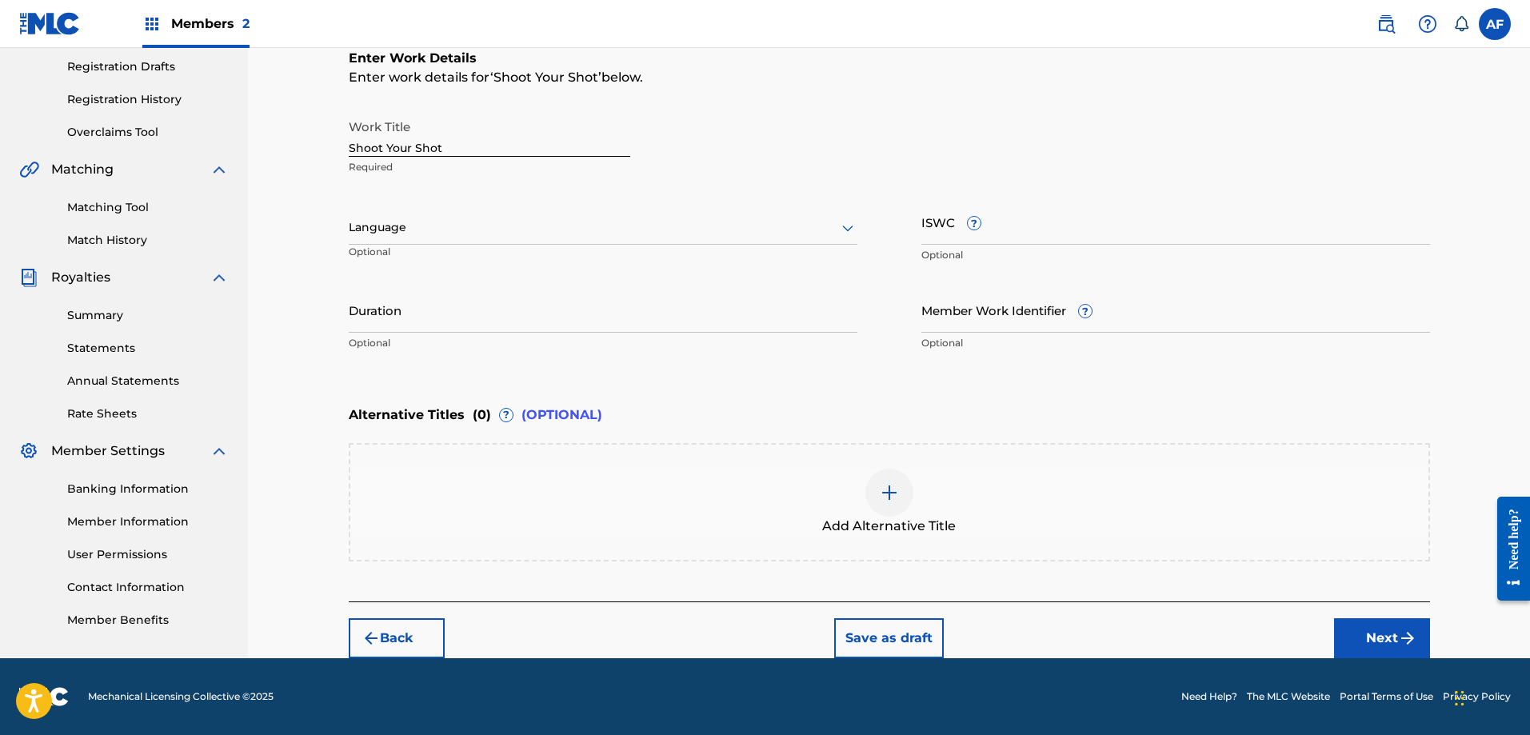
scroll to position [267, 0]
click at [505, 239] on div "Language" at bounding box center [603, 228] width 509 height 34
click at [474, 255] on div "English" at bounding box center [603, 263] width 507 height 36
click at [951, 230] on input "ISWC ?" at bounding box center [1176, 222] width 509 height 46
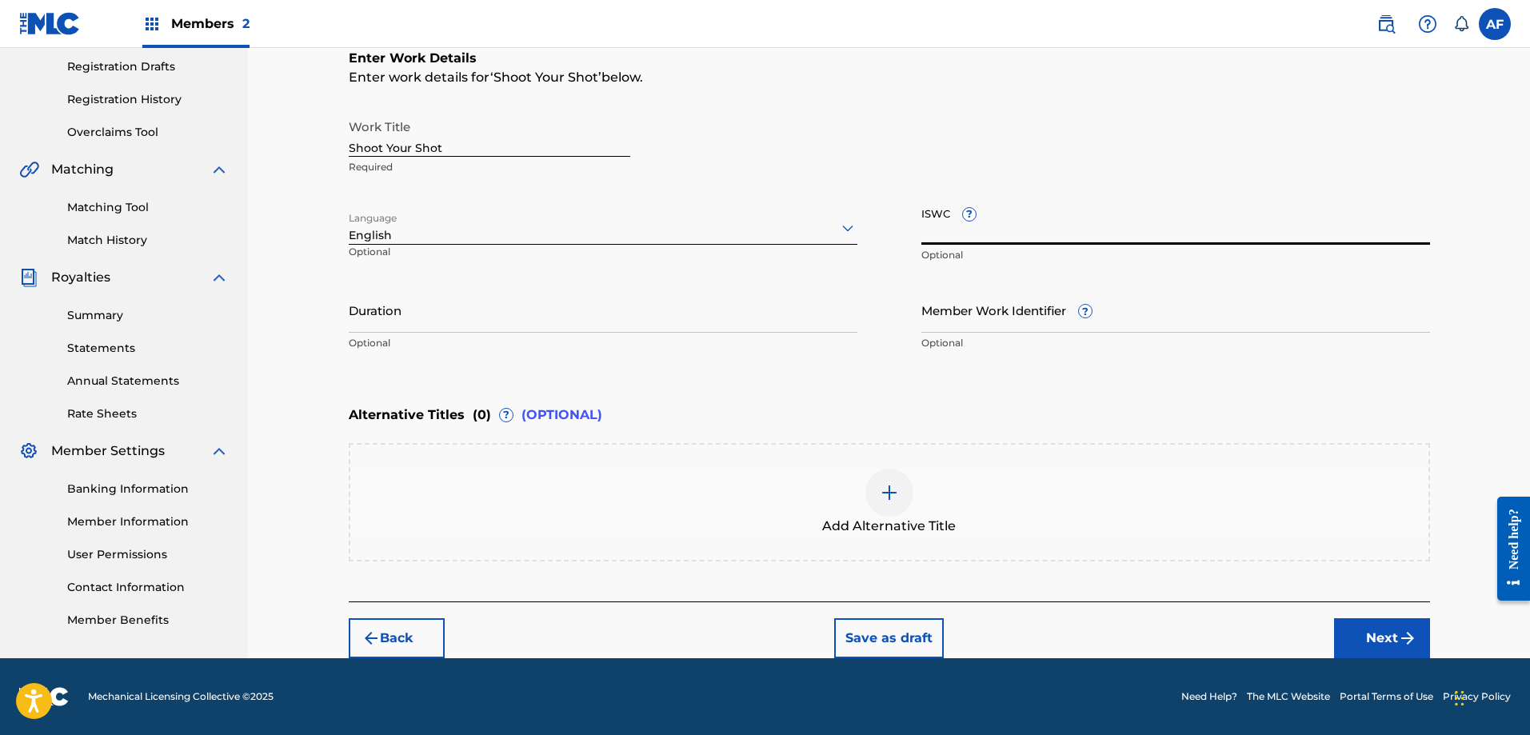
paste input "T3333165707"
type input "T3333165707"
click at [354, 330] on input "Duration" at bounding box center [603, 310] width 509 height 46
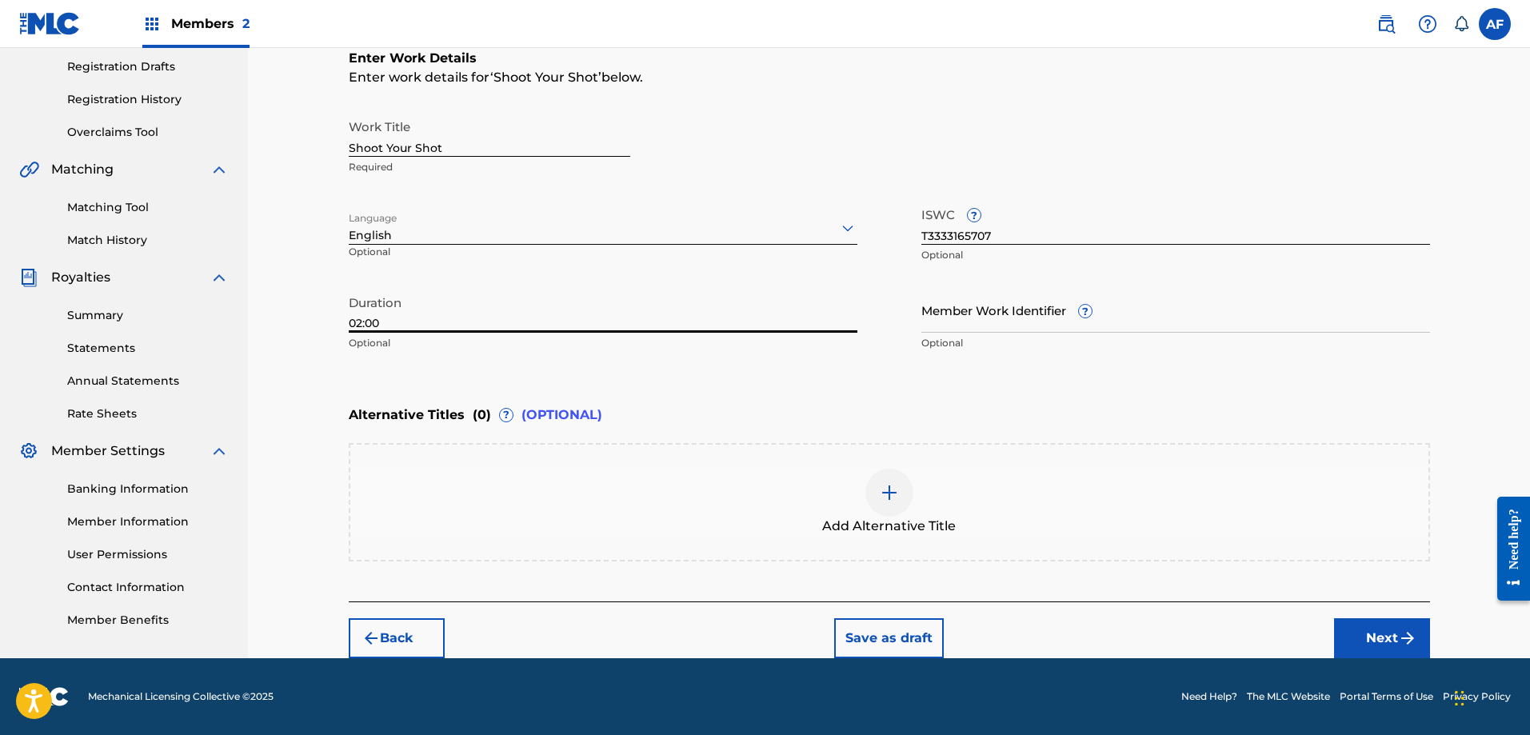
type input "02:00"
click at [898, 395] on div "Enter Work Details Enter work details for ‘ Shoot Your Shot ’ below. Work Title…" at bounding box center [890, 203] width 1082 height 387
click at [1358, 633] on button "Next" at bounding box center [1382, 638] width 96 height 40
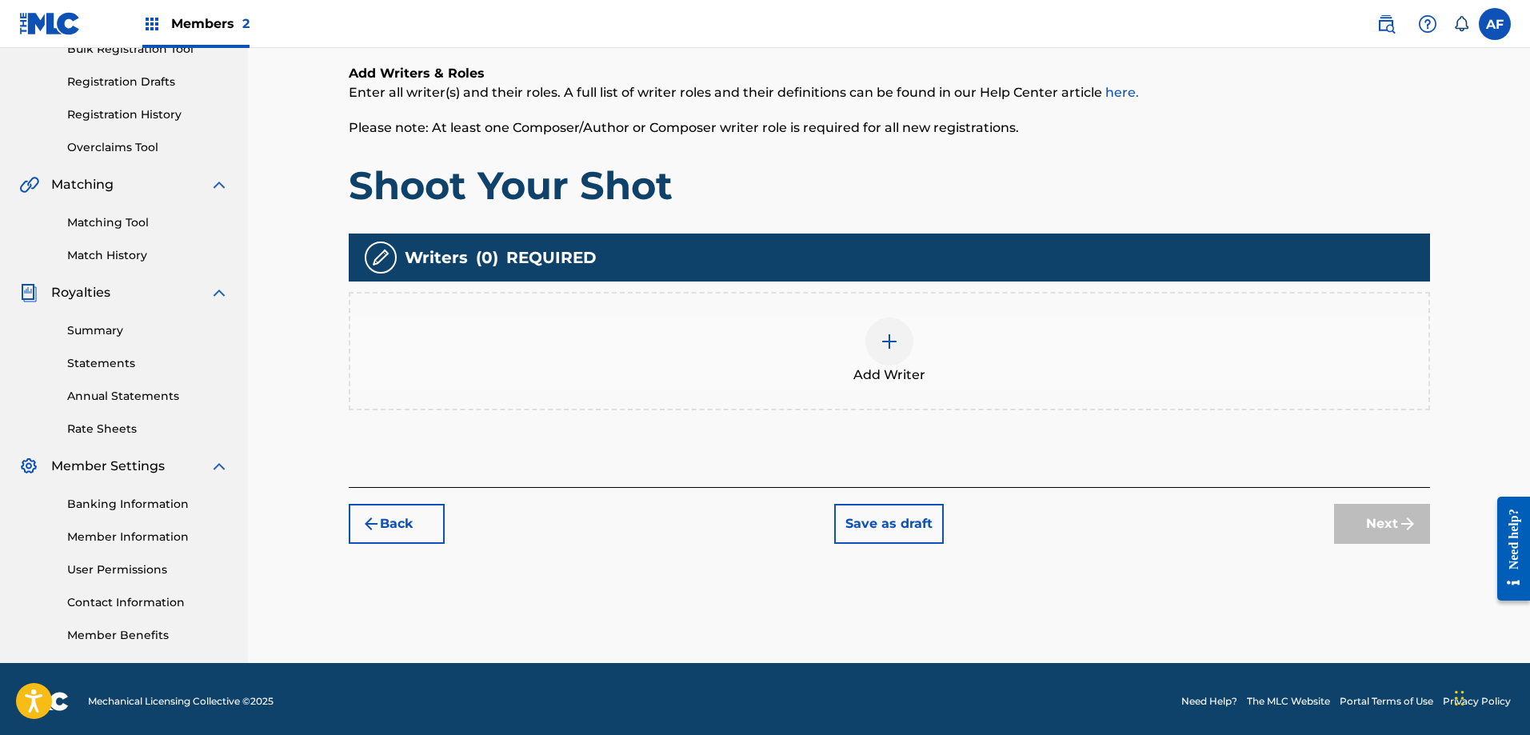
scroll to position [257, 0]
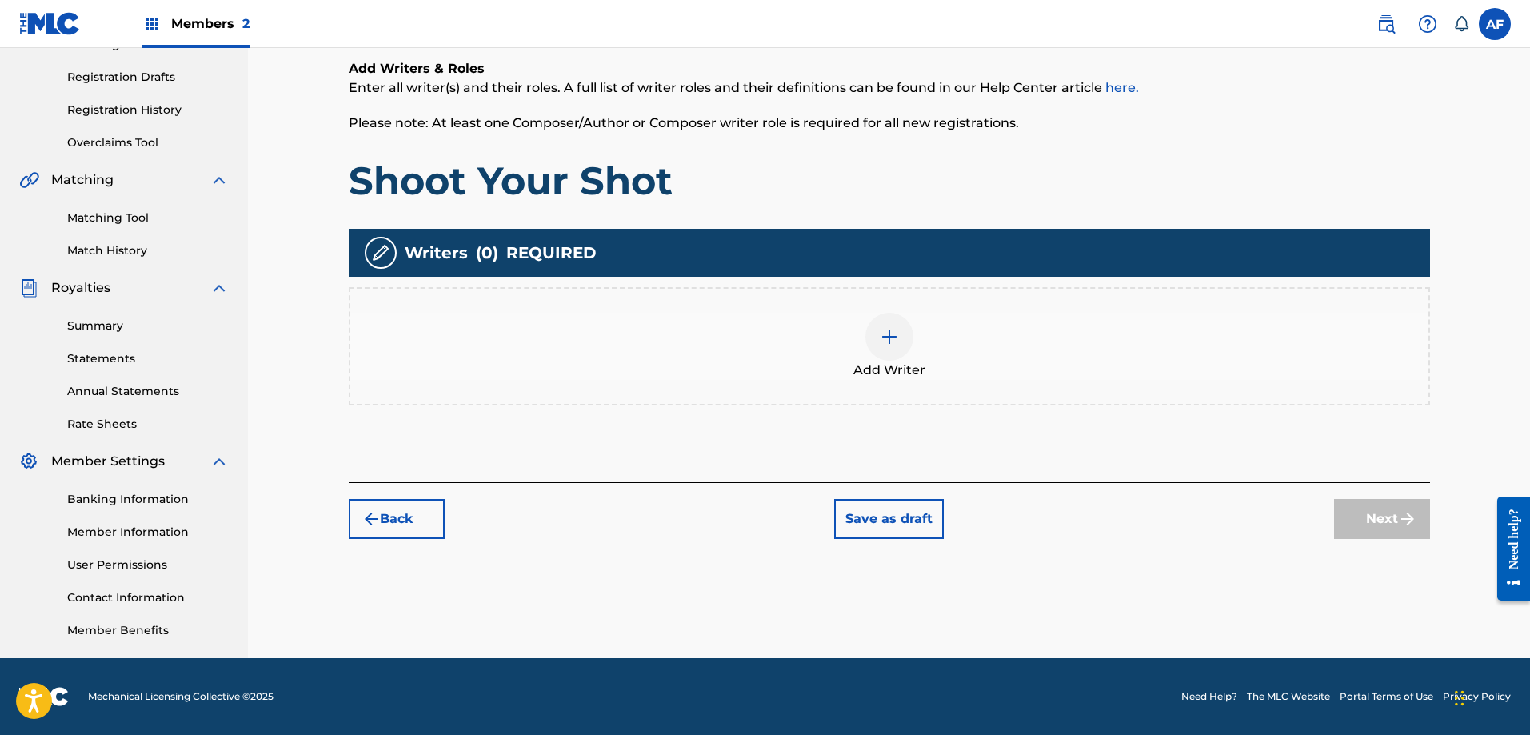
click at [894, 340] on img at bounding box center [889, 336] width 19 height 19
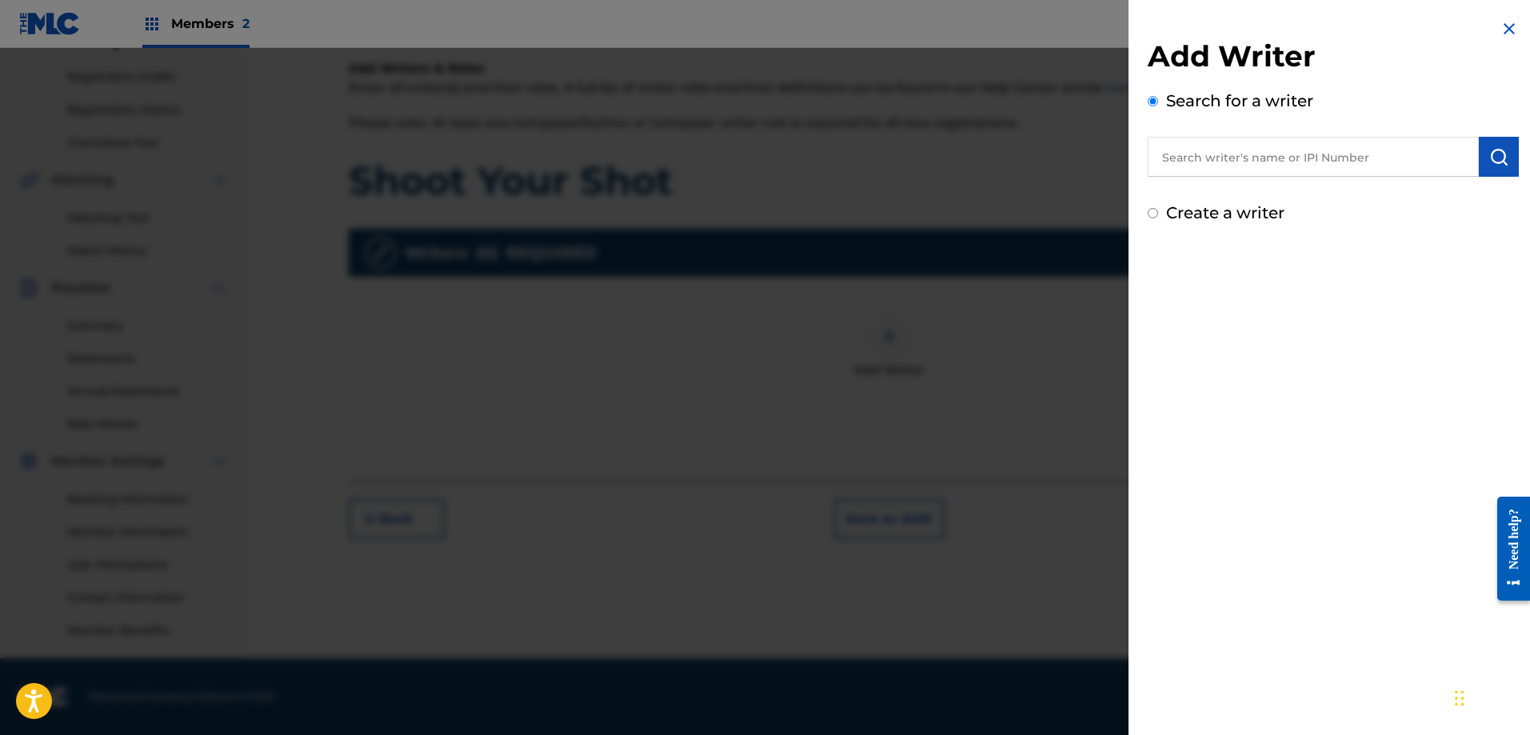
click at [1203, 167] on input "text" at bounding box center [1313, 157] width 331 height 40
type input "[PERSON_NAME]"
click at [1479, 162] on button "submit" at bounding box center [1499, 157] width 40 height 40
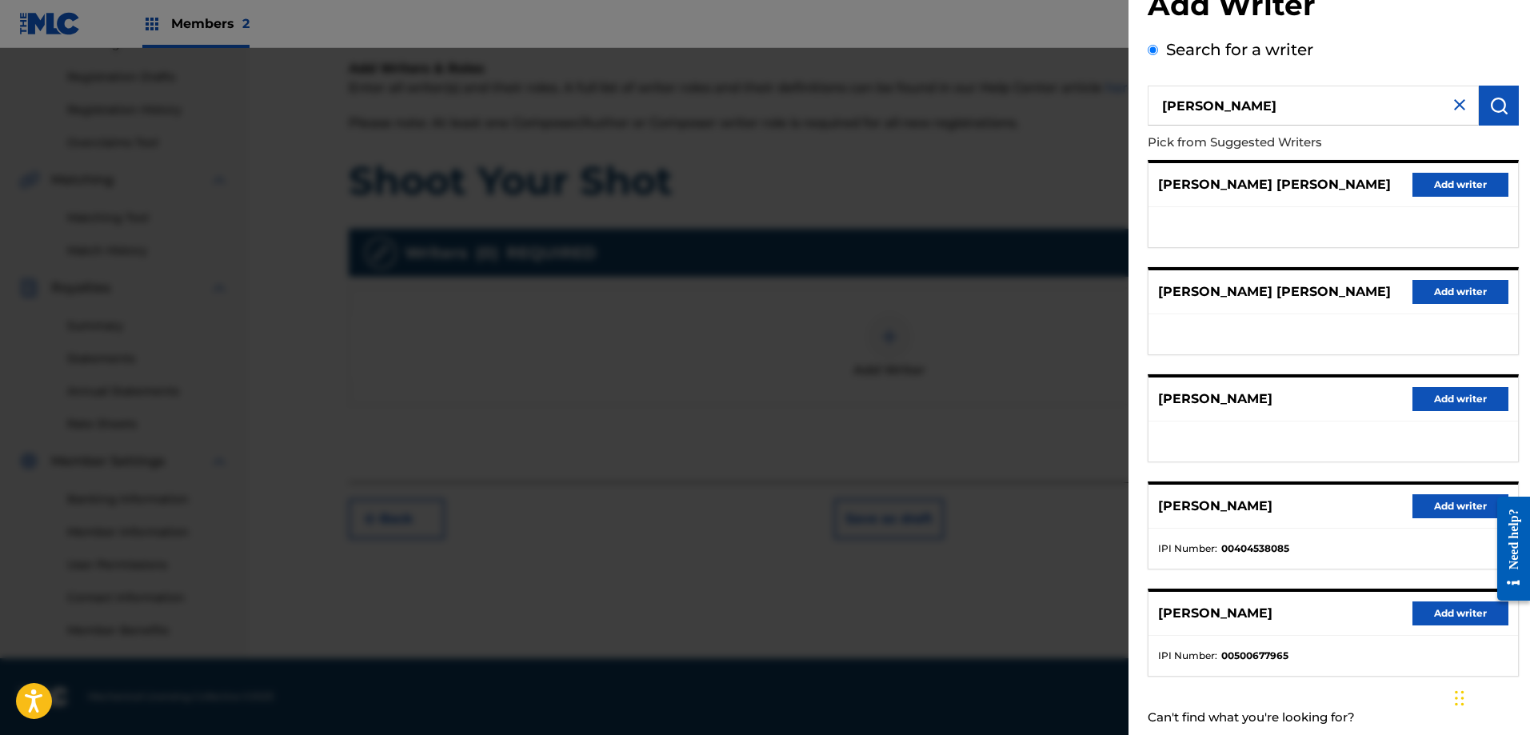
scroll to position [80, 0]
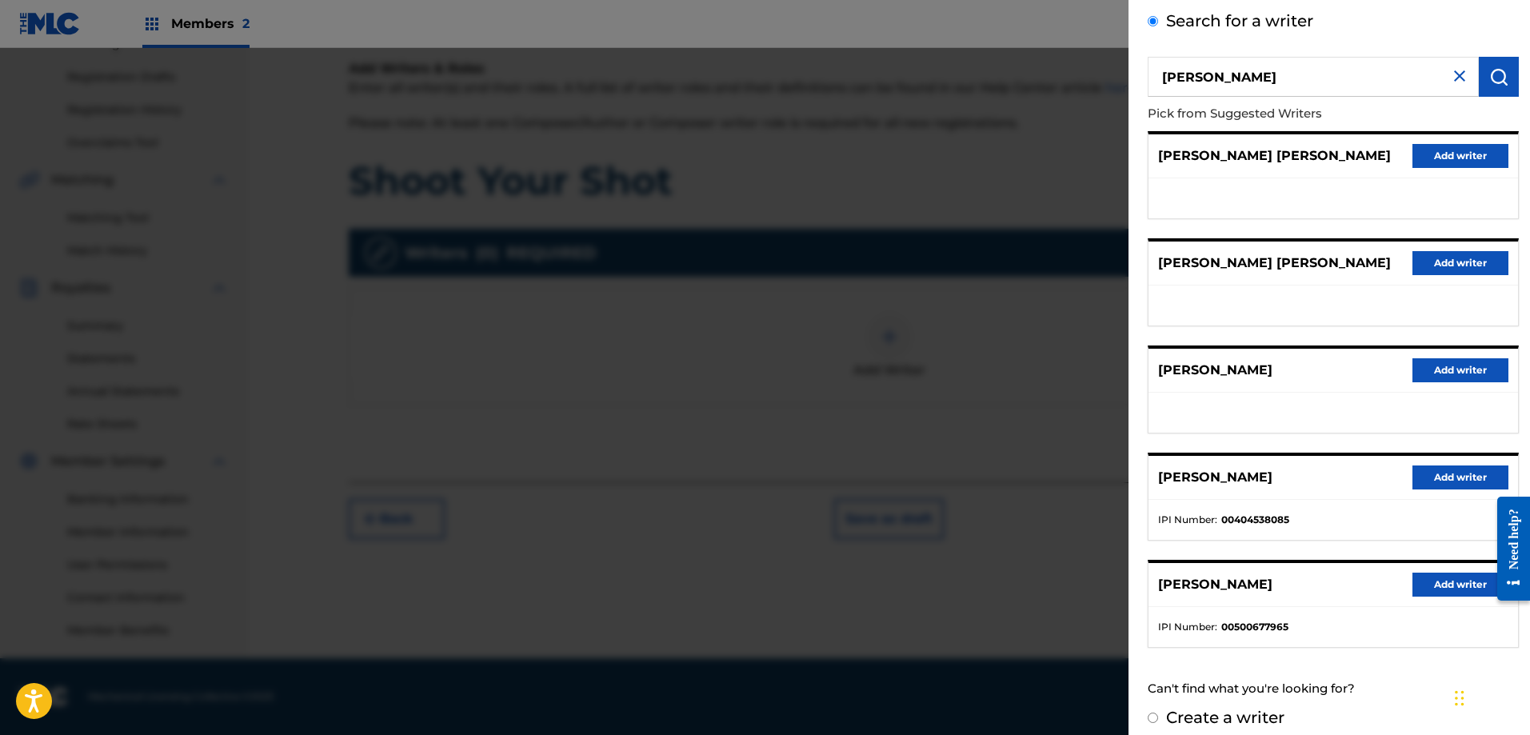
click at [1427, 468] on button "Add writer" at bounding box center [1461, 478] width 96 height 24
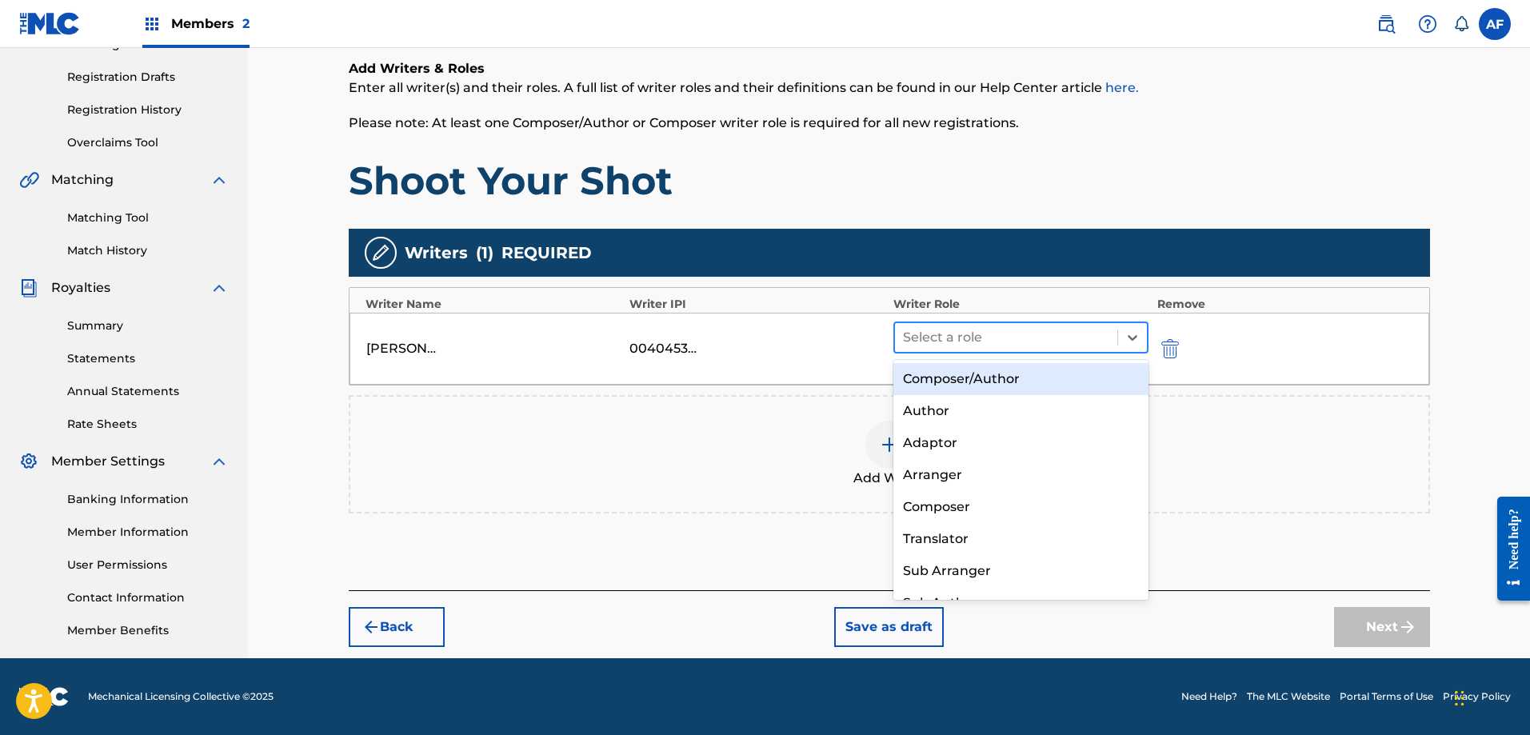
click at [931, 326] on div at bounding box center [1006, 337] width 207 height 22
click at [930, 378] on div "Composer/Author" at bounding box center [1022, 379] width 256 height 32
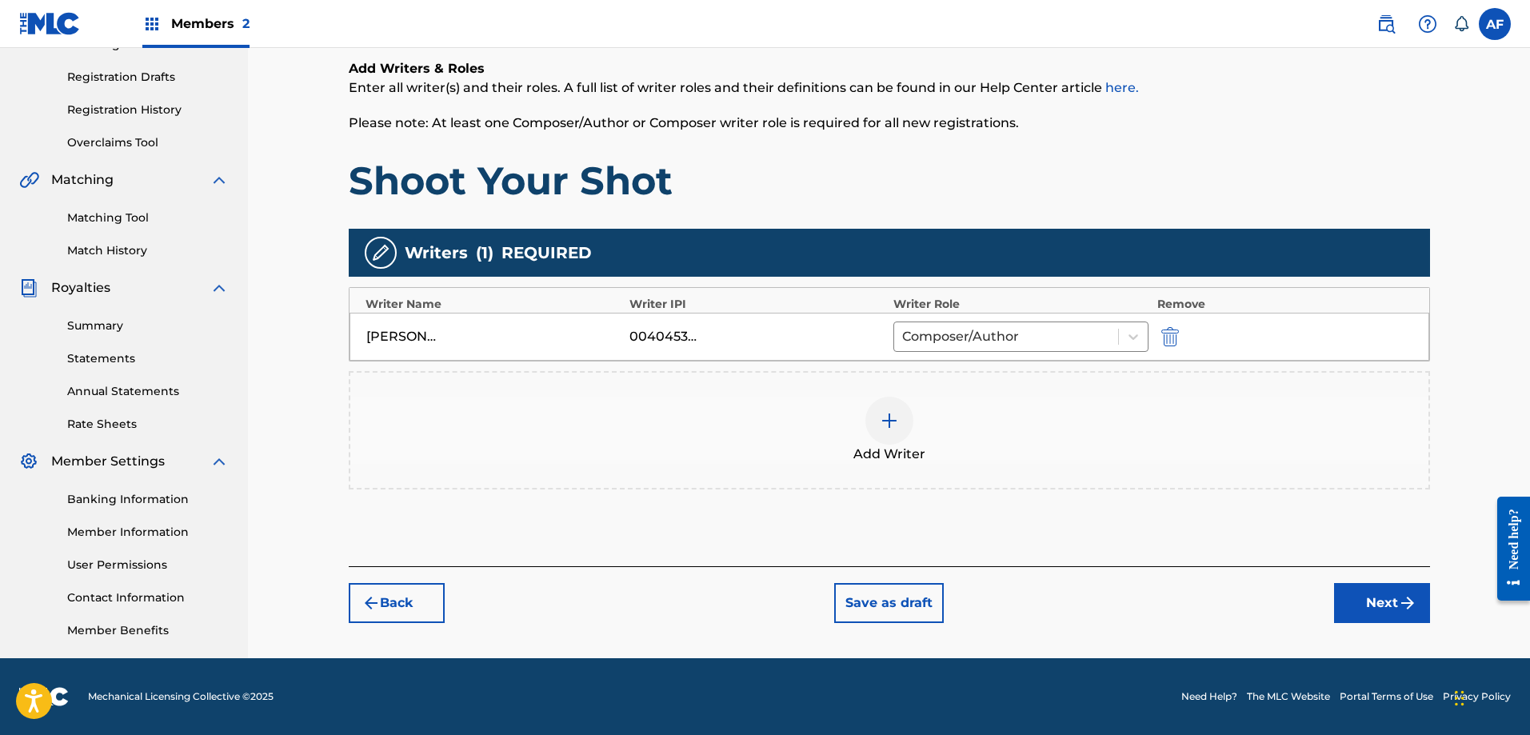
click at [1394, 603] on button "Next" at bounding box center [1382, 603] width 96 height 40
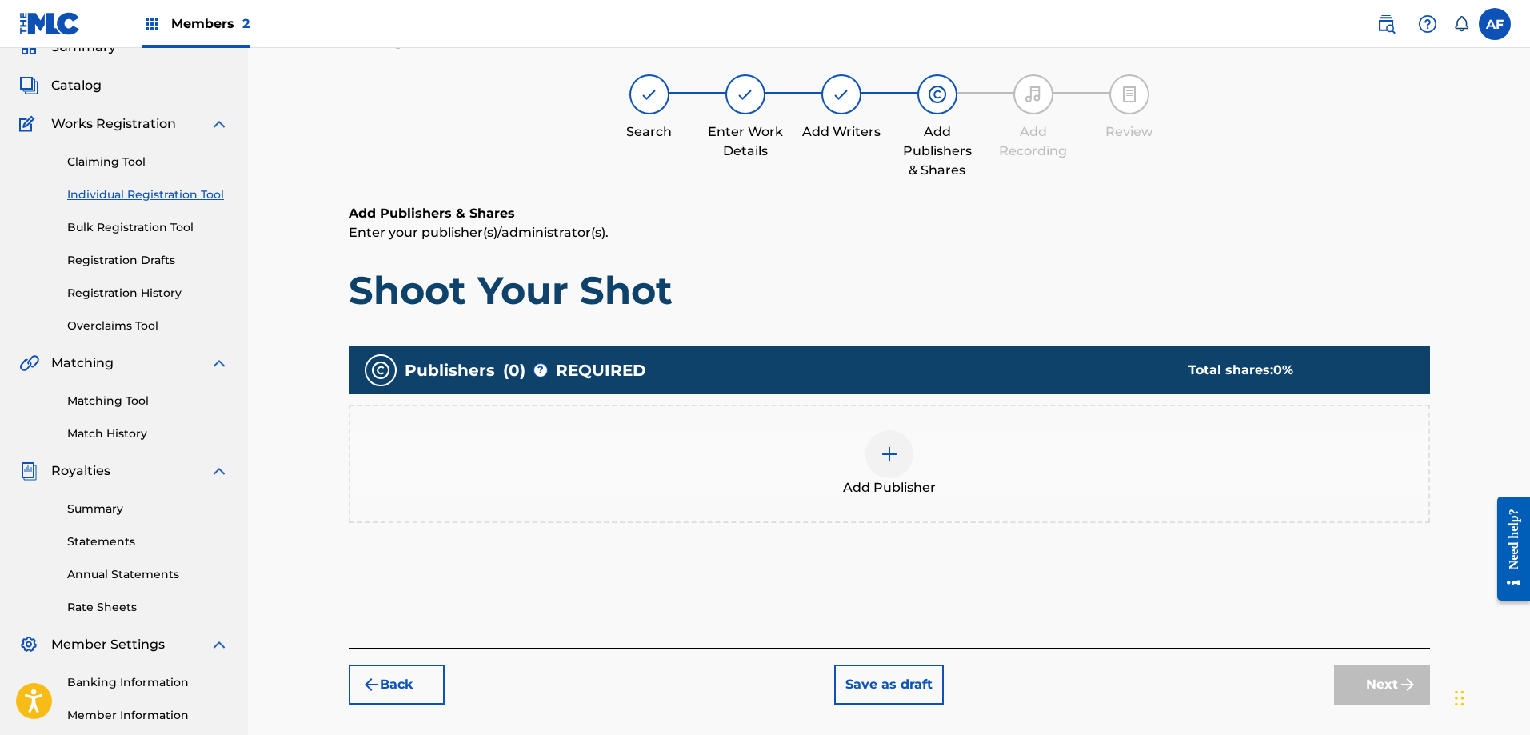
scroll to position [72, 0]
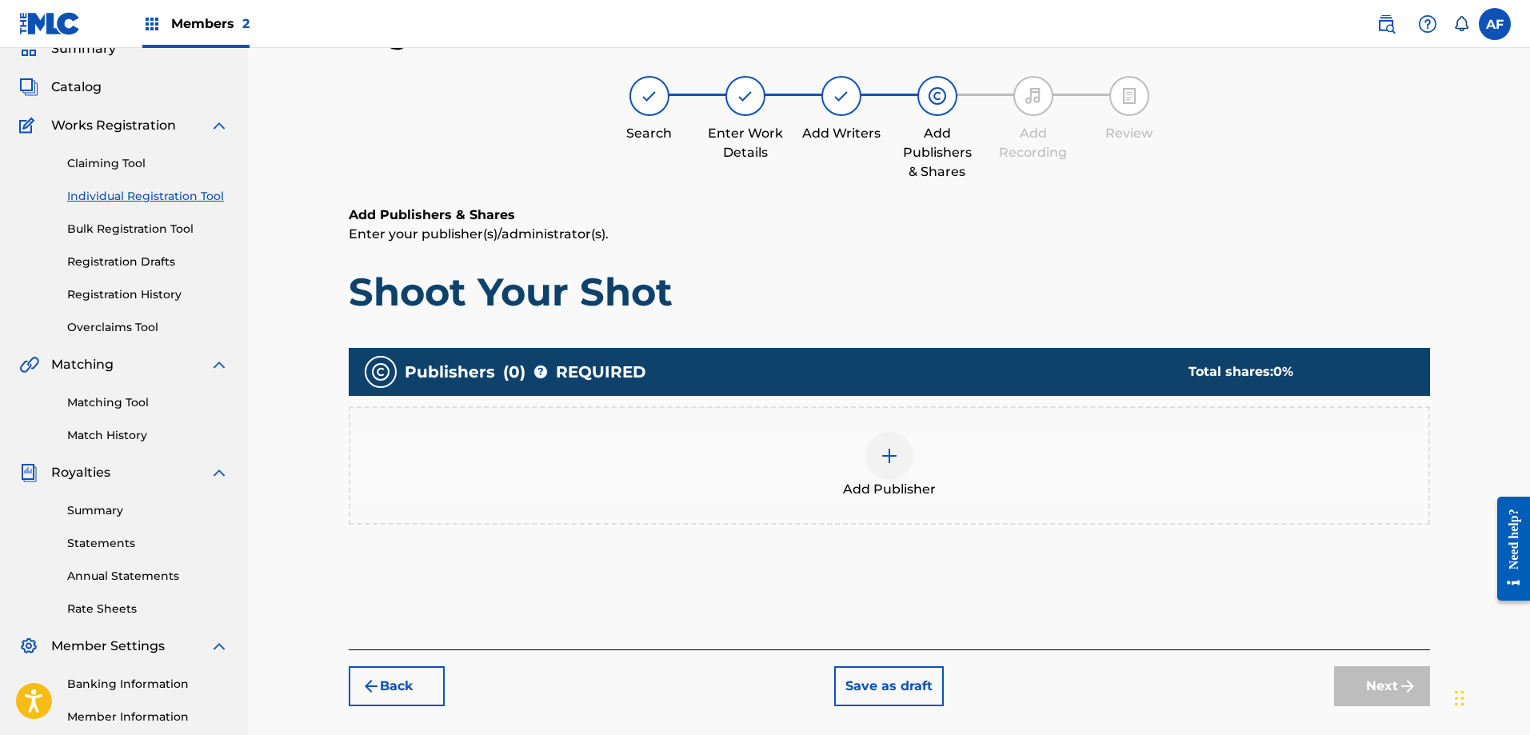
click at [892, 458] on img at bounding box center [889, 455] width 19 height 19
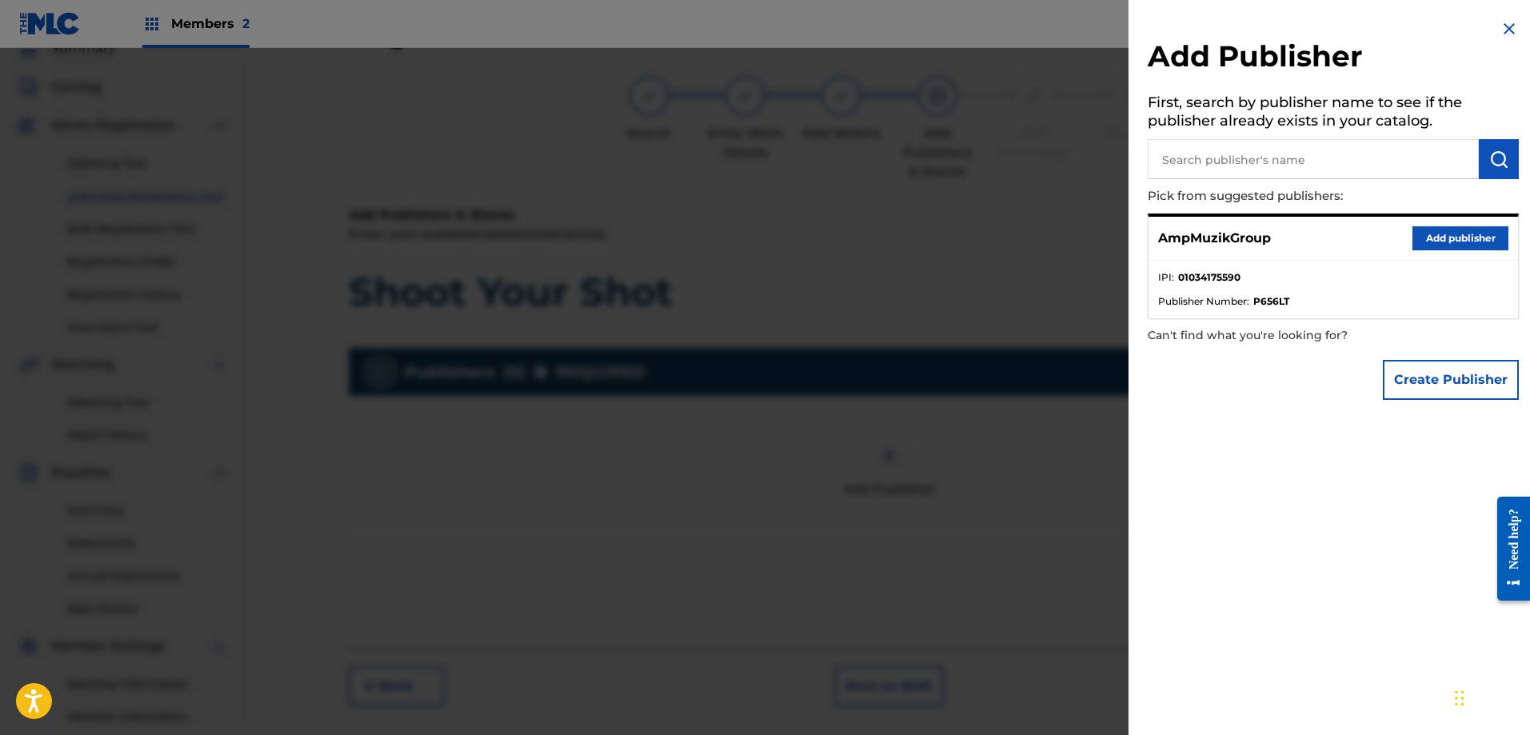
click at [1430, 240] on button "Add publisher" at bounding box center [1461, 238] width 96 height 24
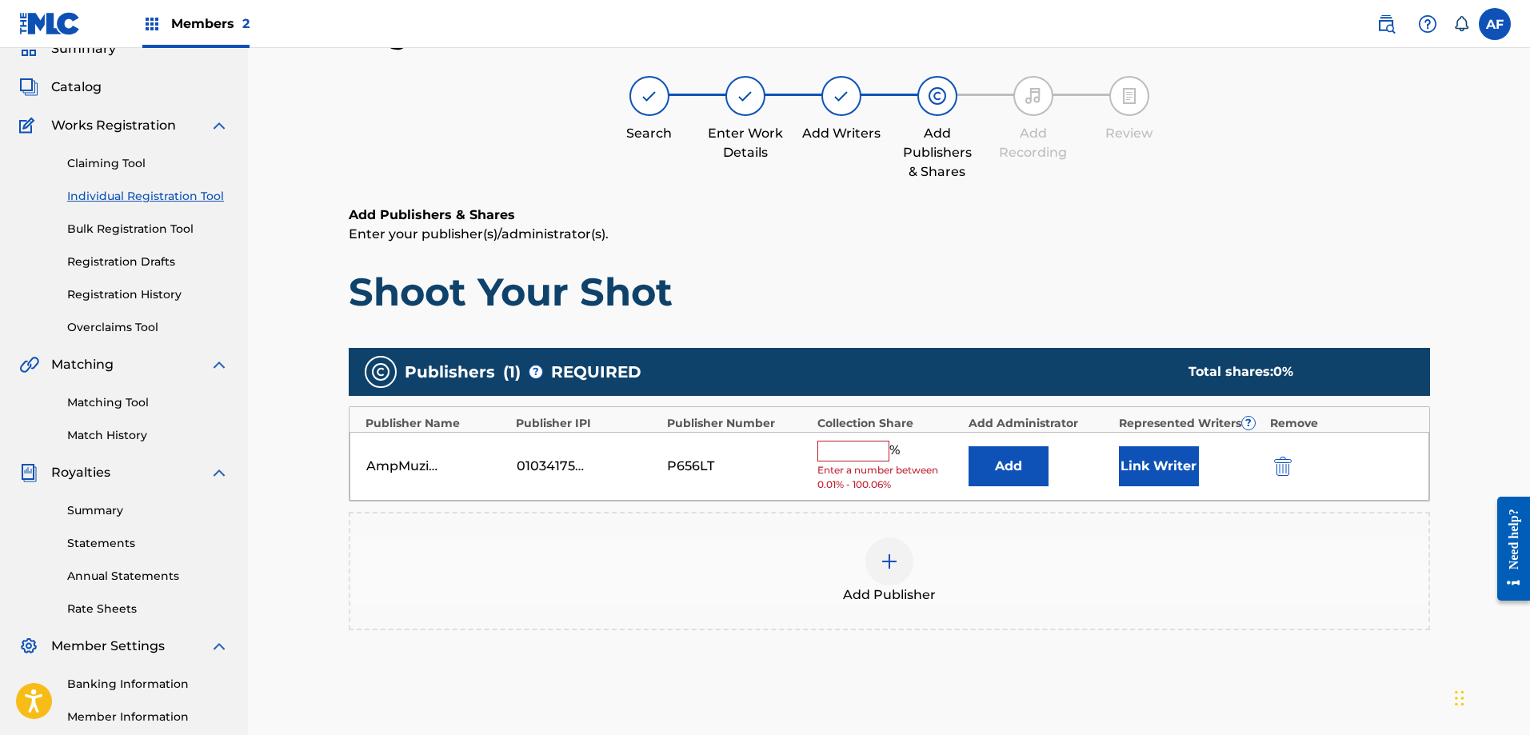
click at [841, 450] on input "text" at bounding box center [854, 451] width 72 height 21
type input "100"
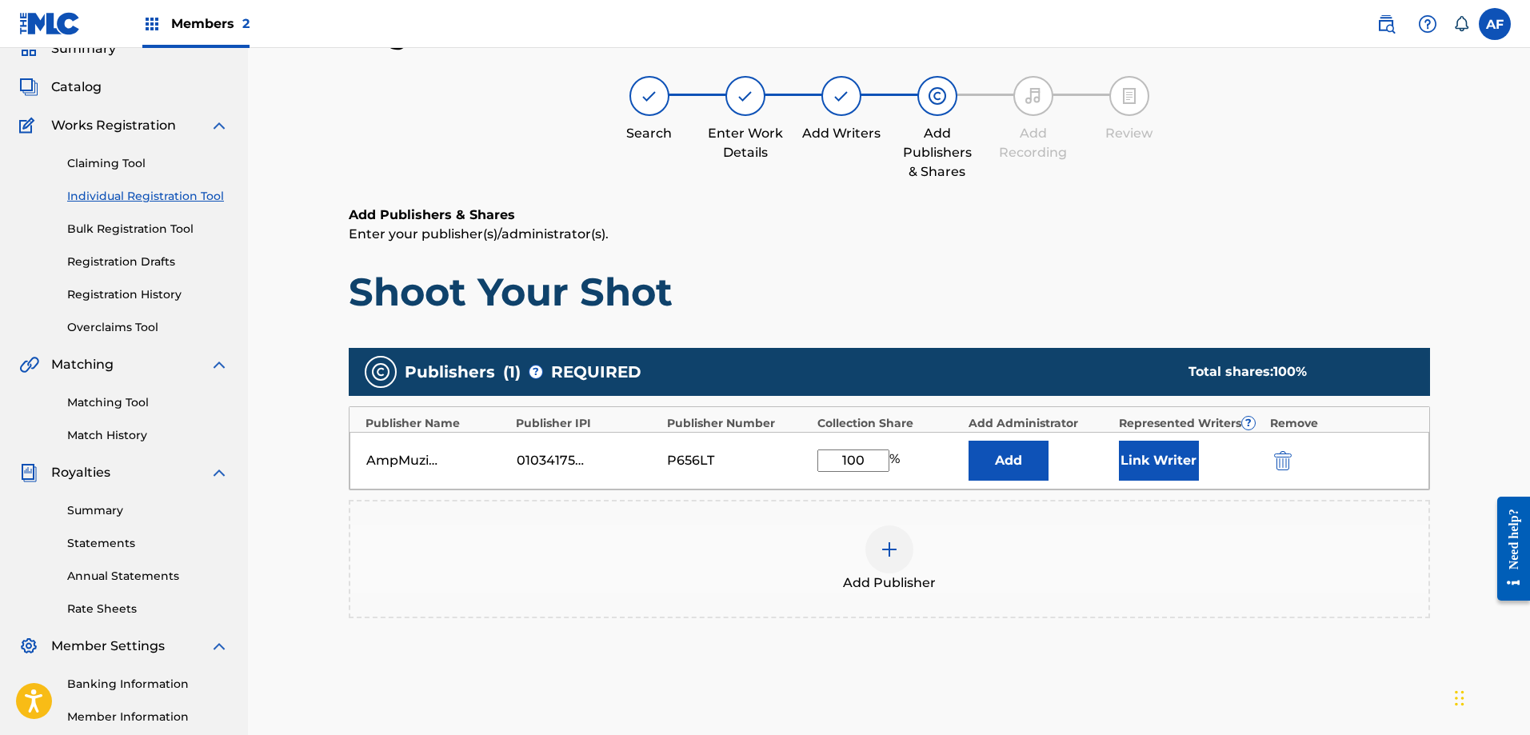
click at [1178, 468] on button "Link Writer" at bounding box center [1159, 461] width 80 height 40
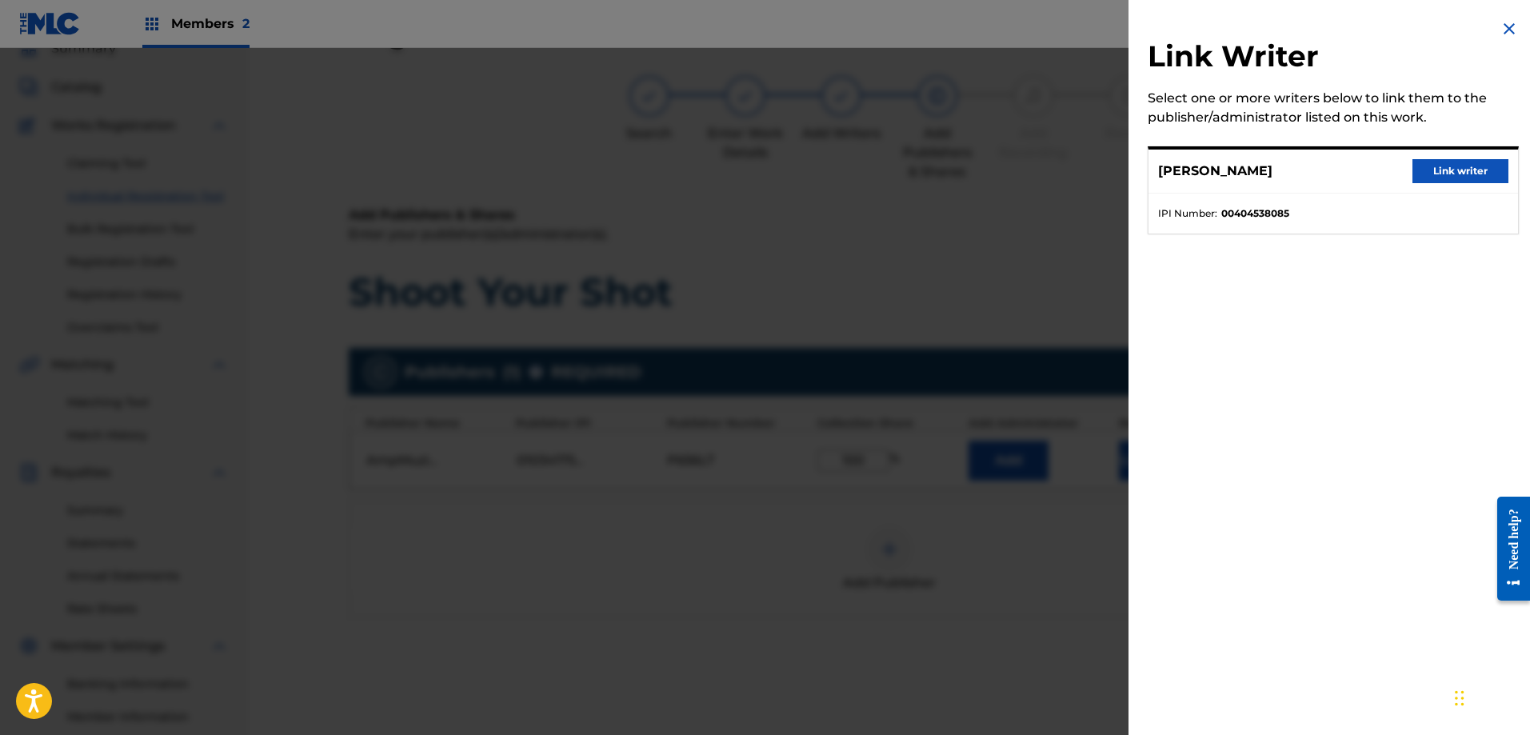
click at [1417, 173] on button "Link writer" at bounding box center [1461, 171] width 96 height 24
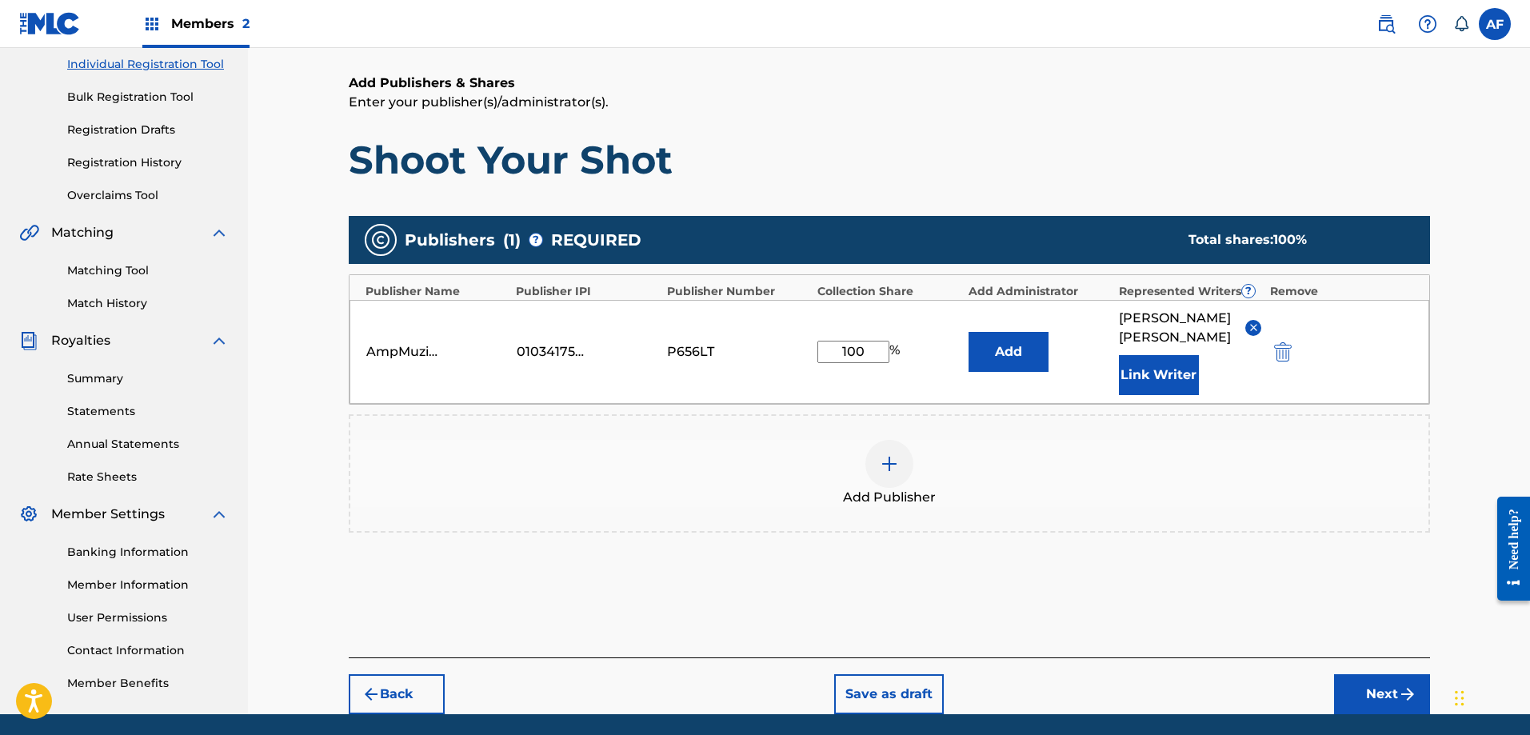
scroll to position [232, 0]
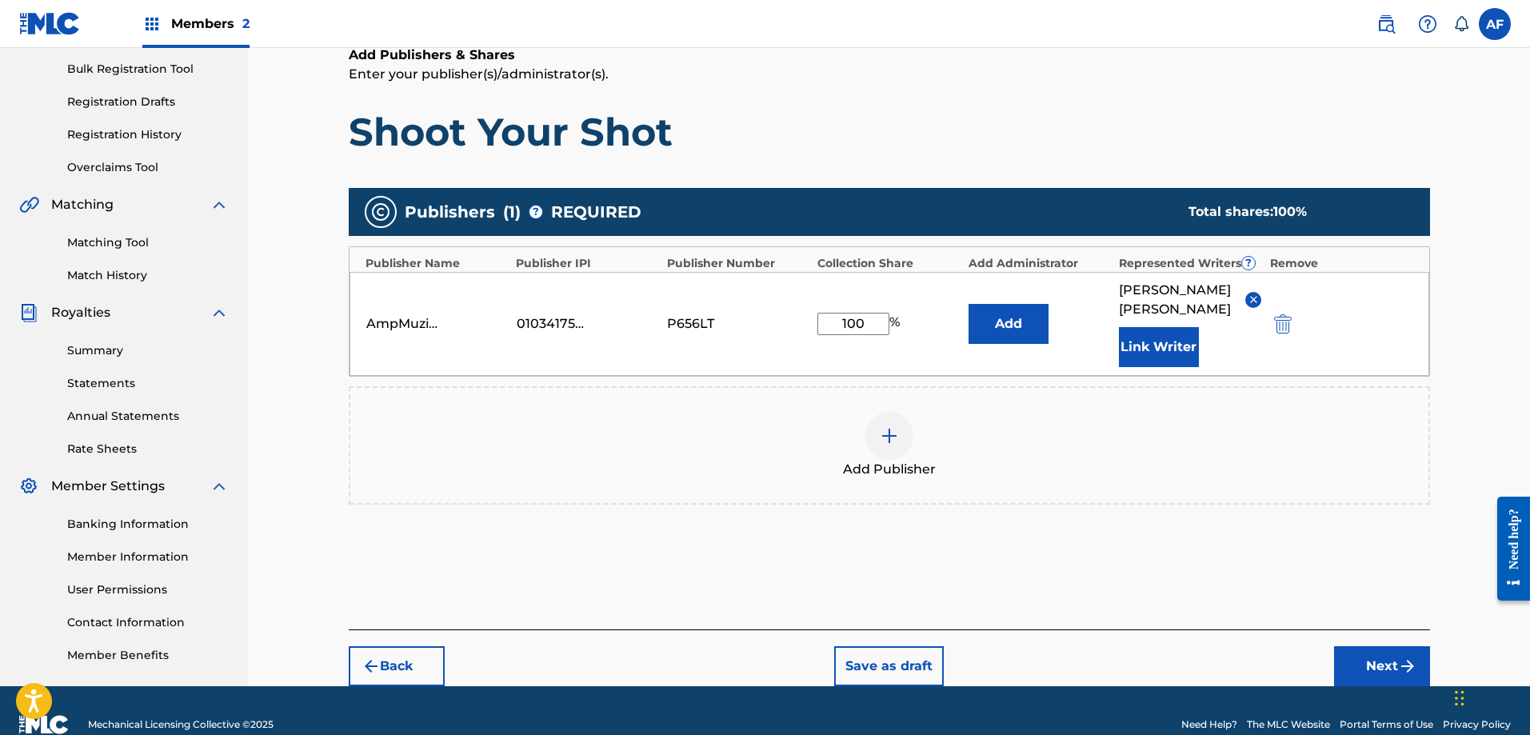
click at [1373, 663] on button "Next" at bounding box center [1382, 666] width 96 height 40
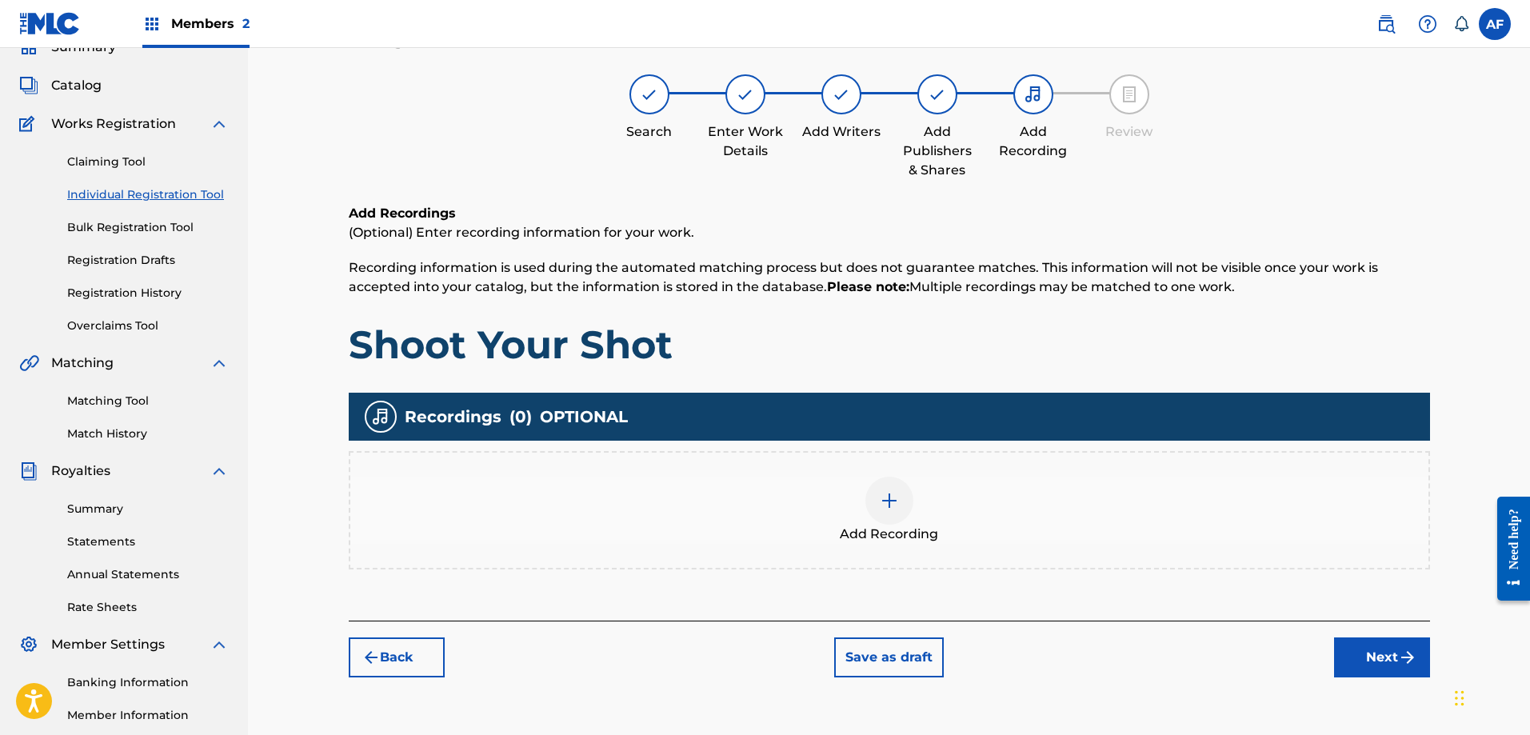
scroll to position [72, 0]
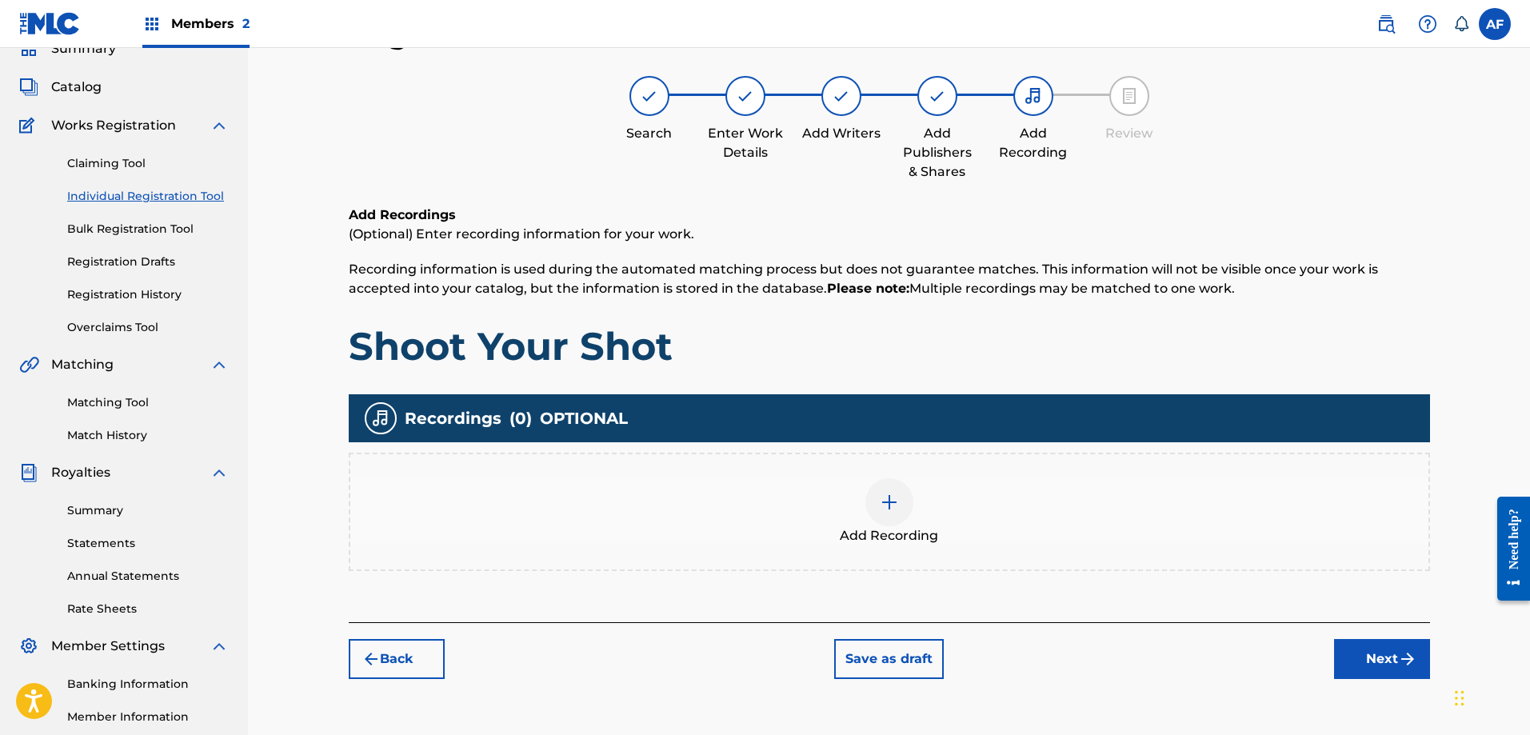
click at [896, 506] on img at bounding box center [889, 502] width 19 height 19
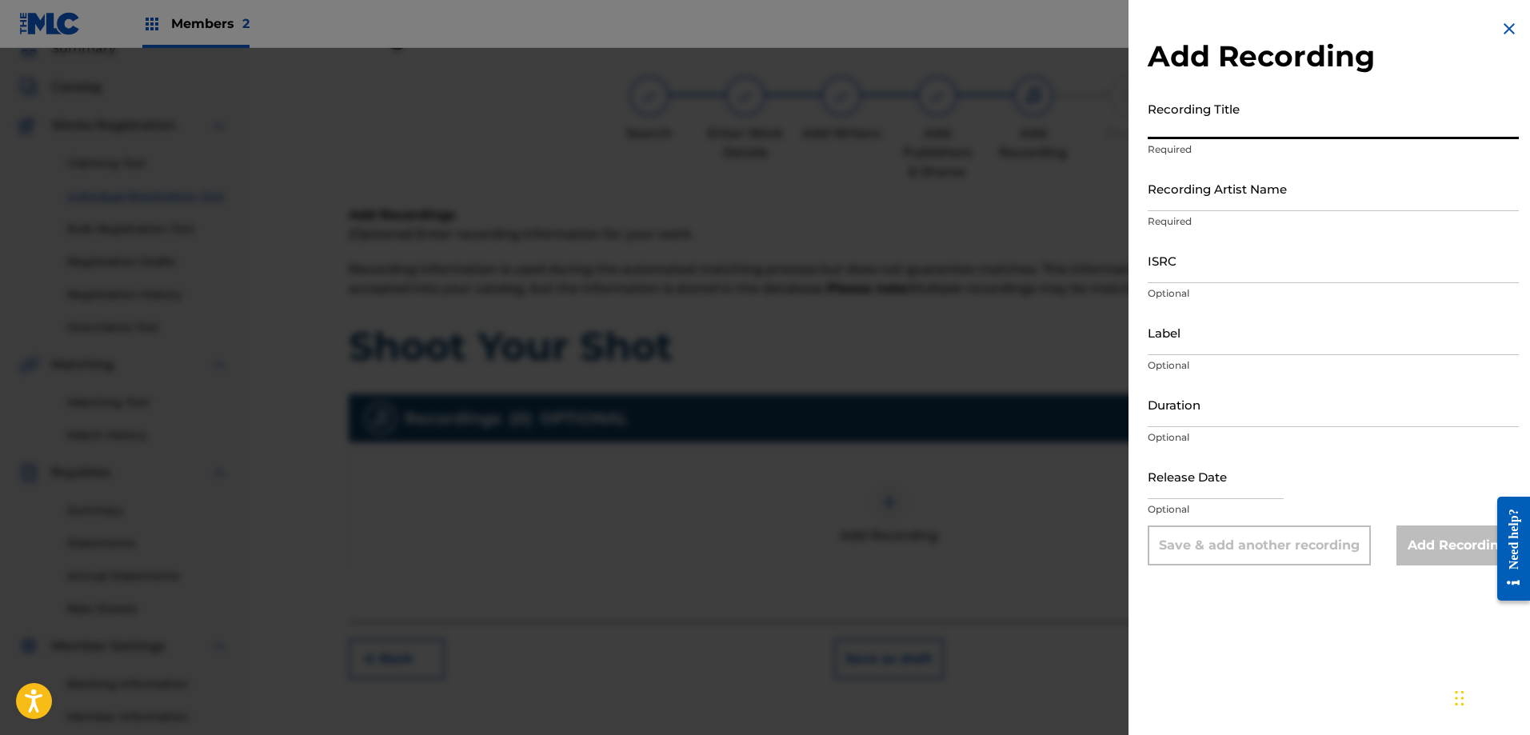
click at [1189, 138] on input "Recording Title" at bounding box center [1333, 117] width 371 height 46
type input "Shoot Your Shot"
click at [1241, 202] on input "Recording Artist Name" at bounding box center [1333, 189] width 371 height 46
type input "AmpMuzikGroup"
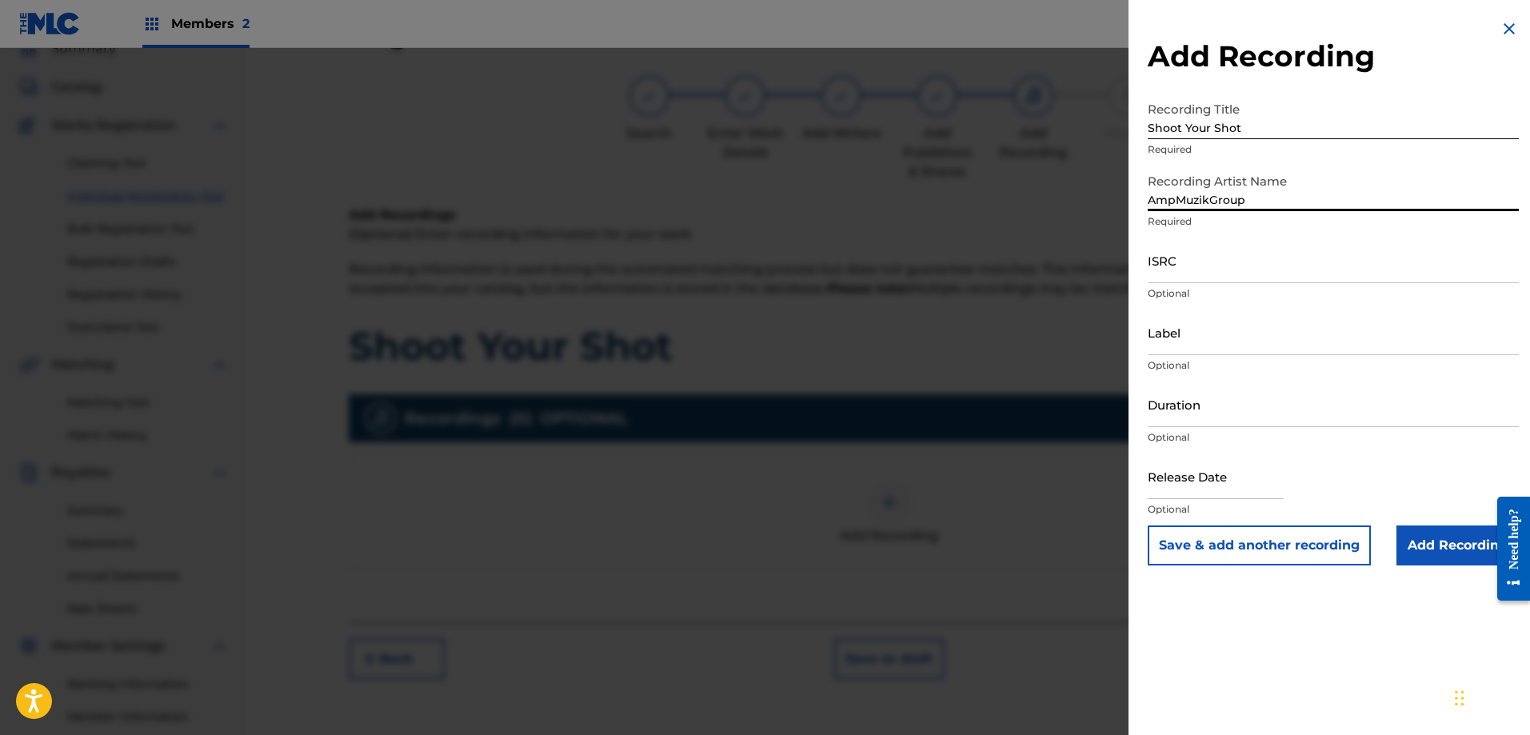
click at [1200, 280] on input "ISRC" at bounding box center [1333, 261] width 371 height 46
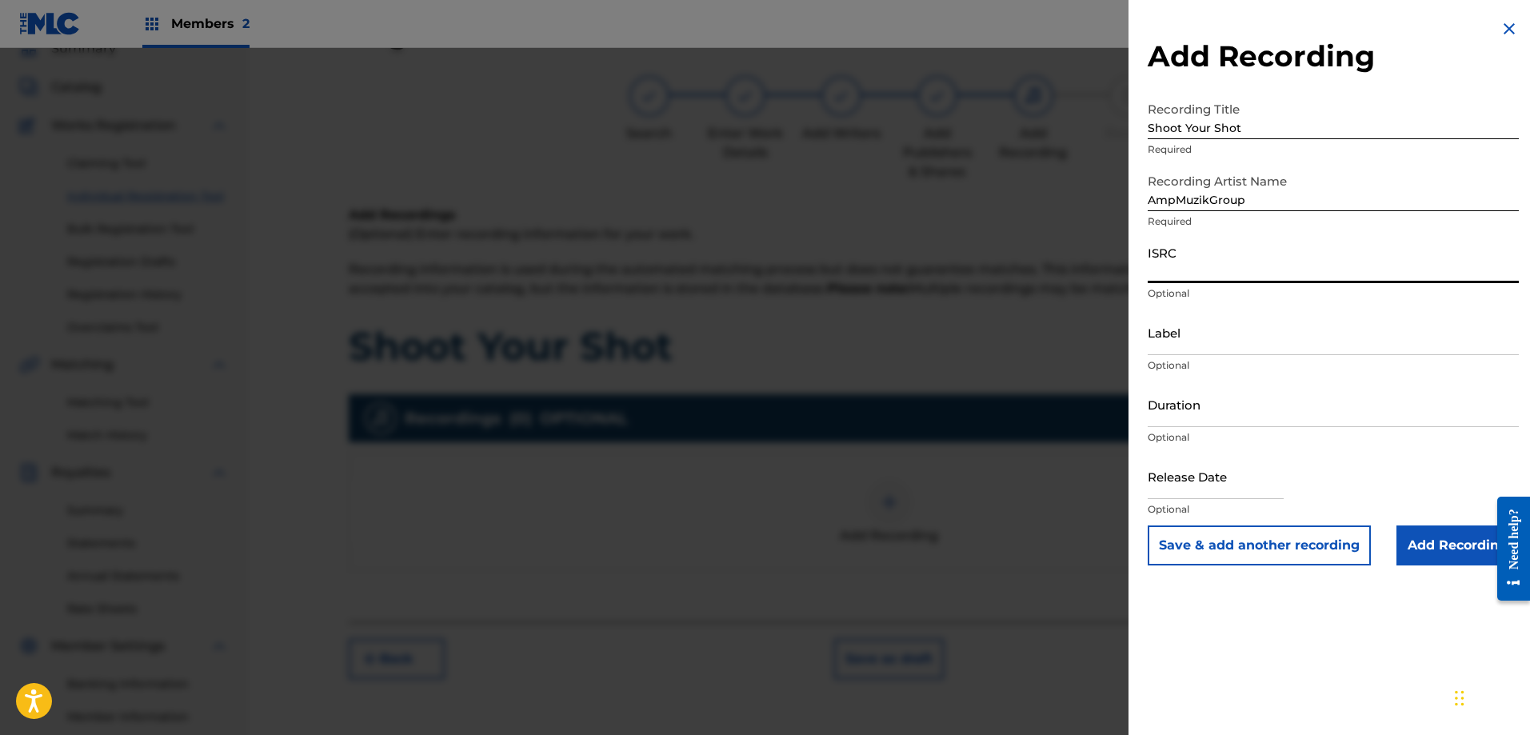
paste input "QZTB82501423"
type input "QZTB82501423"
click at [1190, 353] on input "Label" at bounding box center [1333, 333] width 371 height 46
type input "AmpMuzikGroup LLC"
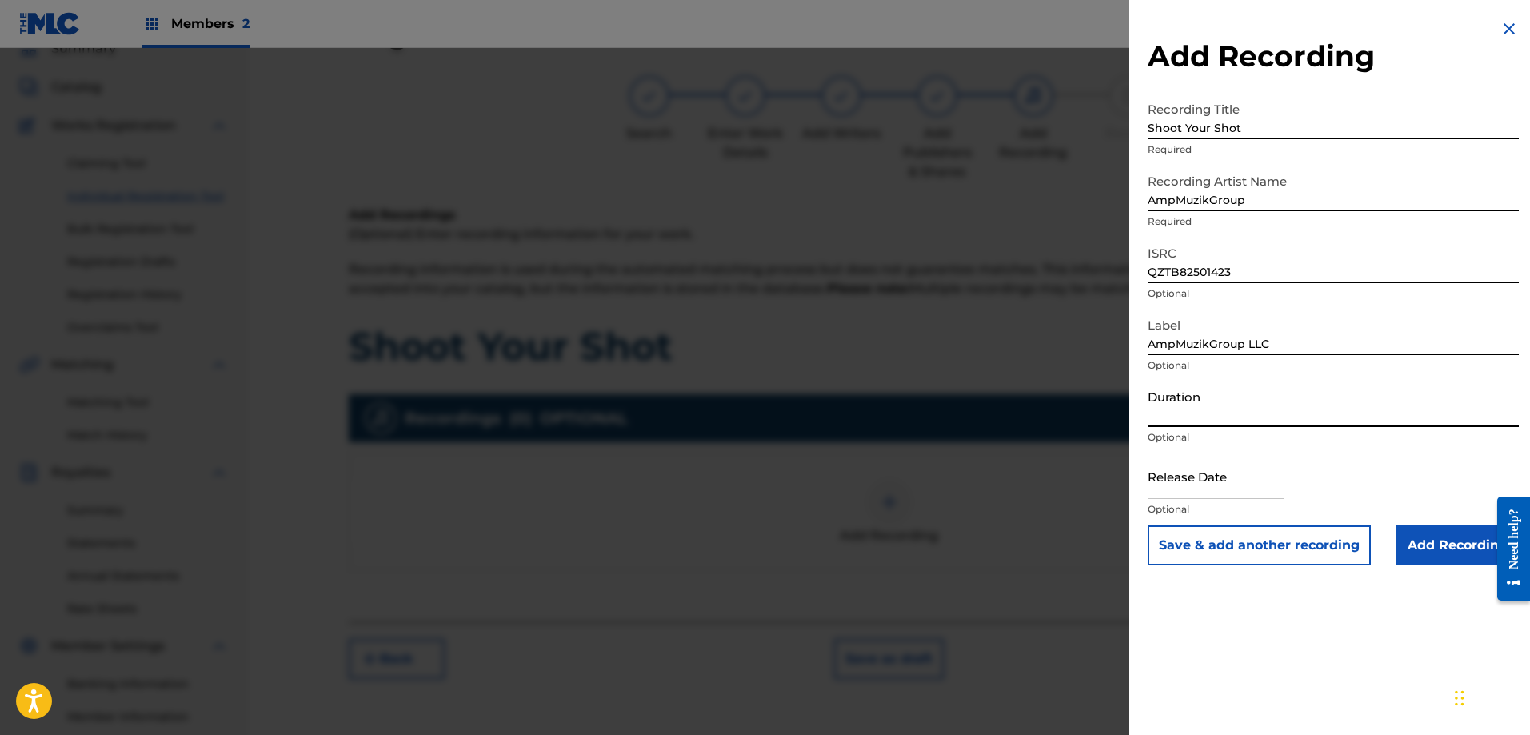
click at [1201, 418] on input "Duration" at bounding box center [1333, 405] width 371 height 46
type input "02:00"
click at [1170, 487] on input "text" at bounding box center [1216, 477] width 136 height 46
select select "7"
select select "2025"
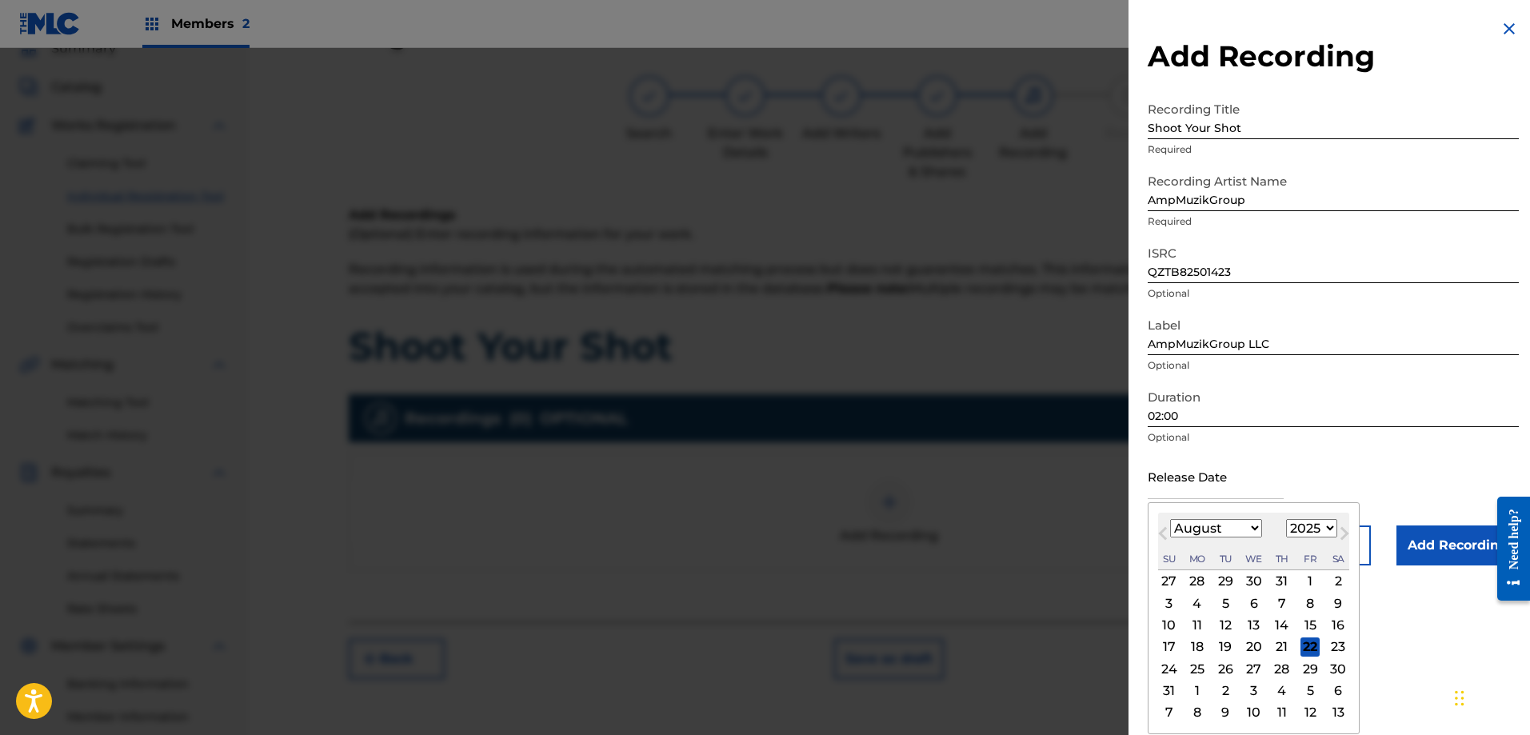
click at [1165, 532] on span "Previous Month" at bounding box center [1165, 536] width 0 height 24
click at [1157, 535] on button "Previous Month" at bounding box center [1163, 537] width 26 height 26
select select "5"
click at [1220, 650] on div "24" at bounding box center [1225, 647] width 19 height 19
type input "[DATE]"
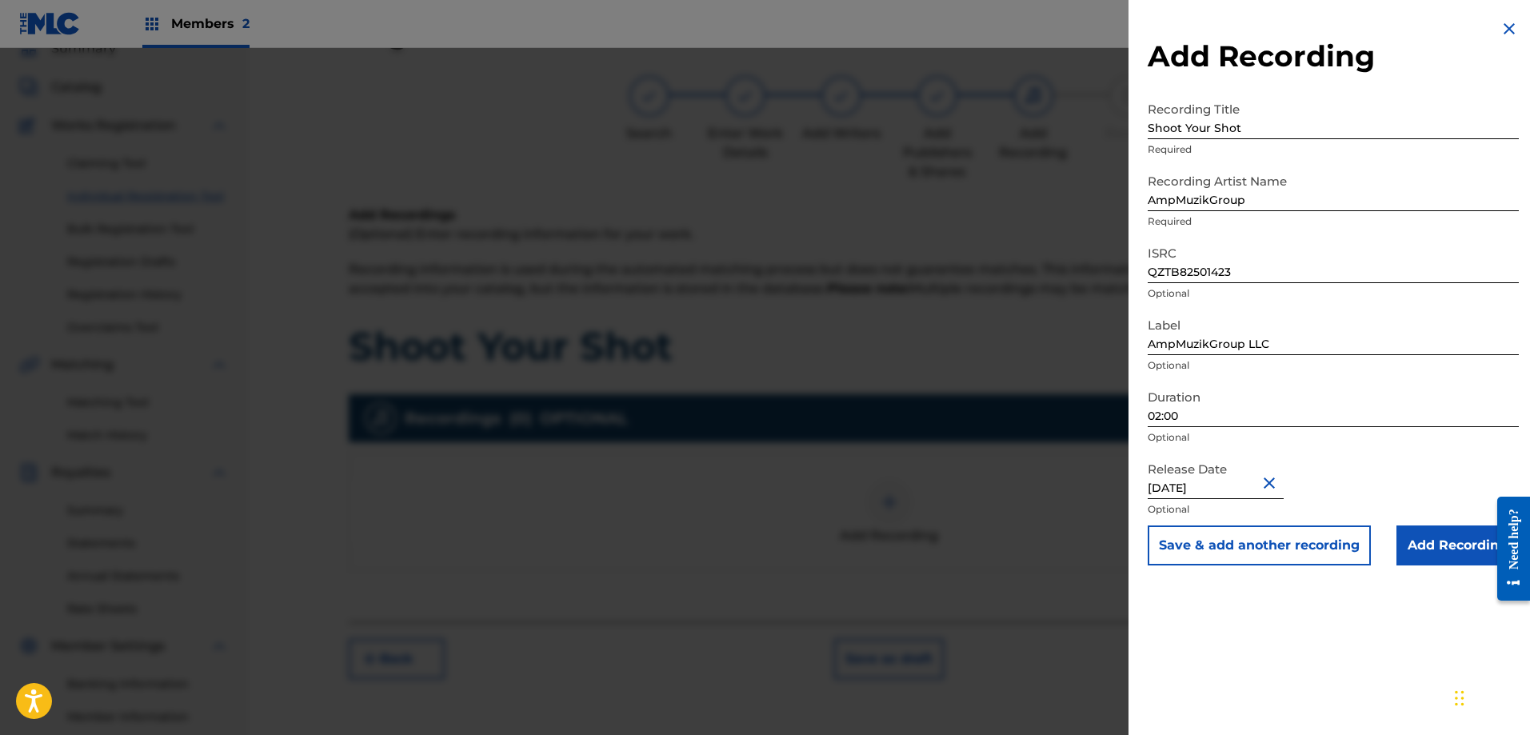
click at [1409, 551] on input "Add Recording" at bounding box center [1458, 546] width 122 height 40
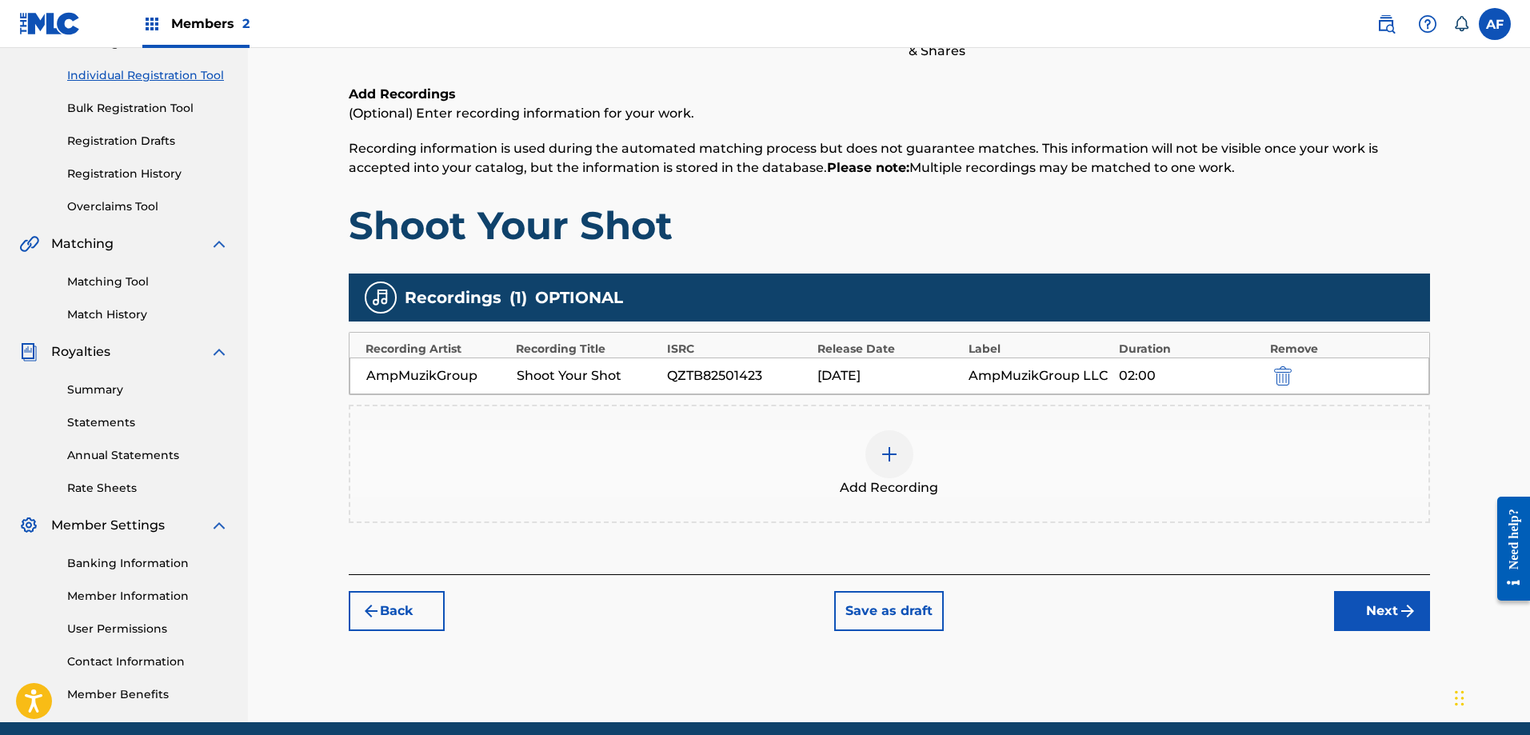
scroll to position [232, 0]
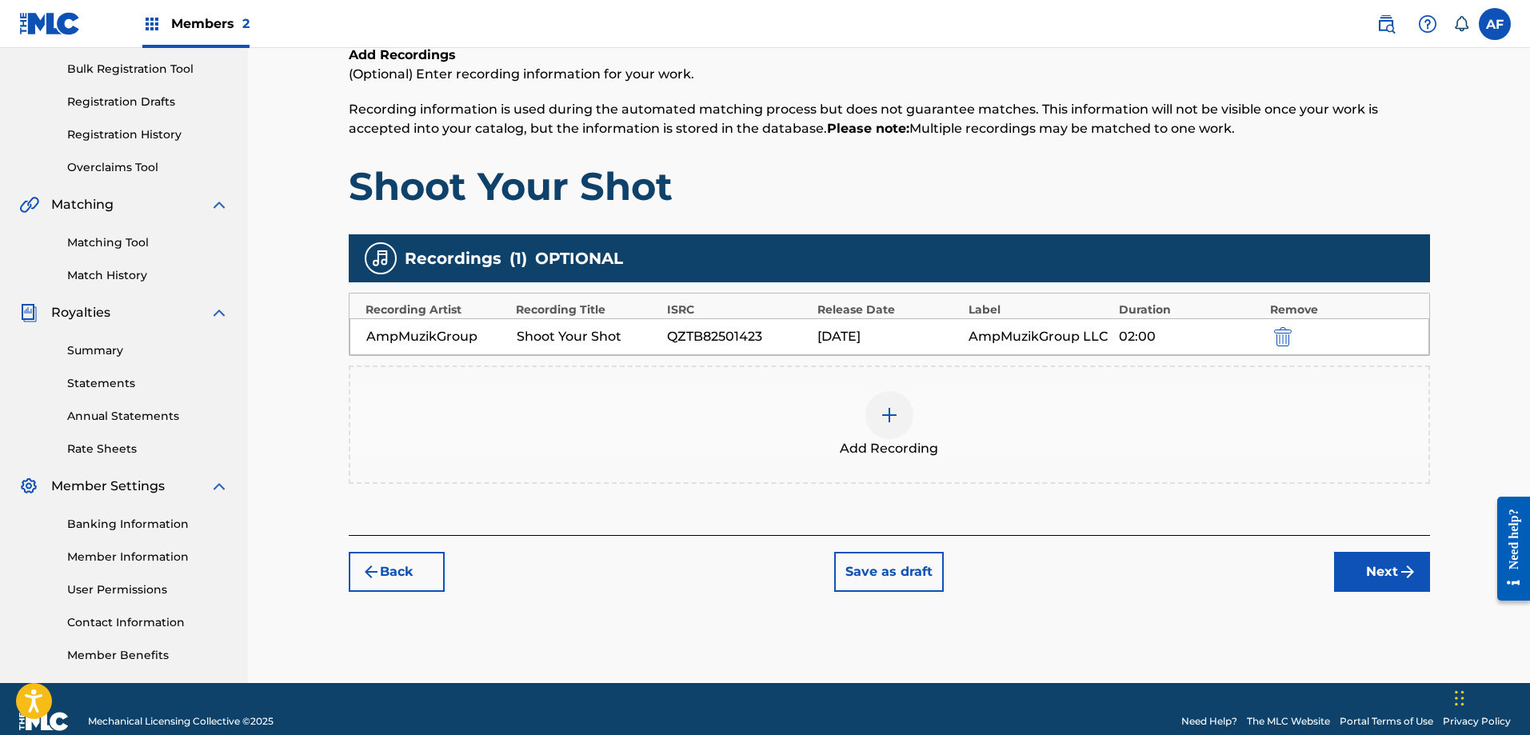
click at [1373, 563] on button "Next" at bounding box center [1382, 572] width 96 height 40
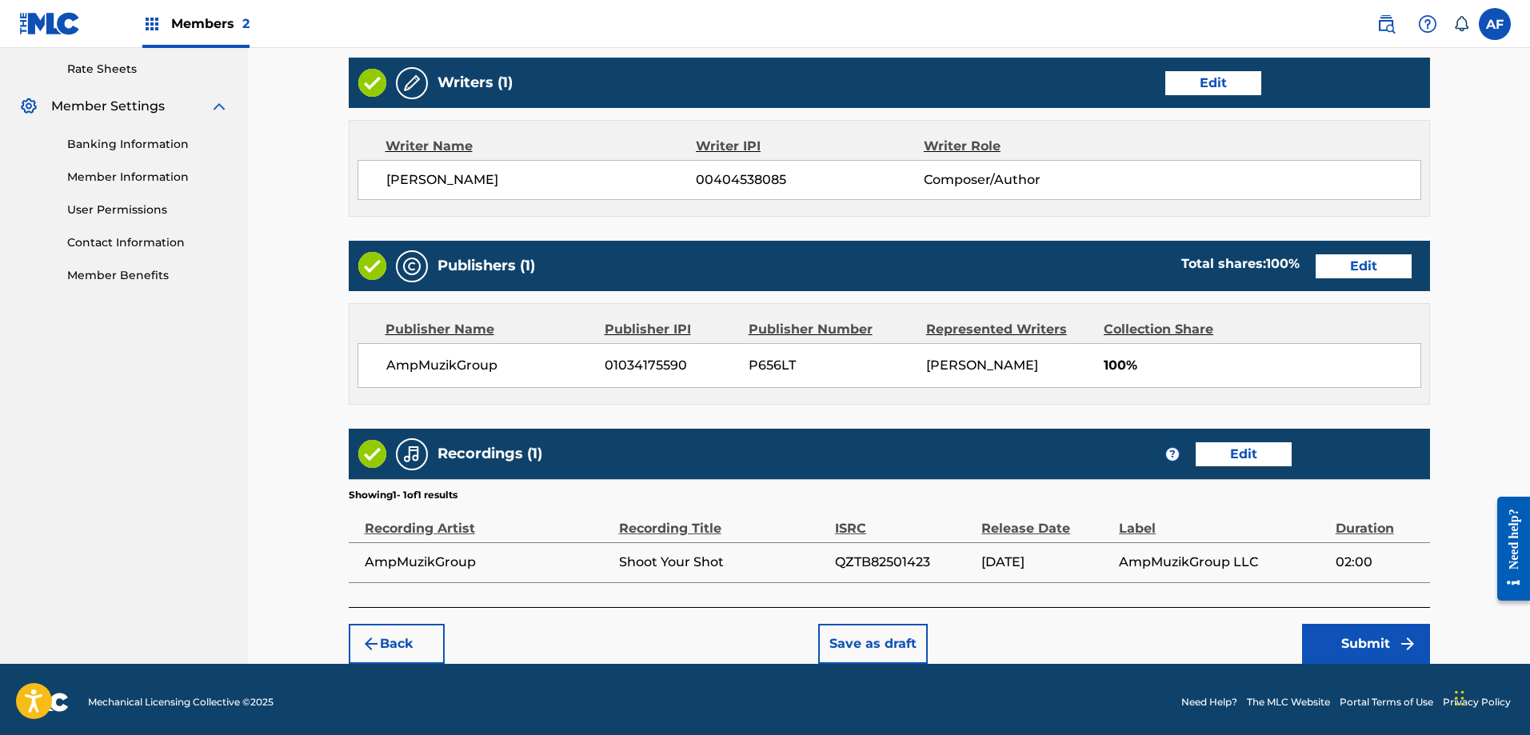
scroll to position [618, 0]
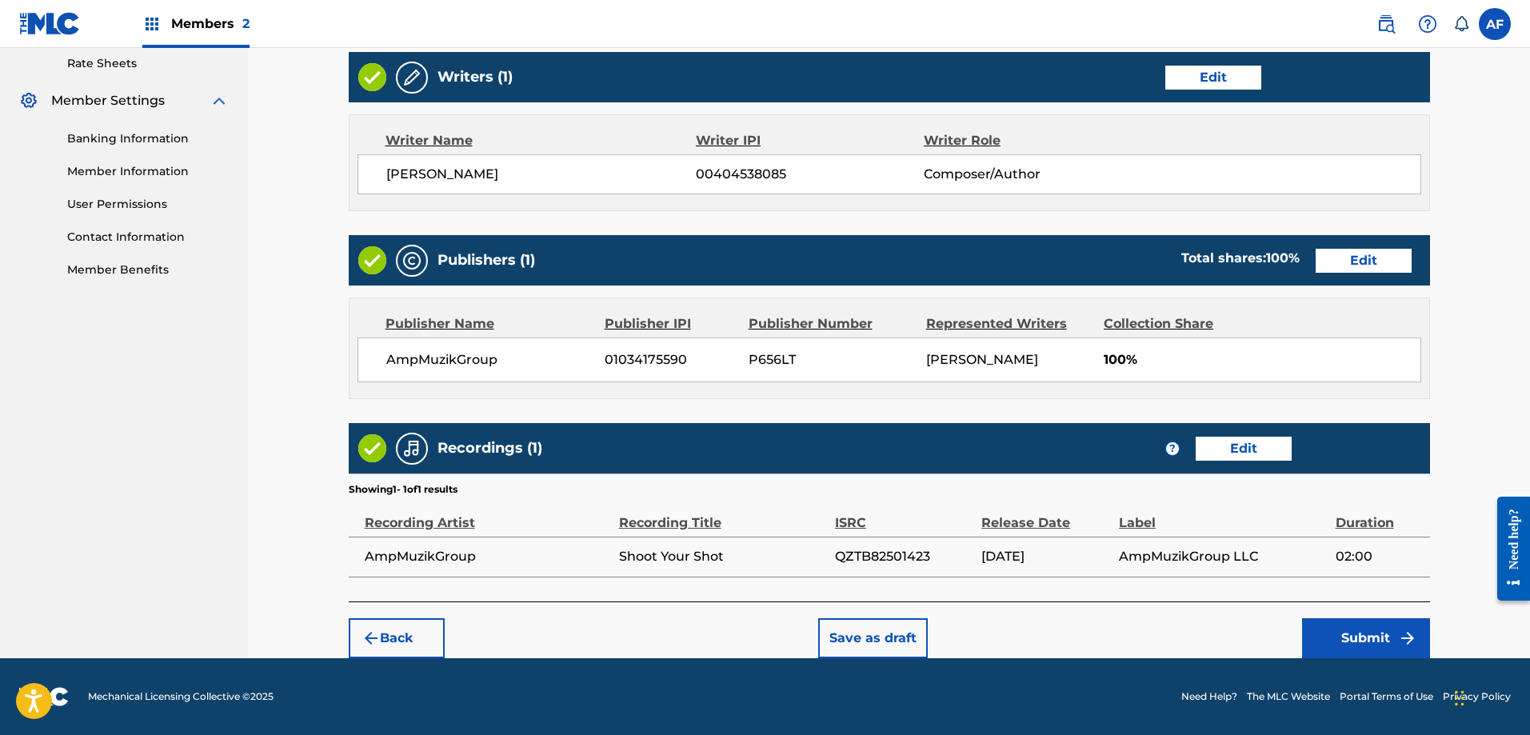
click at [1348, 644] on button "Submit" at bounding box center [1366, 638] width 128 height 40
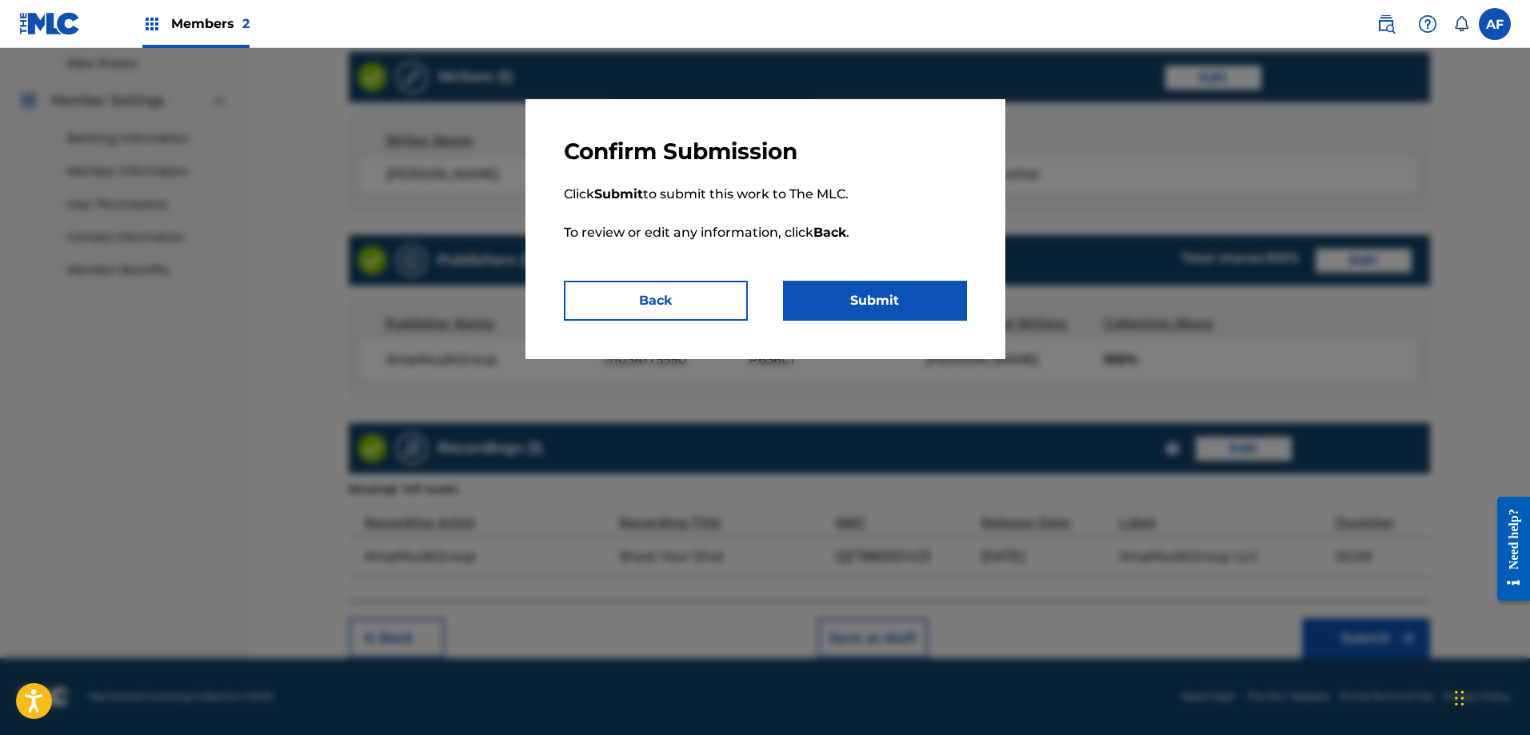
click at [870, 316] on button "Submit" at bounding box center [875, 301] width 184 height 40
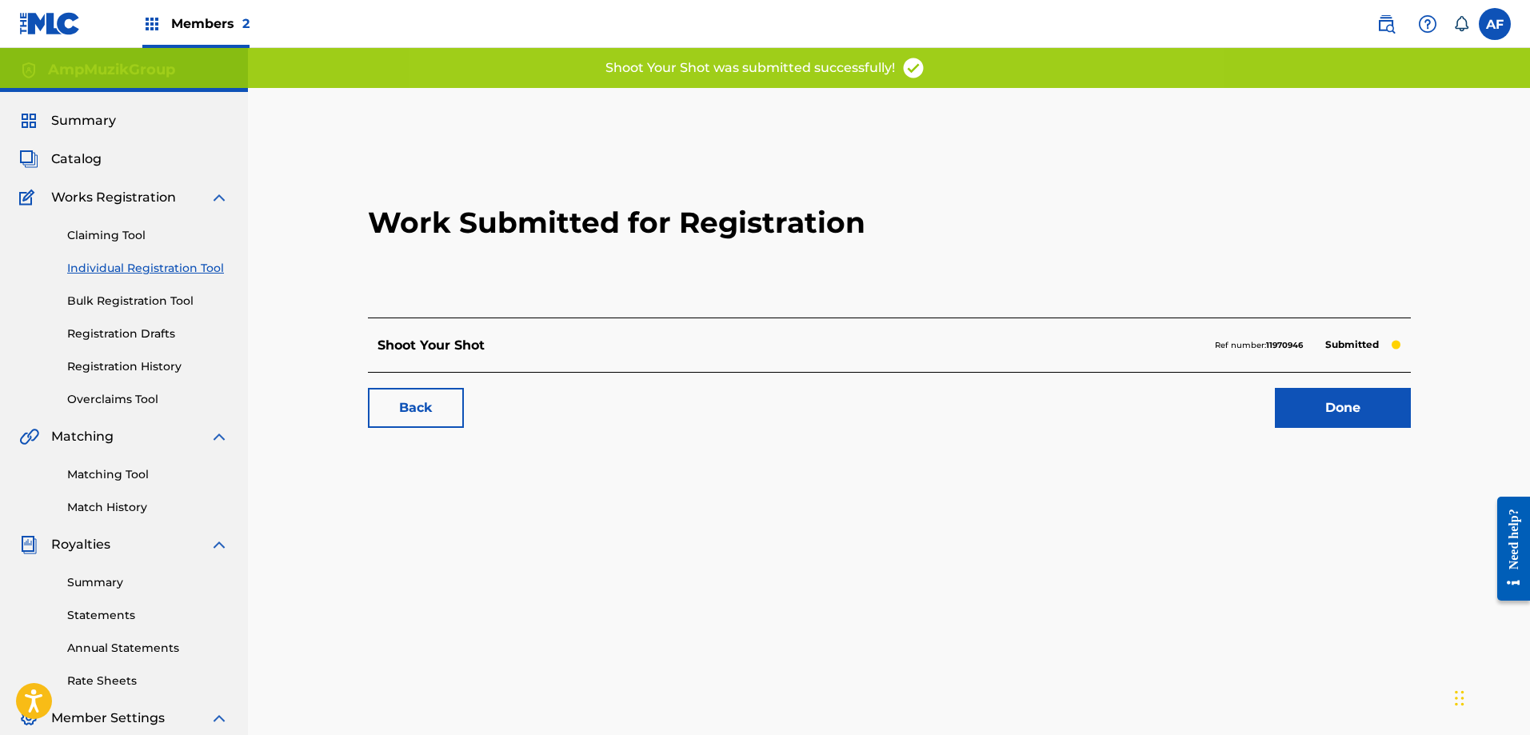
click at [1336, 404] on link "Done" at bounding box center [1343, 408] width 136 height 40
